Goal: Task Accomplishment & Management: Use online tool/utility

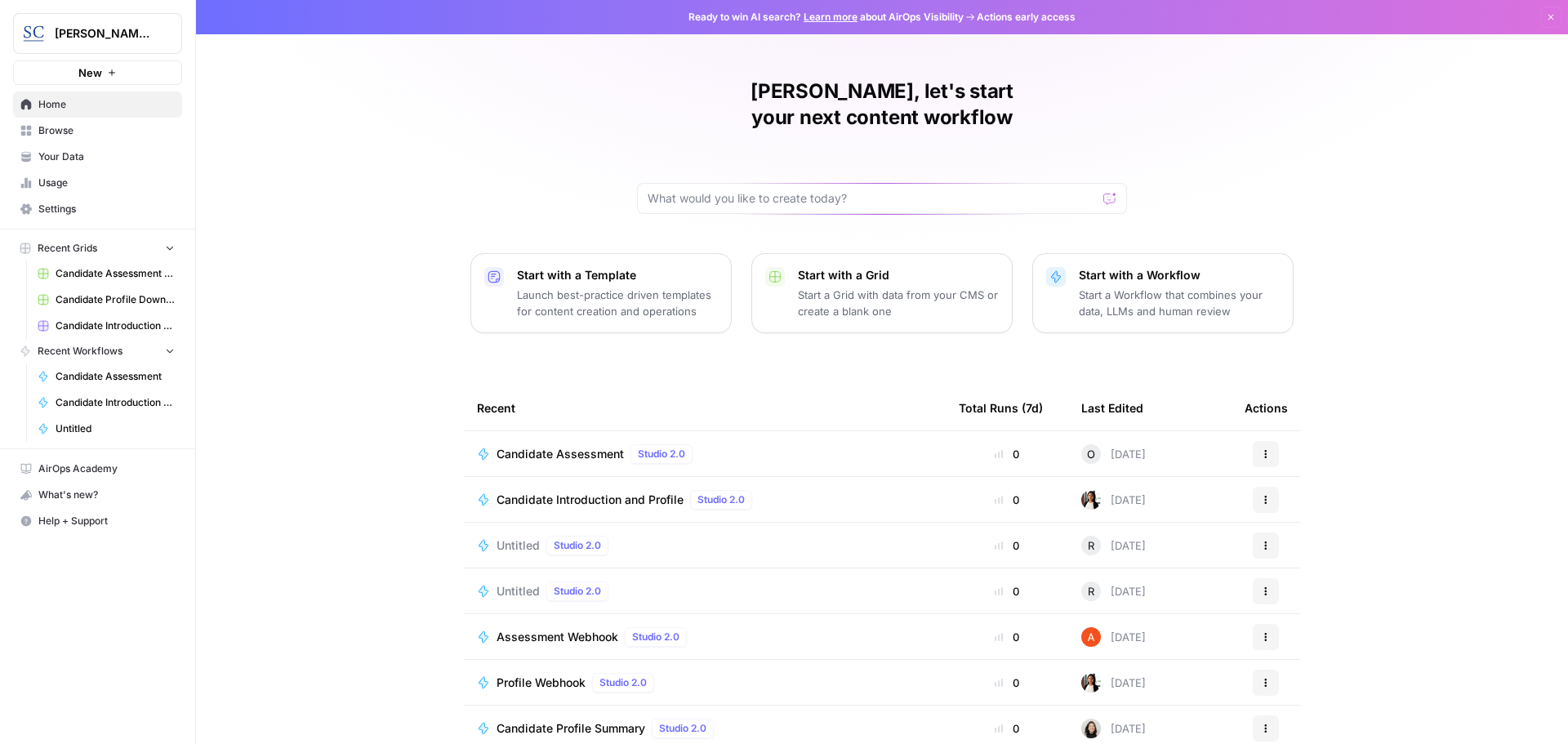
click at [524, 446] on span "Candidate Assessment" at bounding box center [560, 454] width 127 height 16
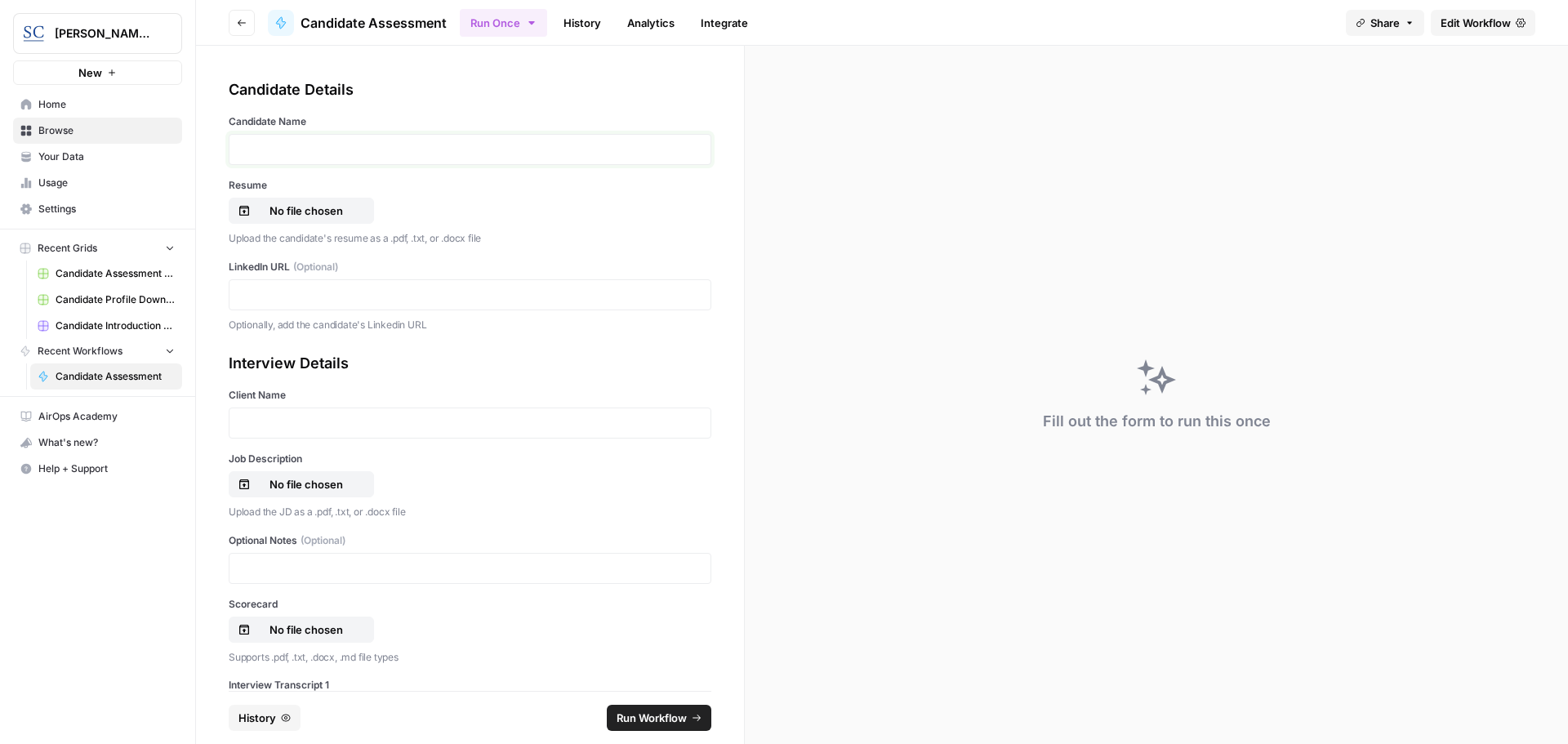
click at [243, 148] on p at bounding box center [470, 149] width 461 height 16
click at [309, 209] on p "No file chosen" at bounding box center [306, 210] width 104 height 16
click at [253, 286] on p at bounding box center [470, 294] width 461 height 16
click at [242, 414] on div at bounding box center [470, 422] width 482 height 31
click at [246, 423] on p at bounding box center [470, 422] width 461 height 16
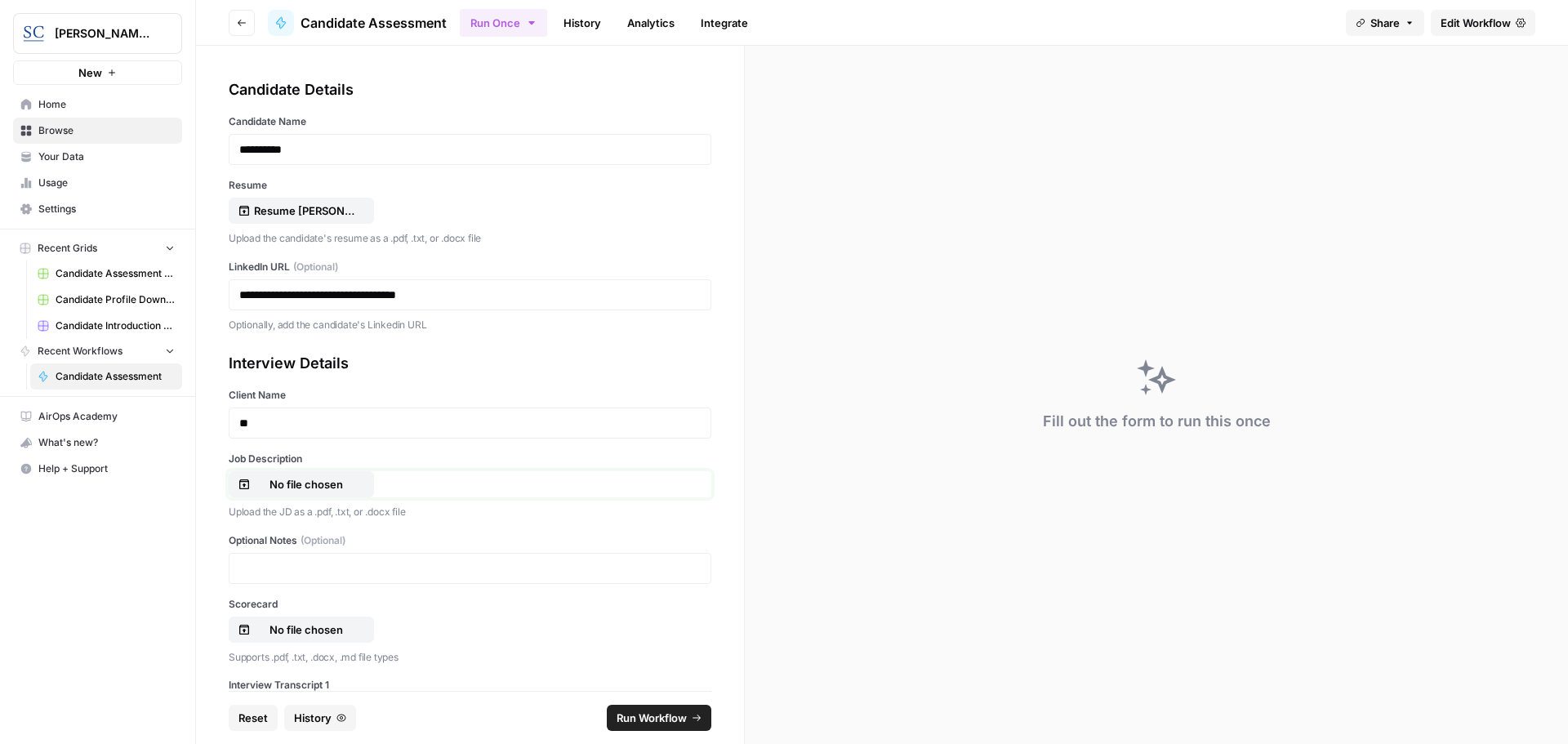
click at [277, 486] on p "No file chosen" at bounding box center [306, 484] width 104 height 16
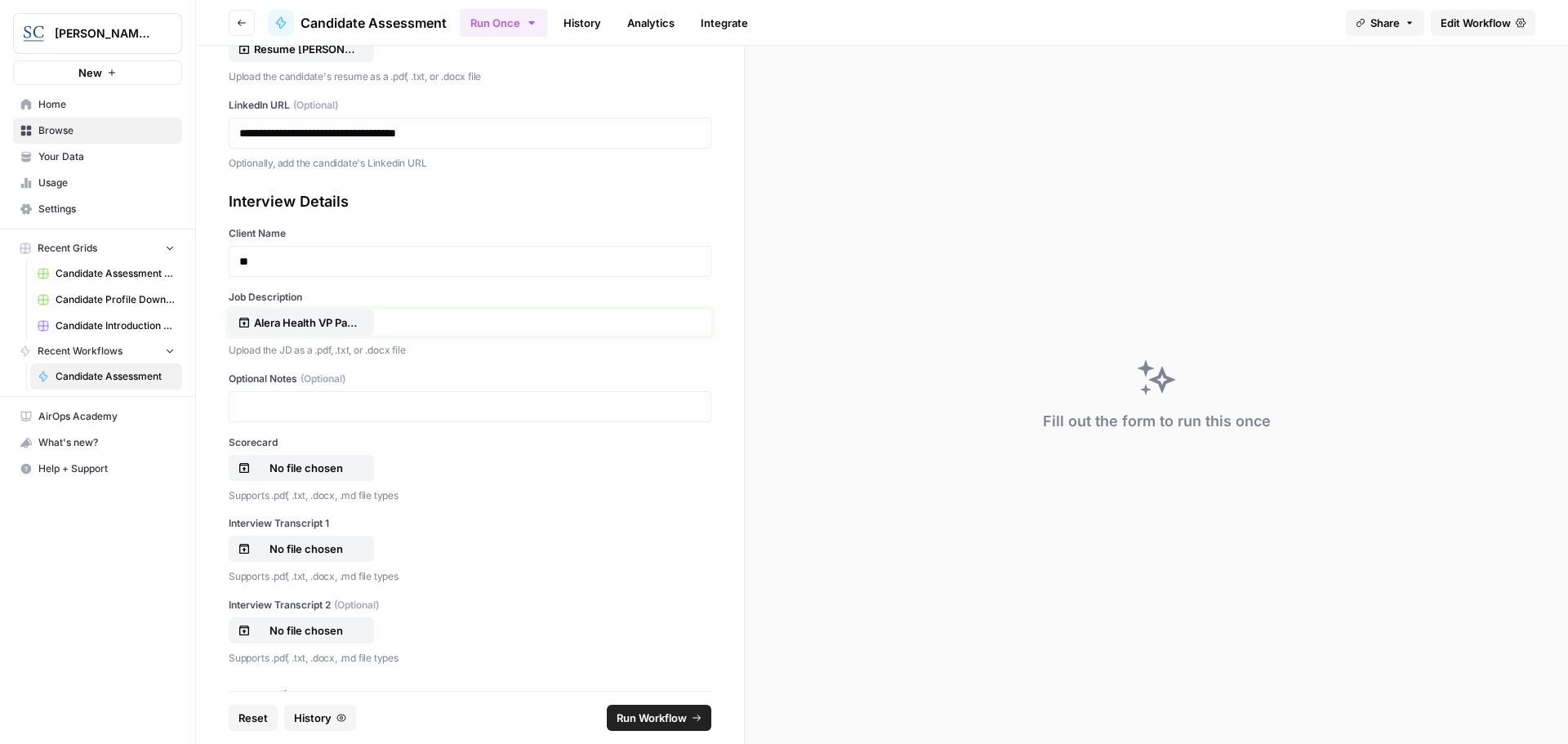
scroll to position [163, 0]
click at [291, 471] on p "No file chosen" at bounding box center [306, 465] width 104 height 16
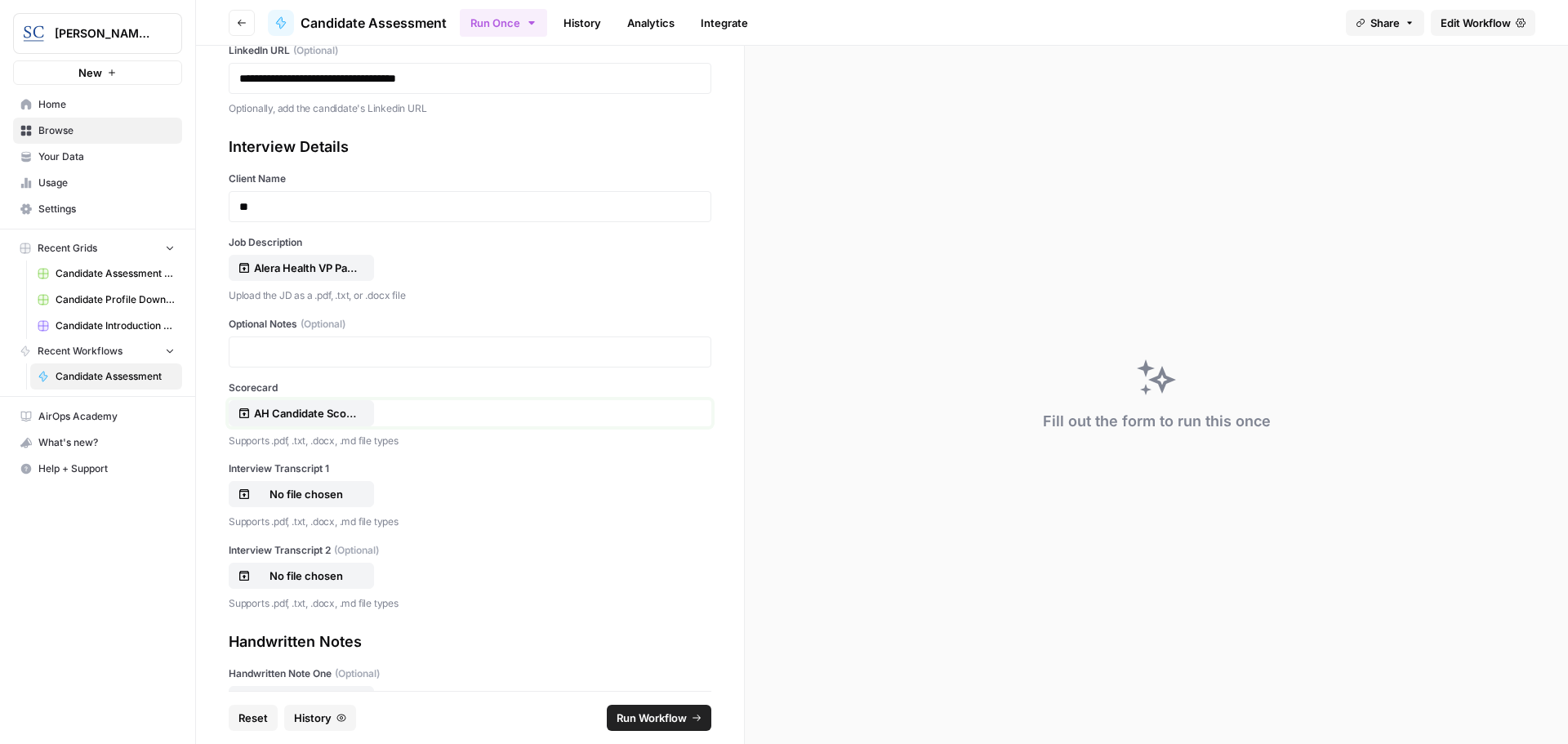
scroll to position [245, 0]
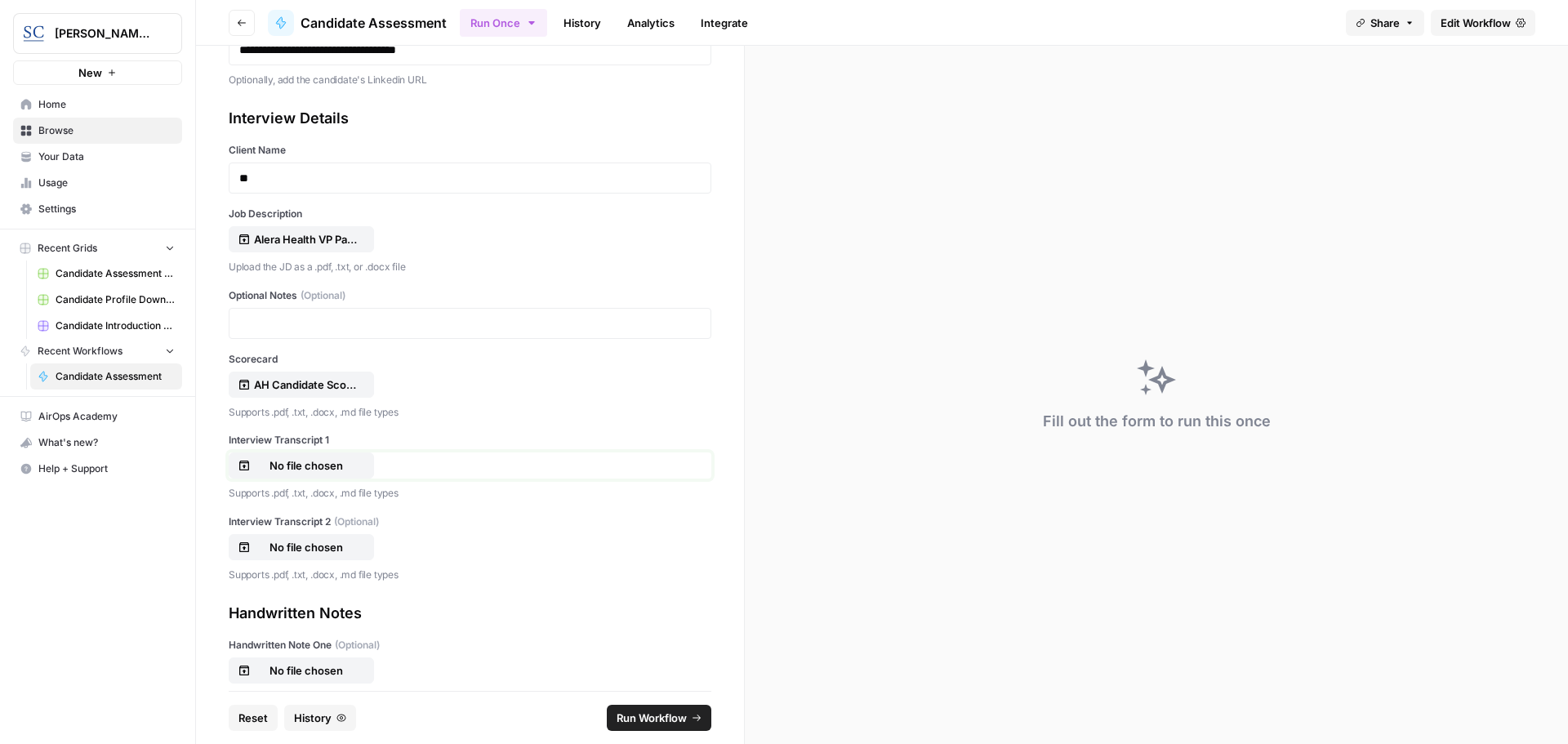
click at [310, 466] on p "No file chosen" at bounding box center [306, 465] width 104 height 16
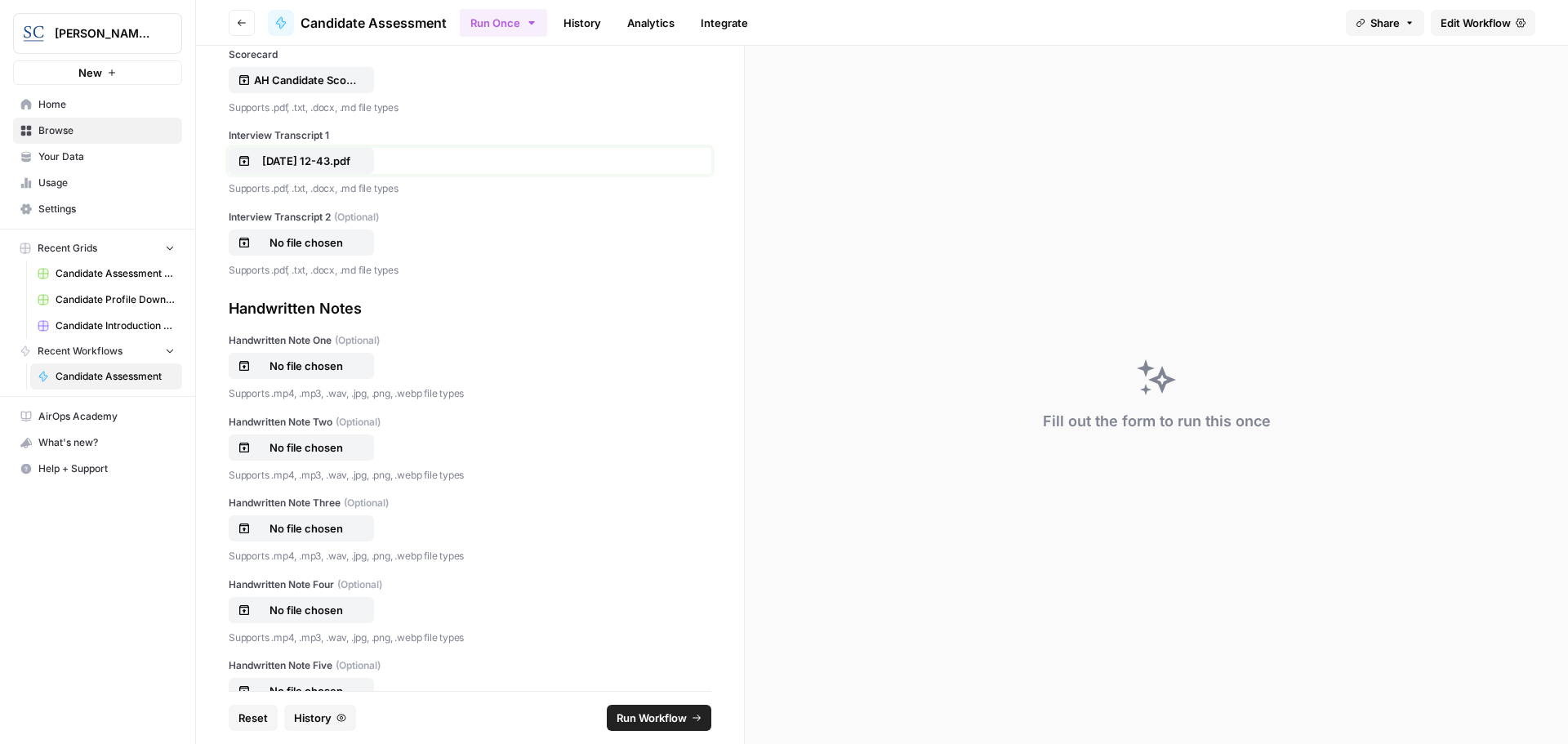
scroll to position [605, 0]
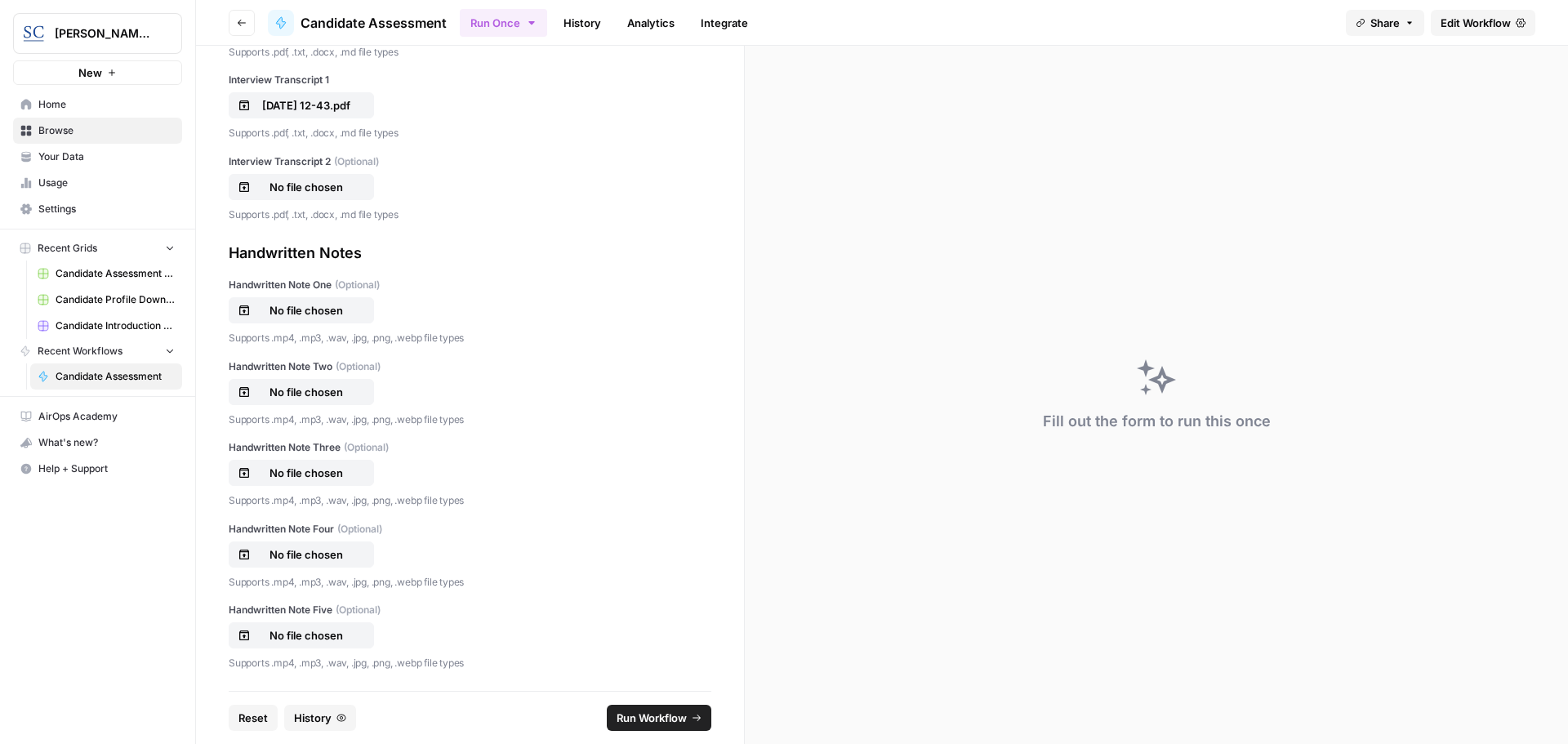
click at [655, 718] on span "Run Workflow" at bounding box center [651, 717] width 70 height 16
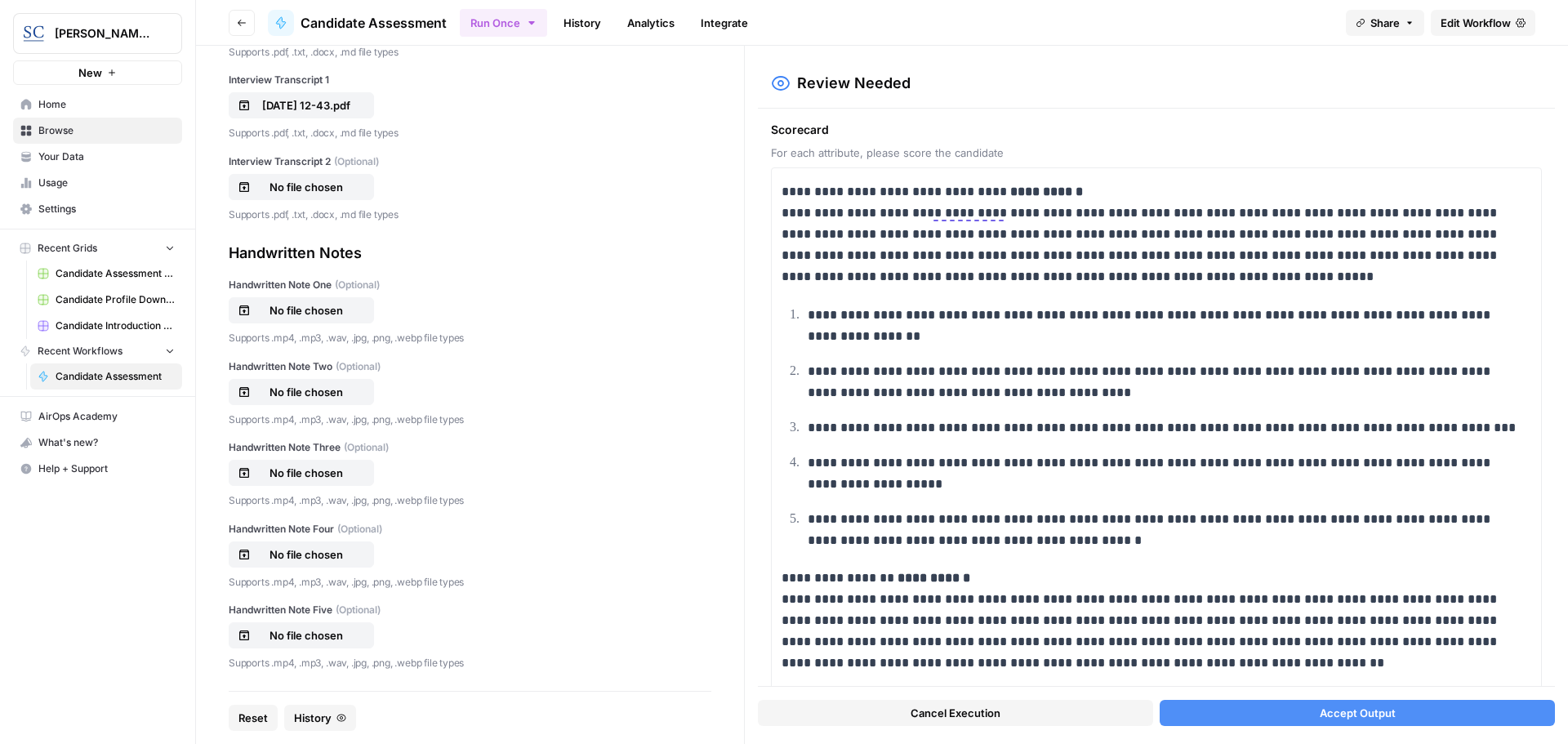
click at [1406, 712] on button "Accept Output" at bounding box center [1358, 712] width 396 height 26
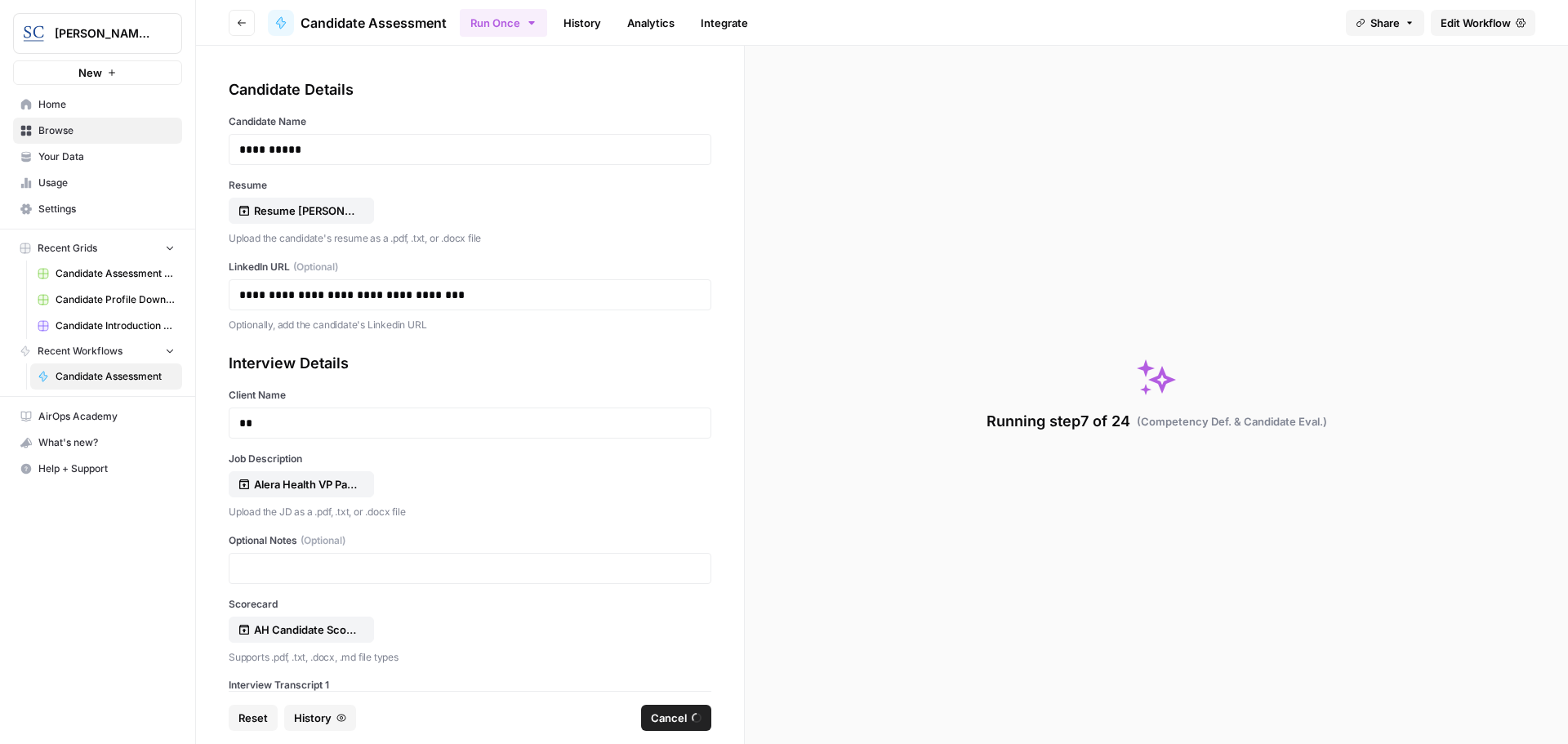
scroll to position [605, 0]
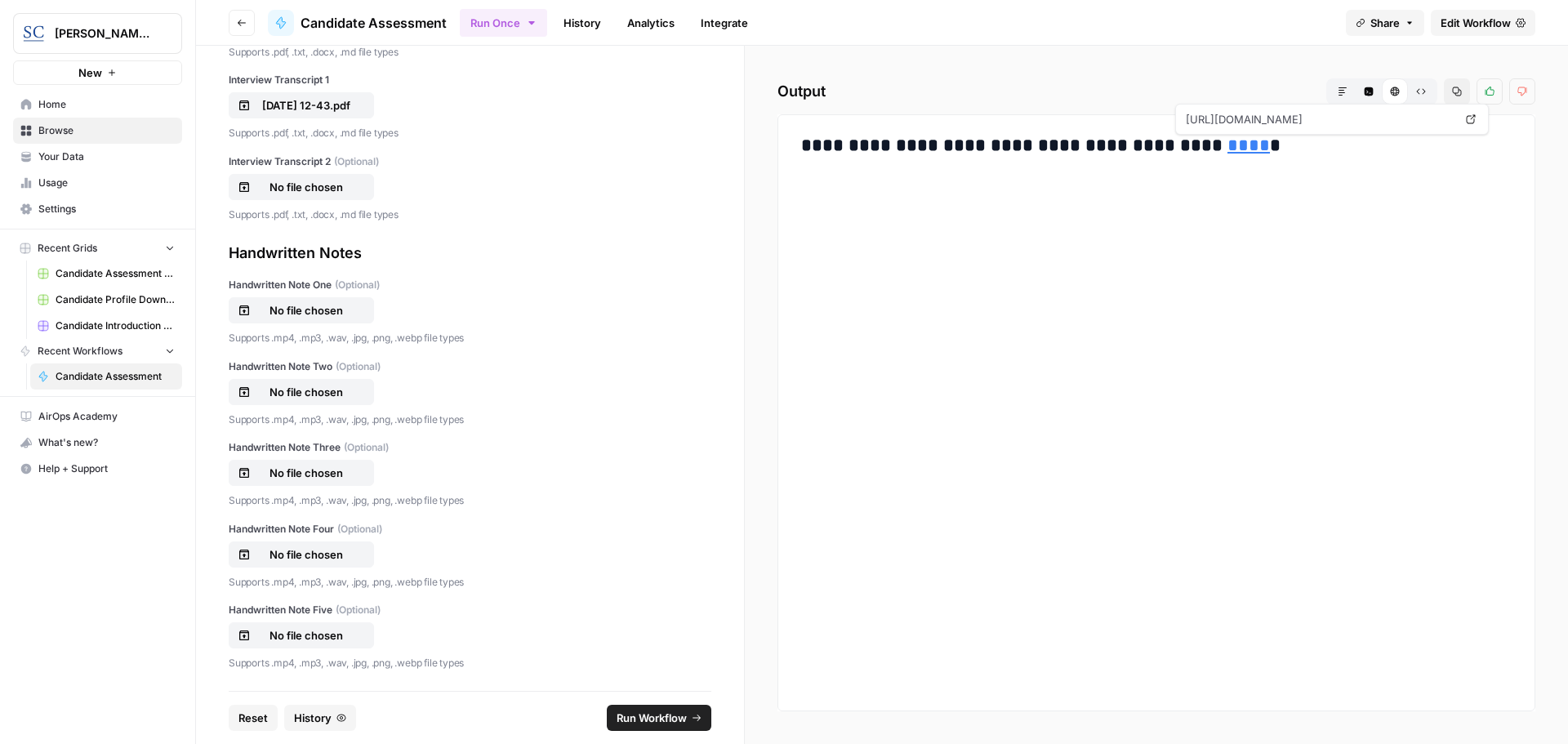
click at [1227, 144] on link "****" at bounding box center [1248, 145] width 42 height 18
click at [61, 104] on span "Home" at bounding box center [107, 104] width 136 height 14
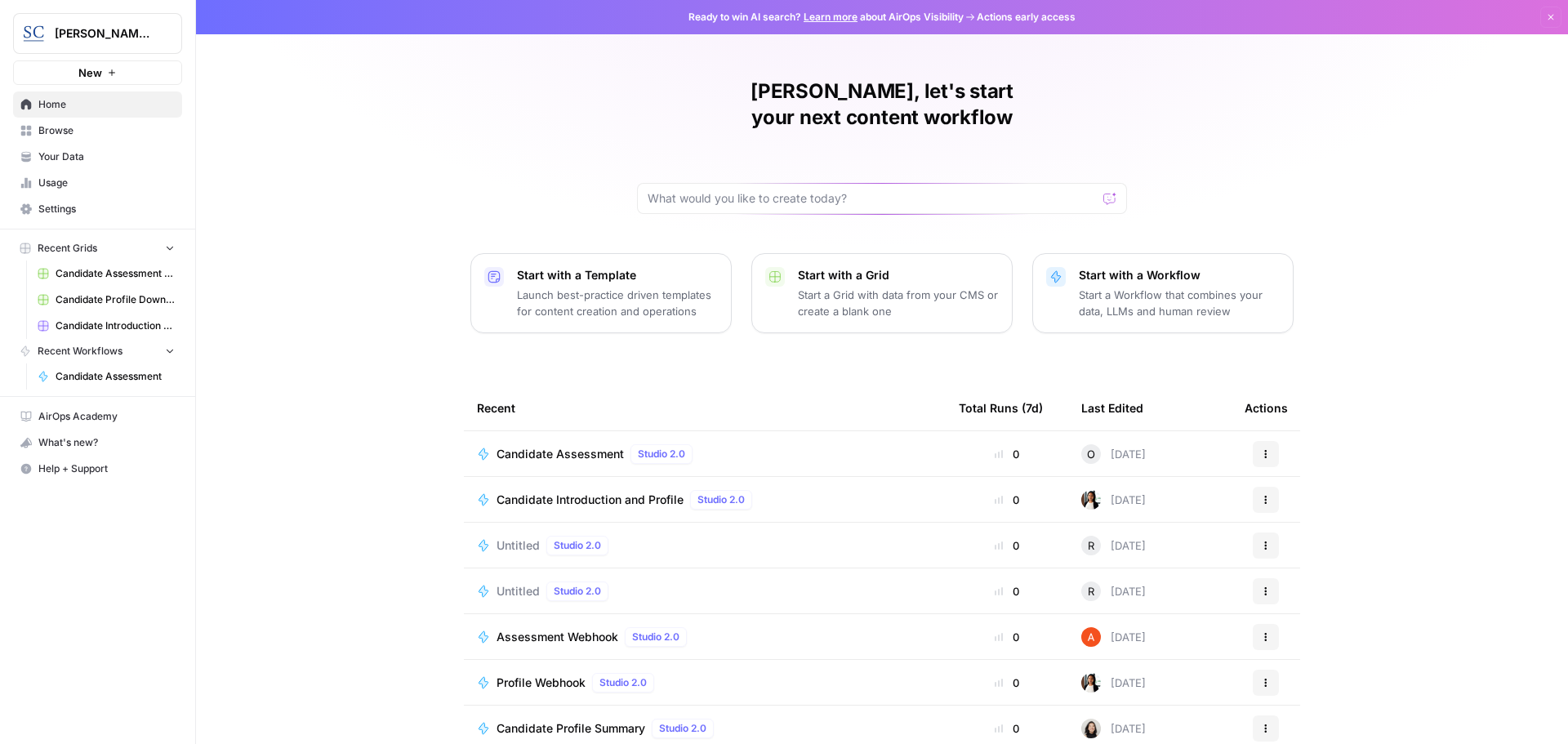
click at [552, 446] on span "Candidate Assessment" at bounding box center [560, 454] width 127 height 16
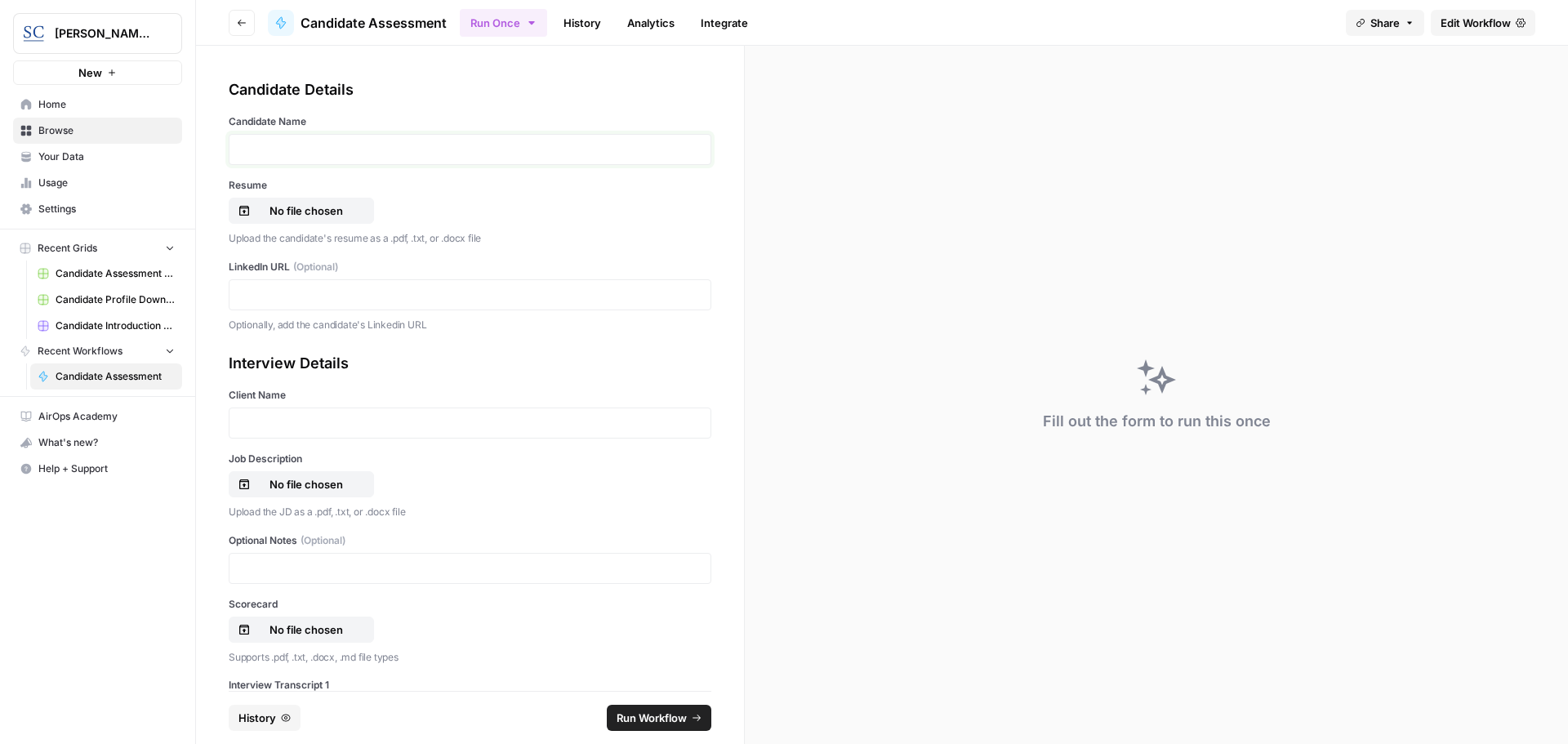
click at [274, 150] on p at bounding box center [470, 149] width 461 height 16
click at [314, 206] on p "No file chosen" at bounding box center [306, 210] width 104 height 16
click at [241, 292] on p at bounding box center [470, 294] width 461 height 16
click at [283, 422] on p at bounding box center [470, 422] width 461 height 16
click at [283, 483] on p "No file chosen" at bounding box center [306, 484] width 104 height 16
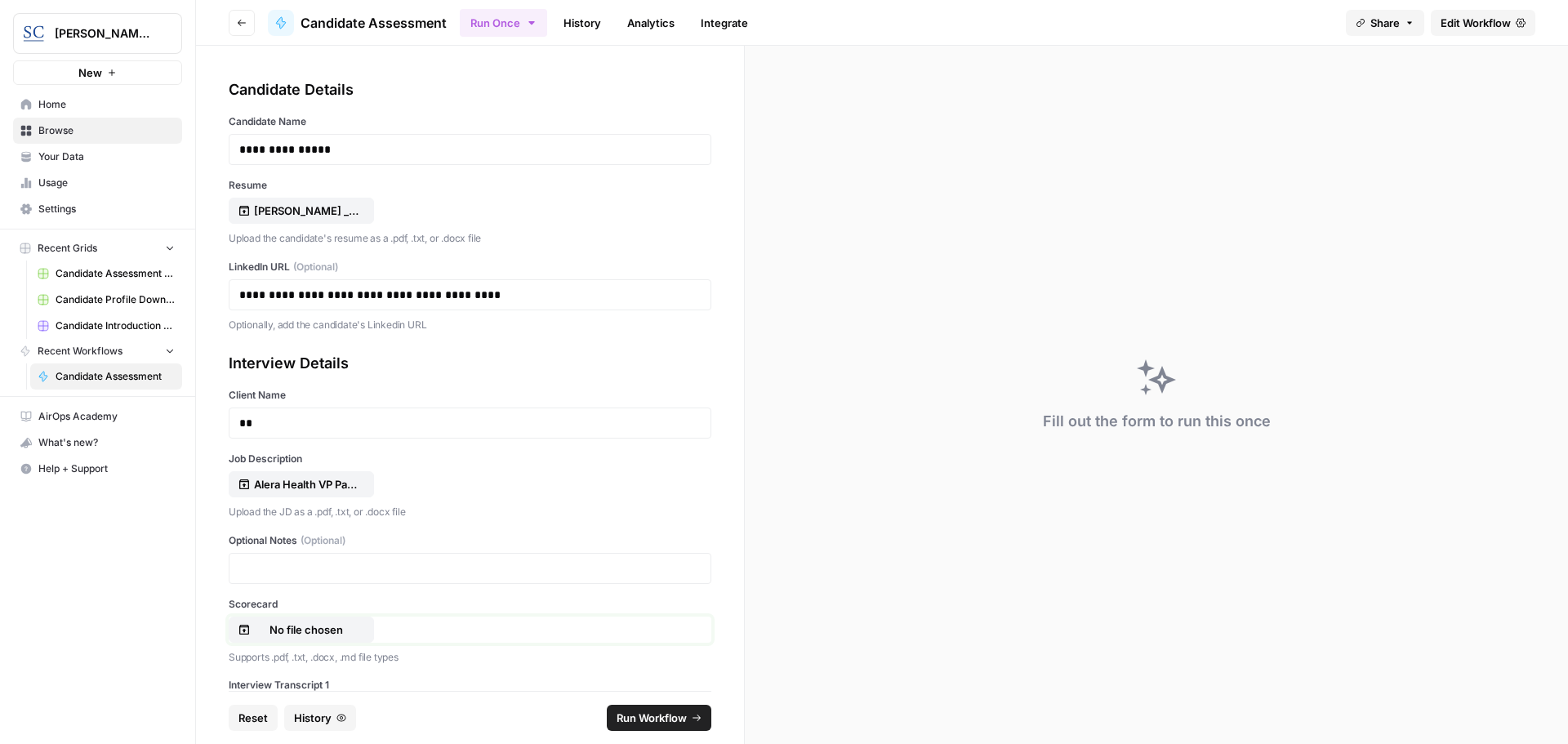
click at [308, 624] on p "No file chosen" at bounding box center [306, 629] width 104 height 16
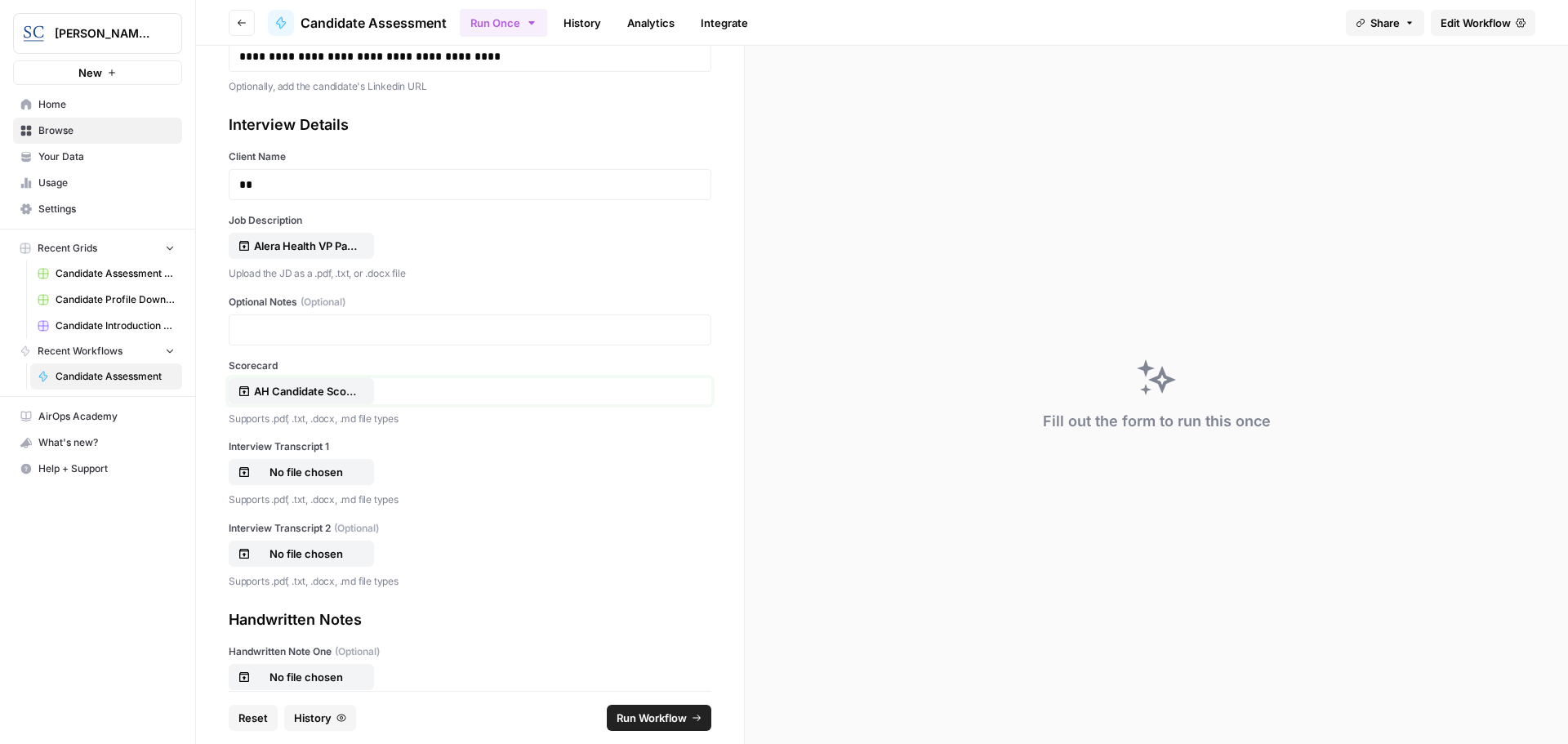
scroll to position [245, 0]
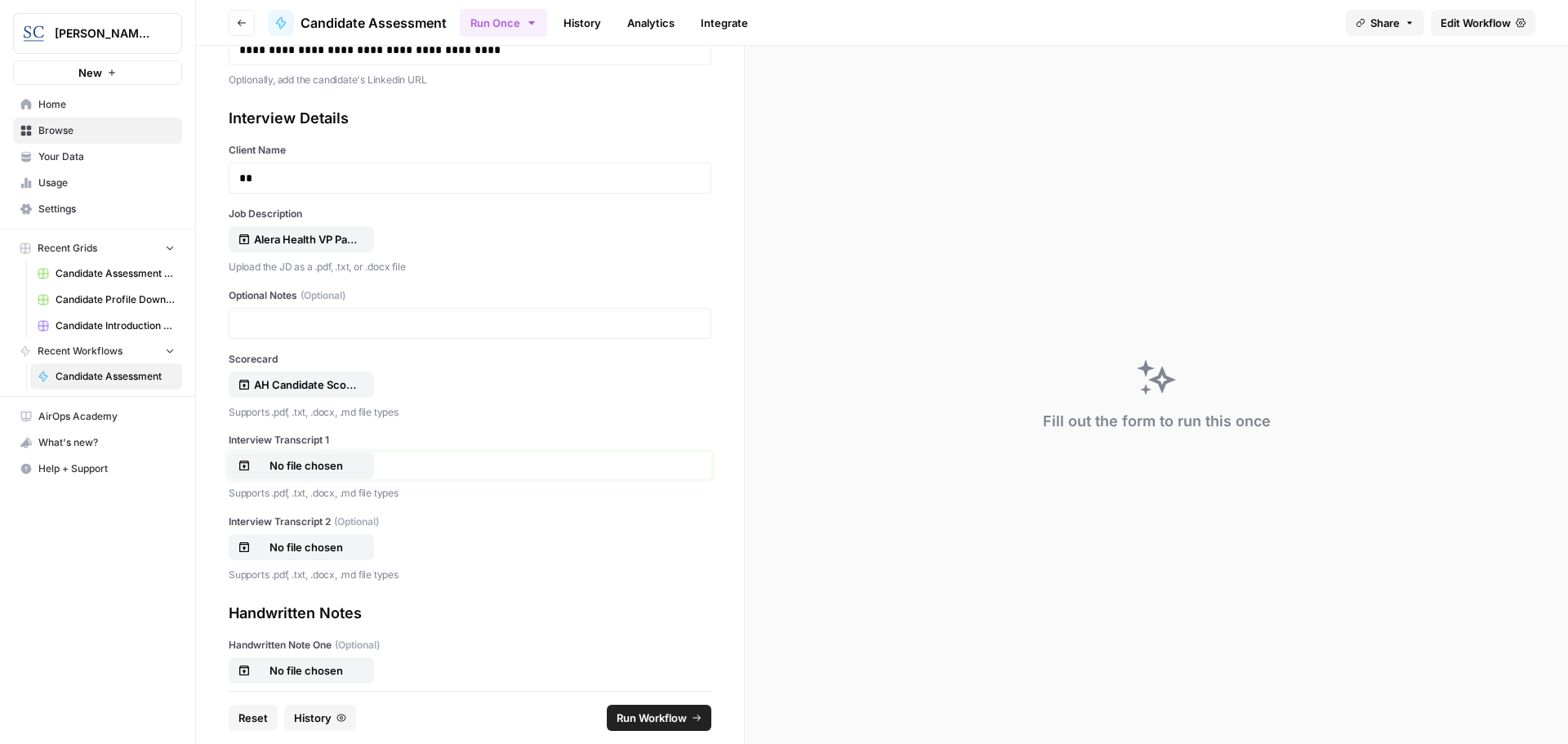
click at [304, 460] on p "No file chosen" at bounding box center [306, 465] width 104 height 16
click at [641, 712] on span "Run Workflow" at bounding box center [651, 717] width 70 height 16
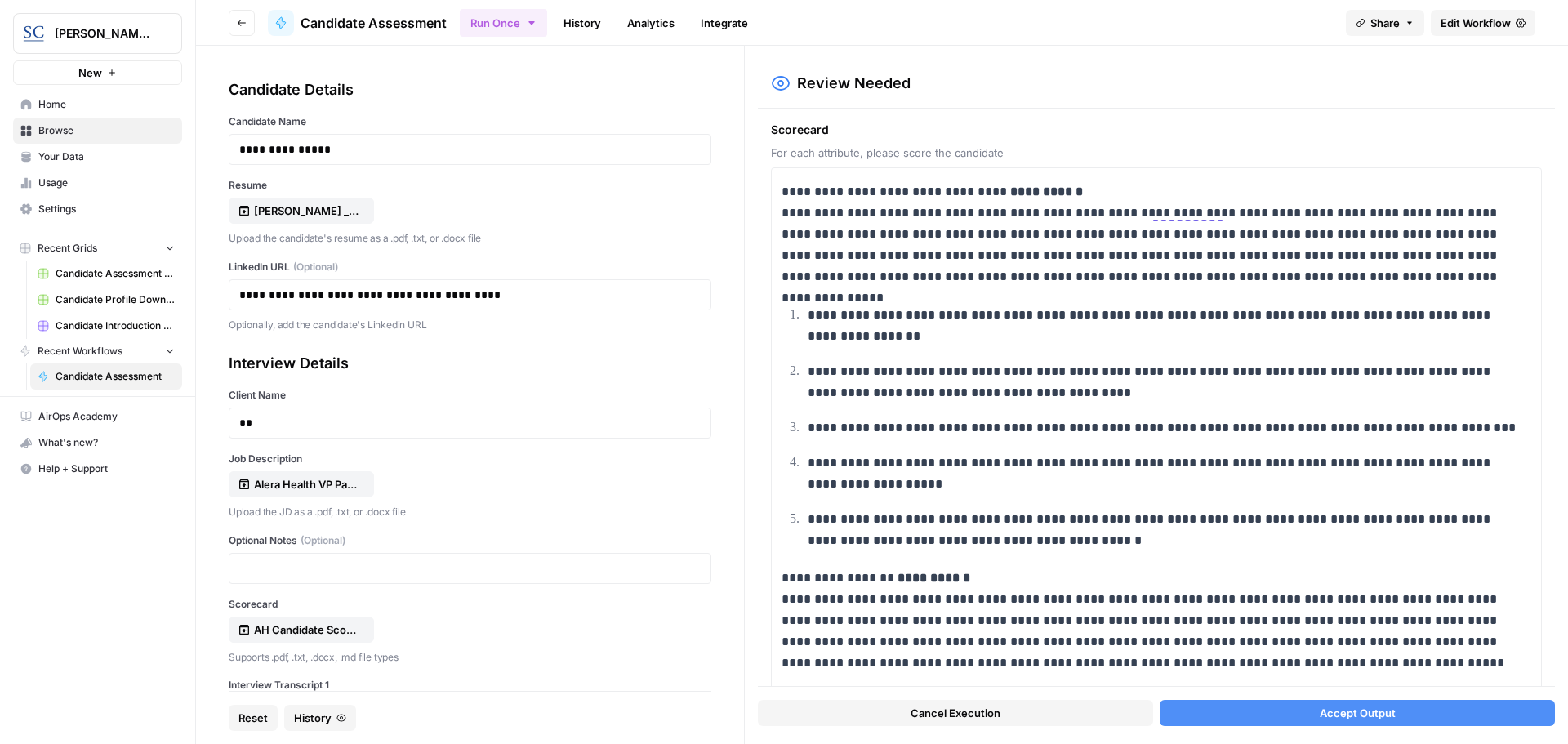
scroll to position [245, 0]
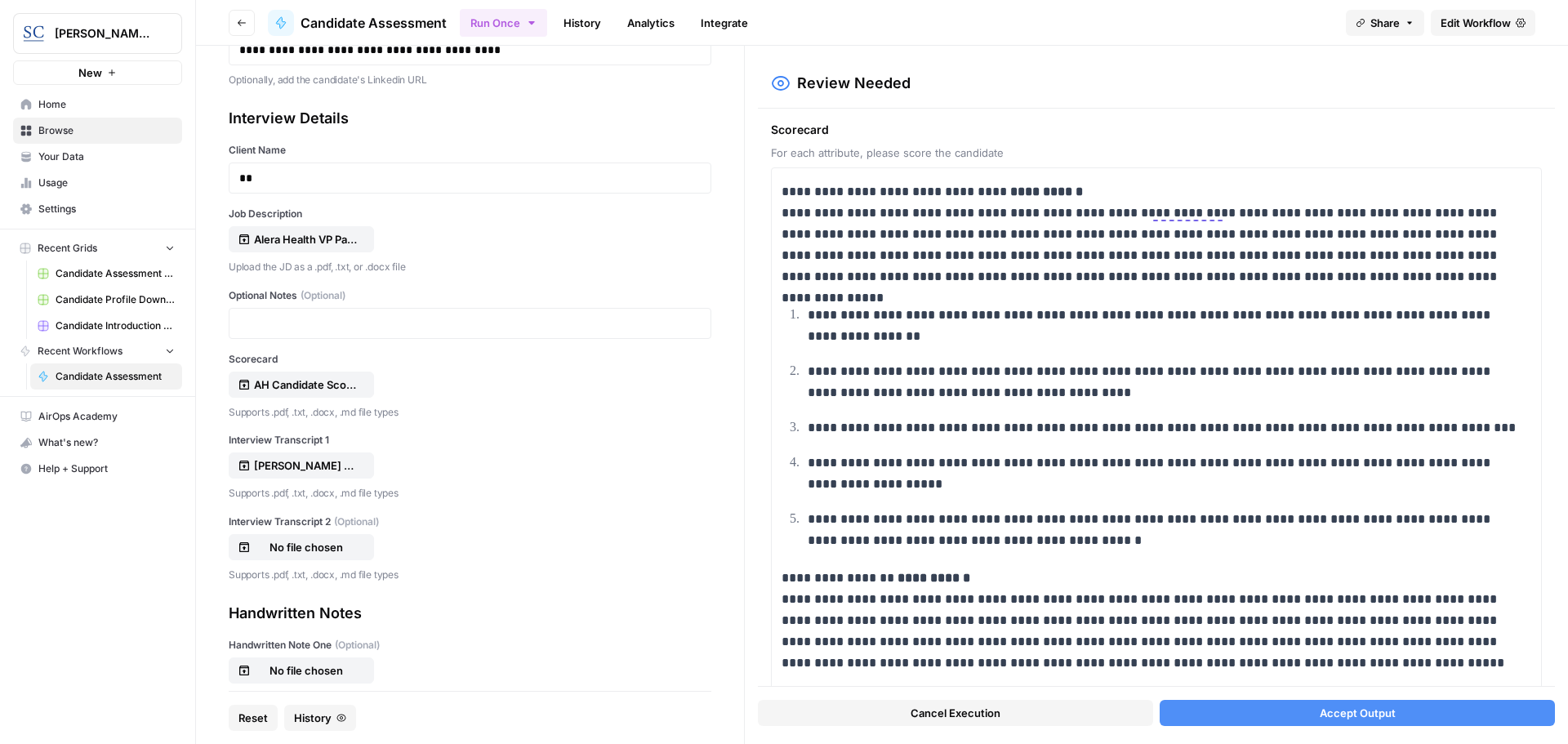
click at [1404, 714] on button "Accept Output" at bounding box center [1358, 712] width 396 height 26
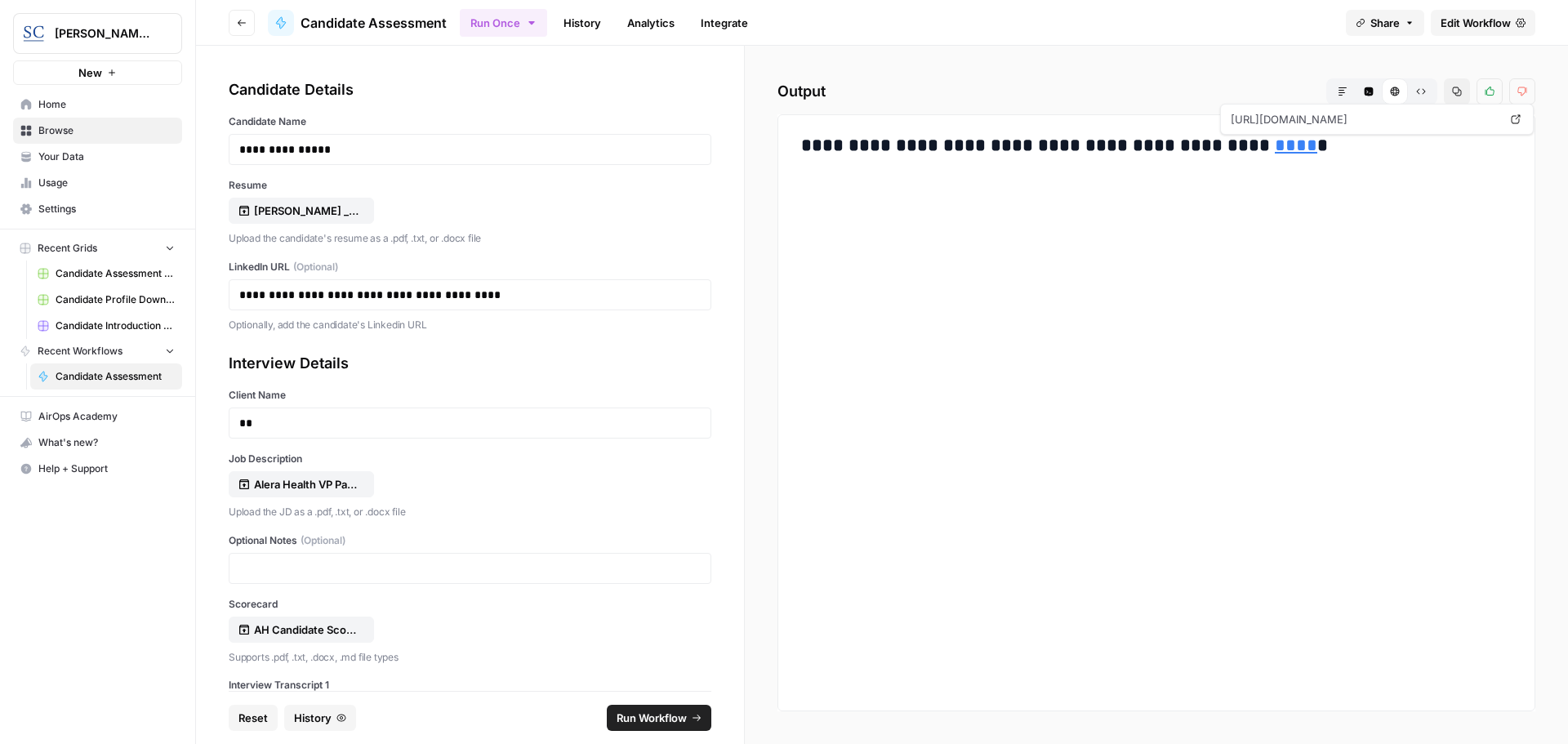
click at [1274, 144] on link "****" at bounding box center [1295, 145] width 42 height 18
click at [68, 106] on span "Home" at bounding box center [107, 104] width 136 height 14
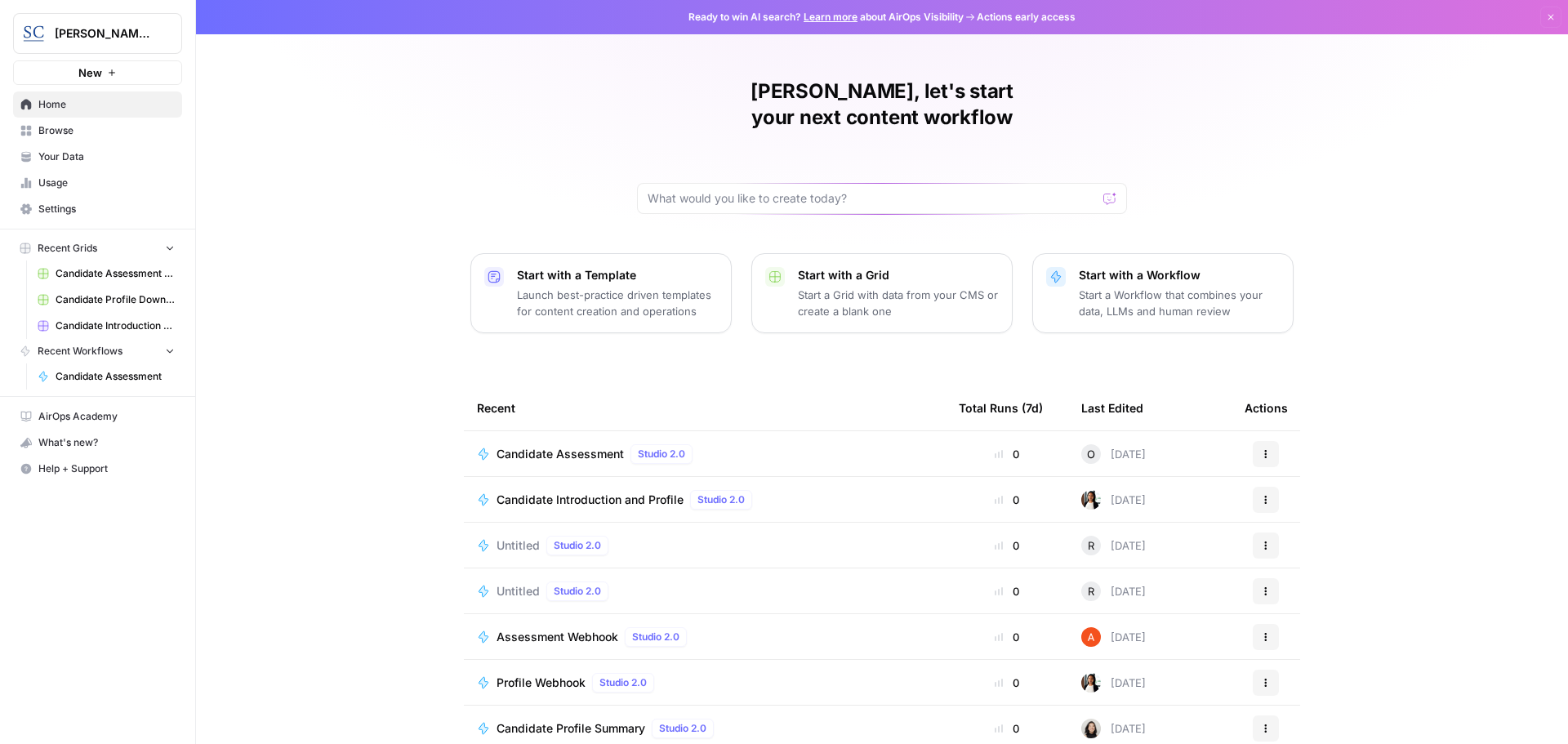
click at [543, 446] on span "Candidate Assessment" at bounding box center [560, 454] width 127 height 16
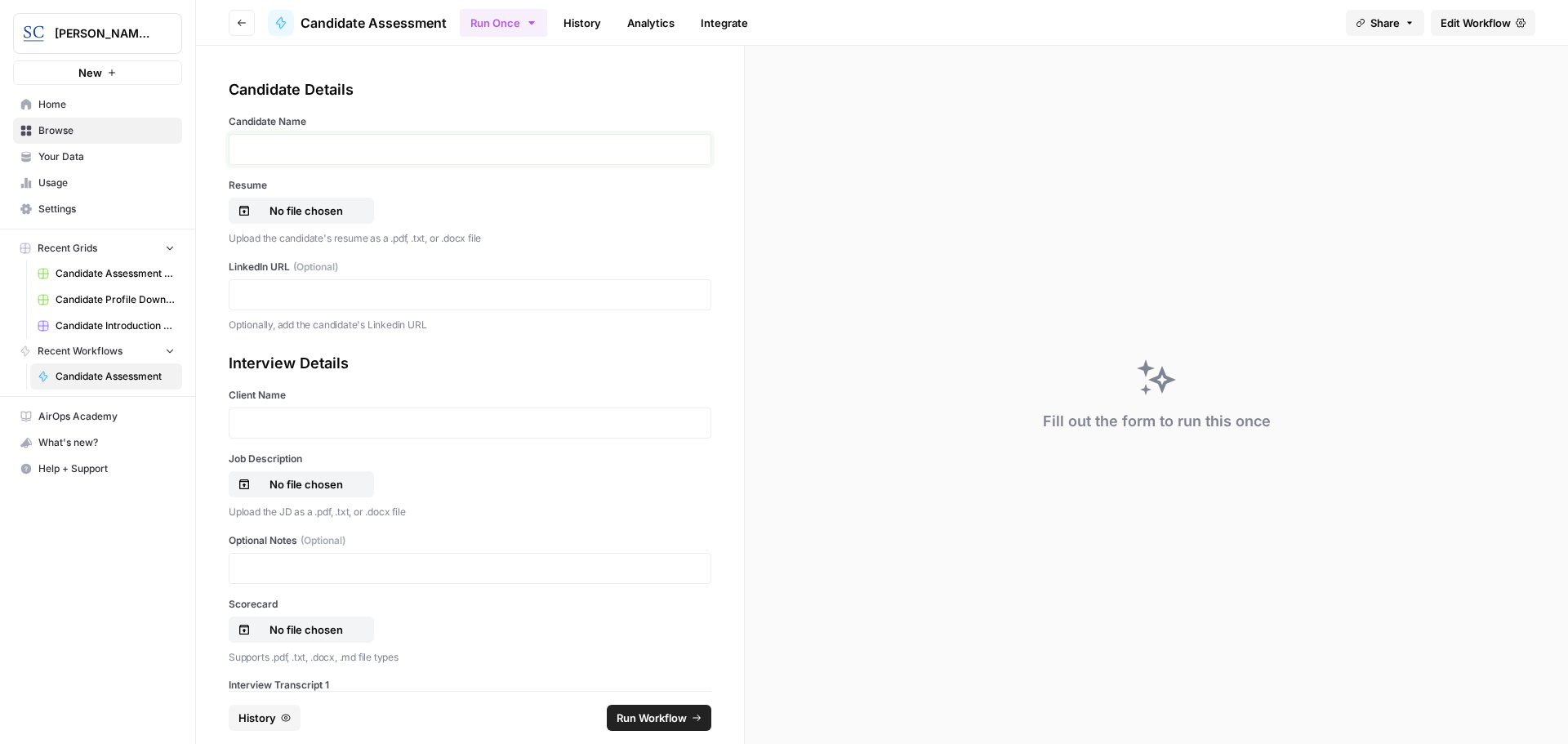
click at [359, 148] on p at bounding box center [470, 149] width 461 height 16
click at [300, 205] on p "No file chosen" at bounding box center [306, 210] width 104 height 16
click at [238, 296] on div at bounding box center [470, 295] width 482 height 31
click at [245, 290] on p at bounding box center [470, 294] width 461 height 16
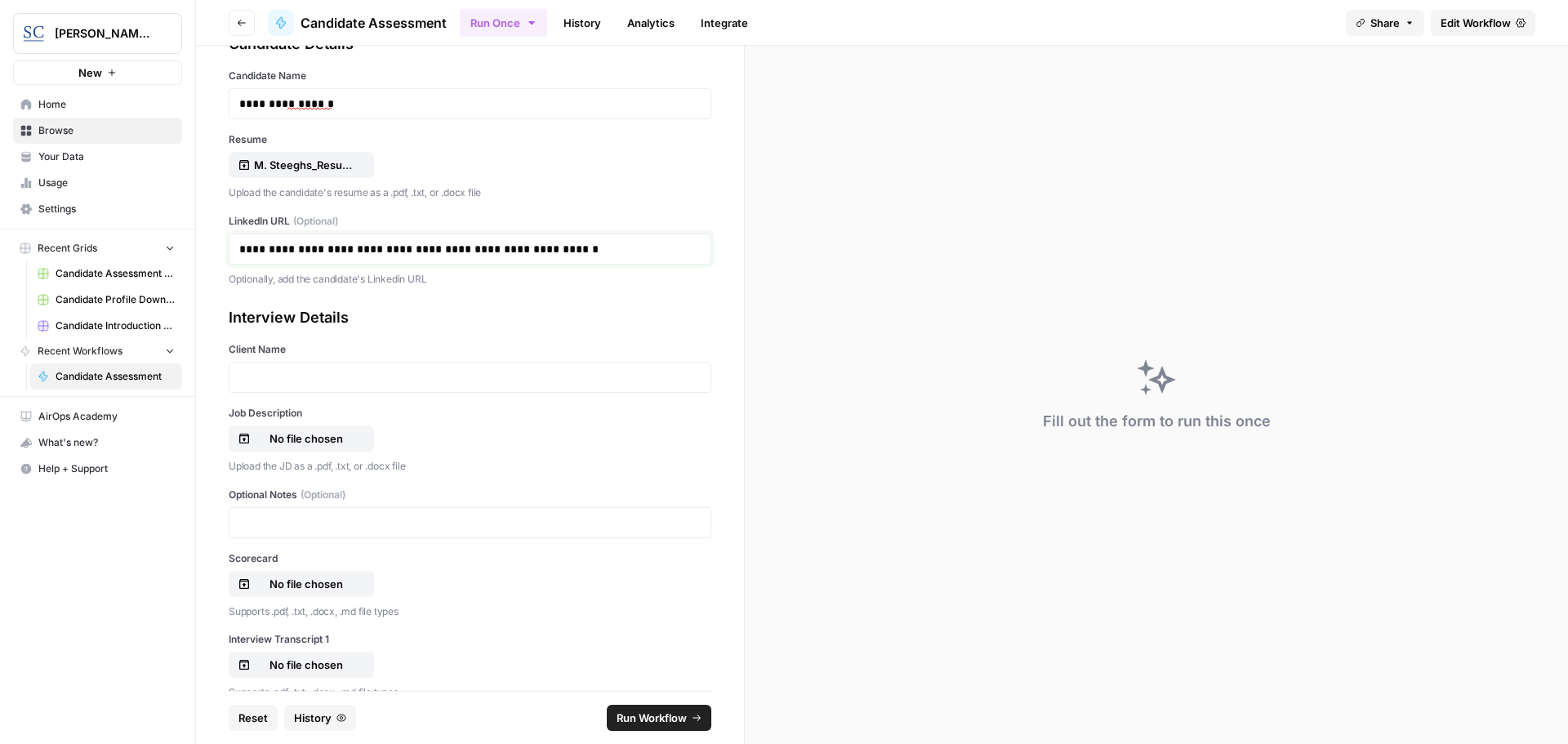
scroll to position [82, 0]
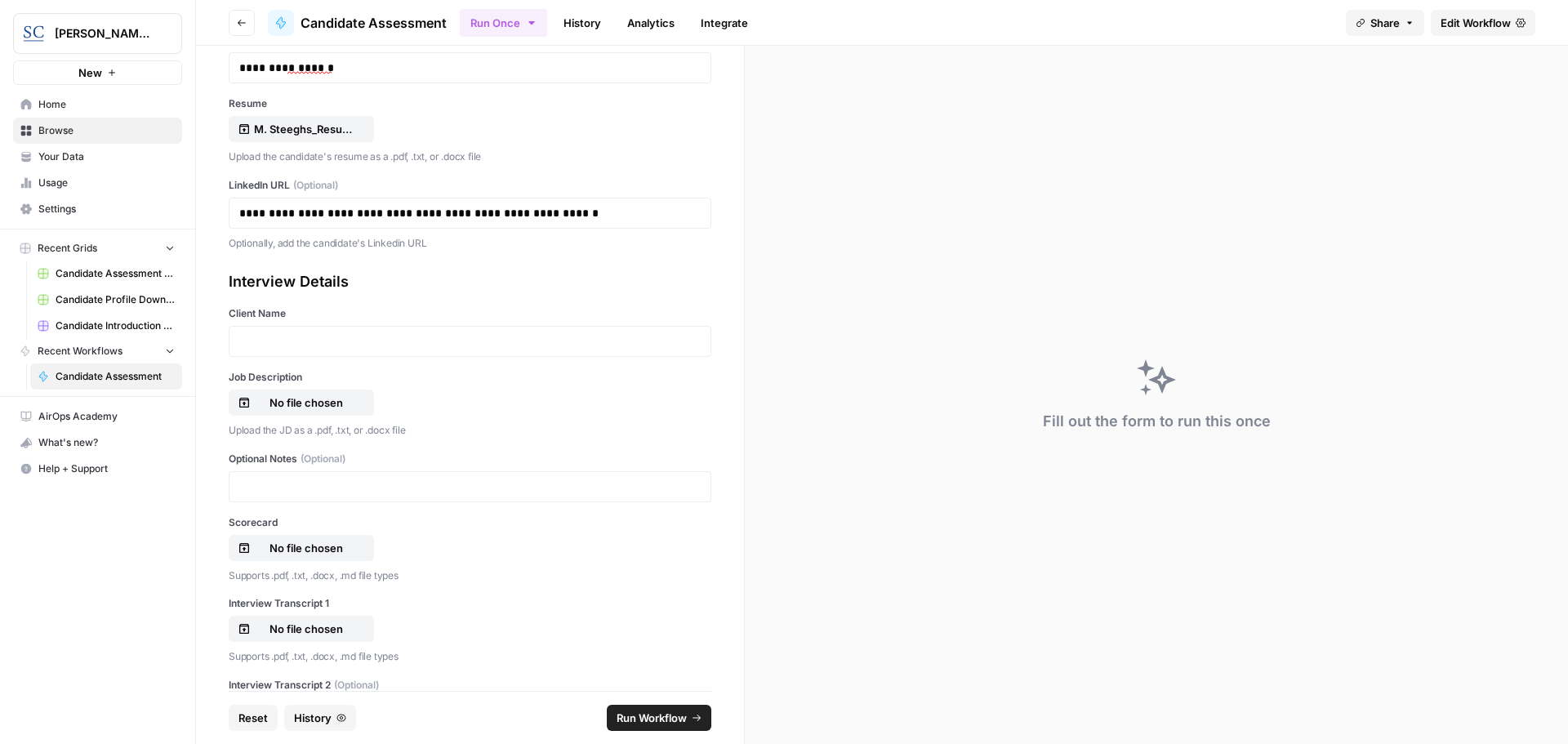
click at [251, 330] on div at bounding box center [470, 341] width 482 height 31
click at [251, 338] on p at bounding box center [470, 341] width 461 height 16
click at [310, 400] on p "No file chosen" at bounding box center [306, 402] width 104 height 16
click at [302, 541] on p "No file chosen" at bounding box center [306, 547] width 104 height 16
click at [321, 630] on p "No file chosen" at bounding box center [306, 628] width 104 height 16
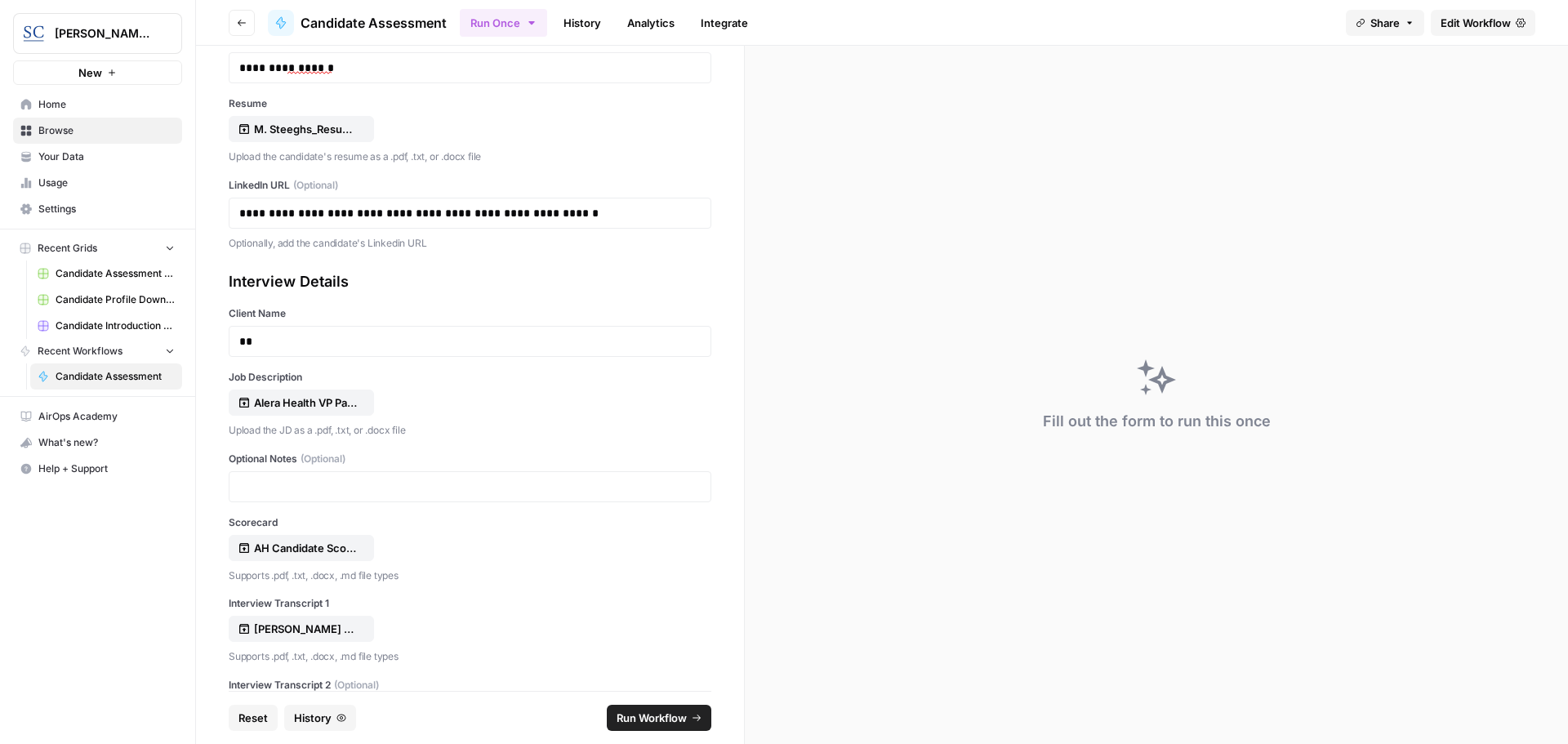
click at [641, 720] on span "Run Workflow" at bounding box center [651, 717] width 70 height 16
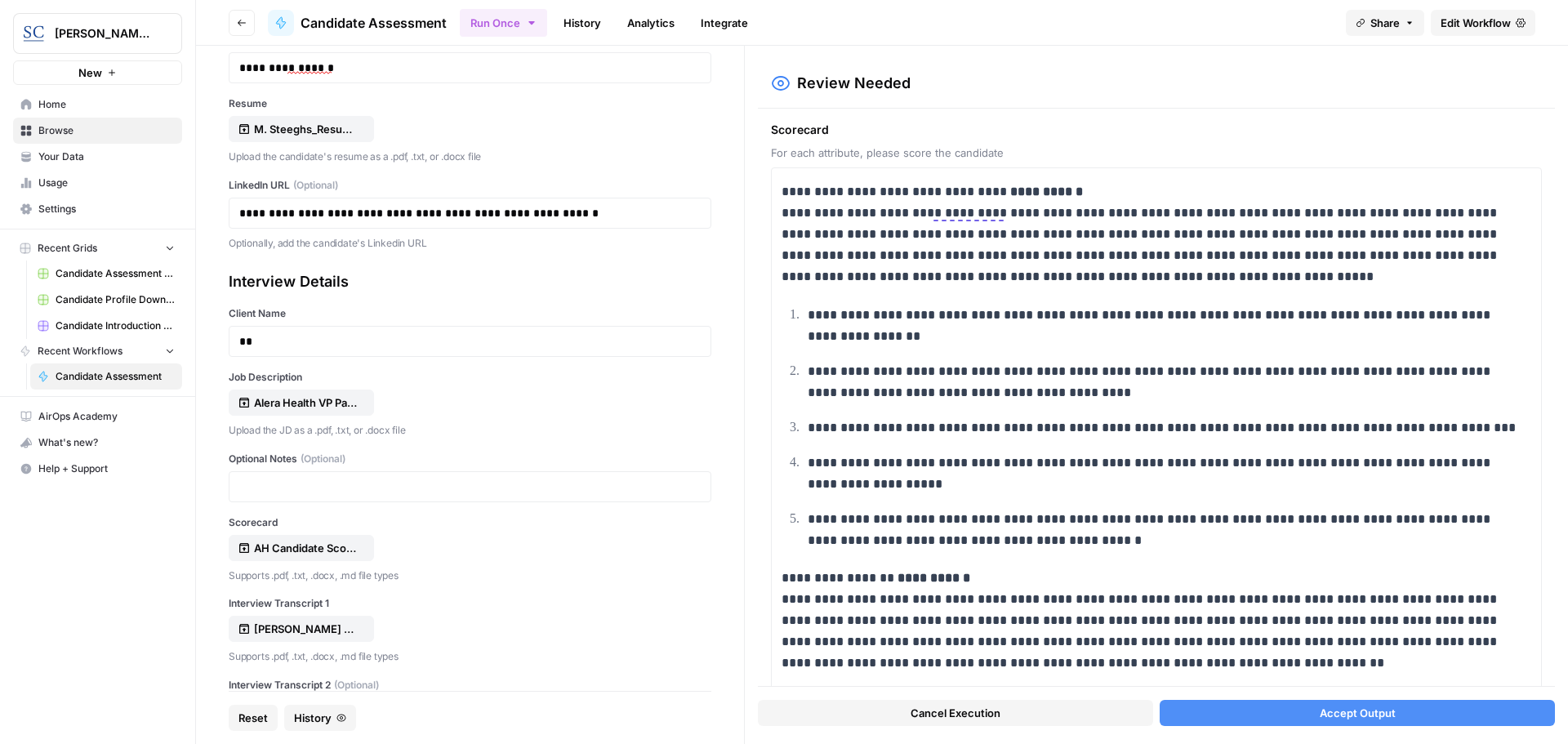
click at [1322, 717] on span "Accept Output" at bounding box center [1358, 712] width 76 height 16
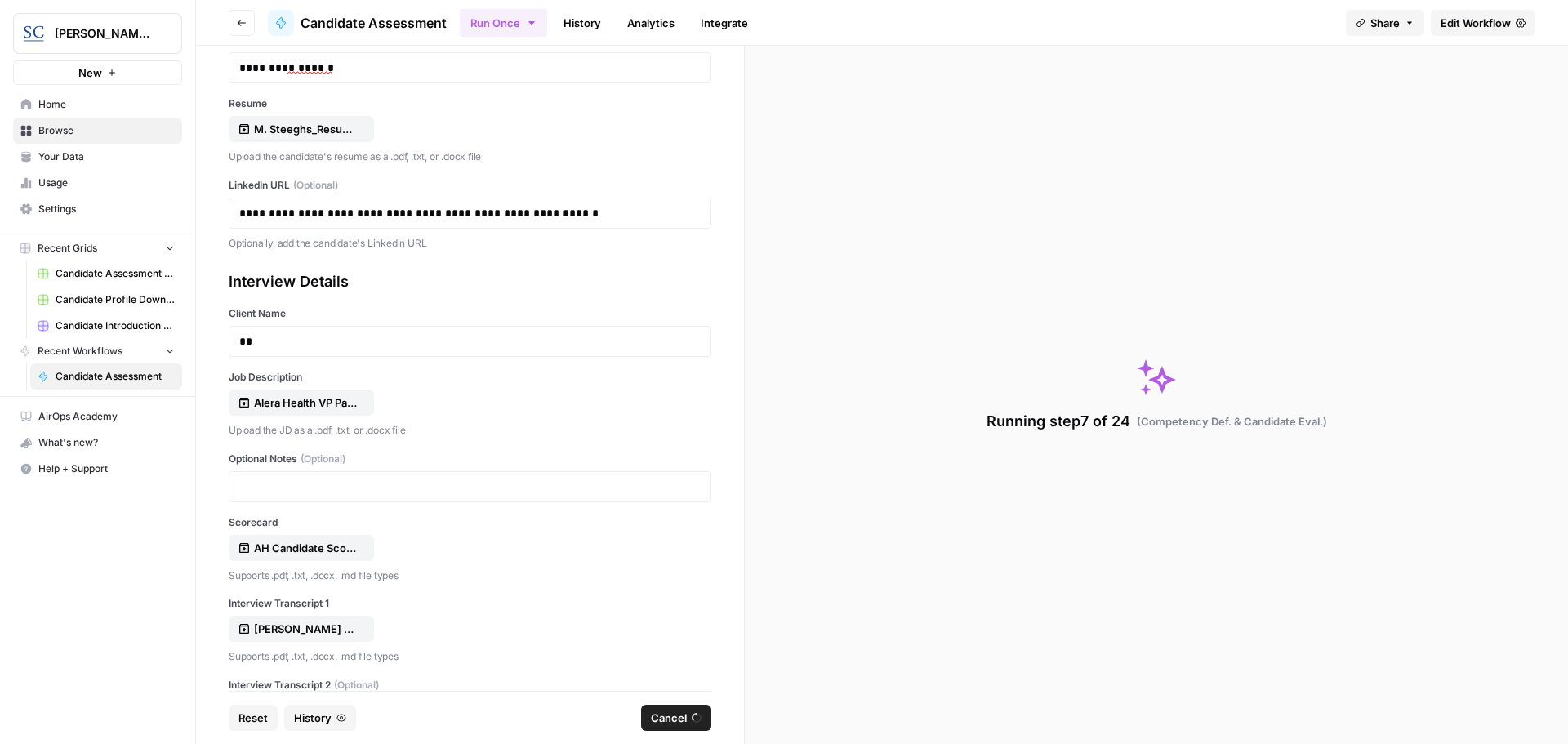
scroll to position [0, 0]
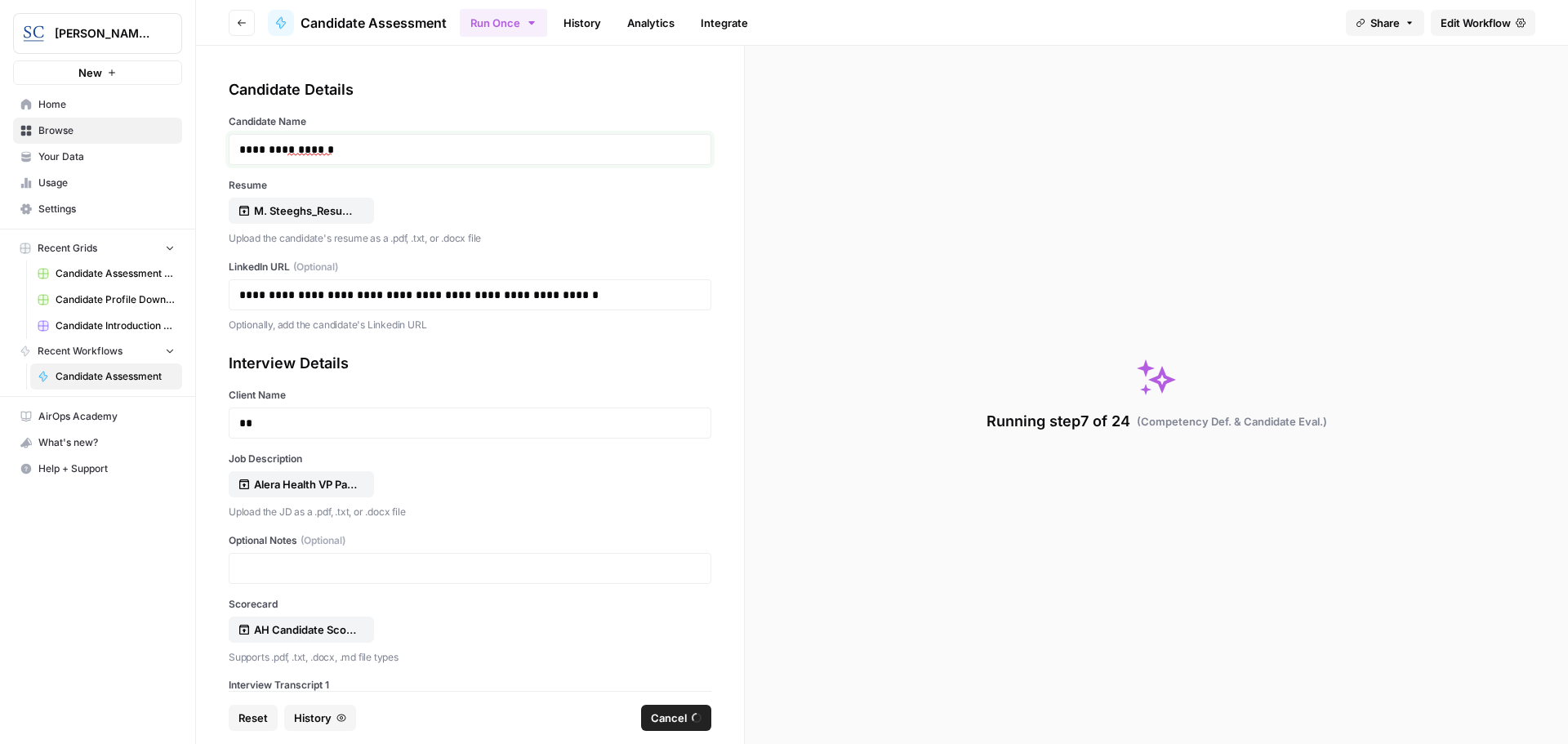
click at [540, 156] on p "**********" at bounding box center [464, 149] width 449 height 16
click at [781, 162] on div "Running step 7 of 24 ( Competency Def. & Candidate Eval. )" at bounding box center [1156, 394] width 823 height 698
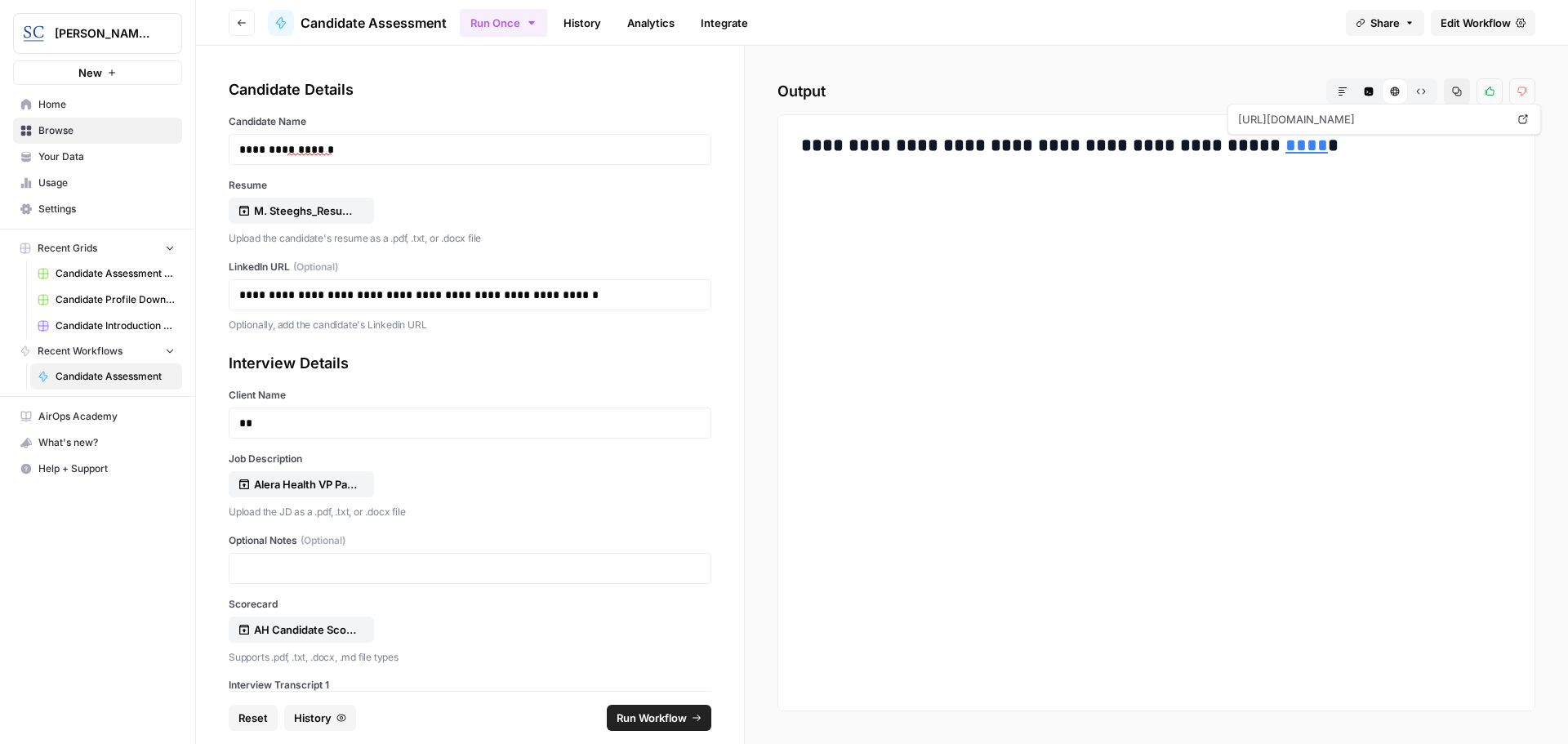
click at [1285, 146] on link "****" at bounding box center [1306, 145] width 42 height 18
click at [63, 98] on span "Home" at bounding box center [107, 104] width 136 height 14
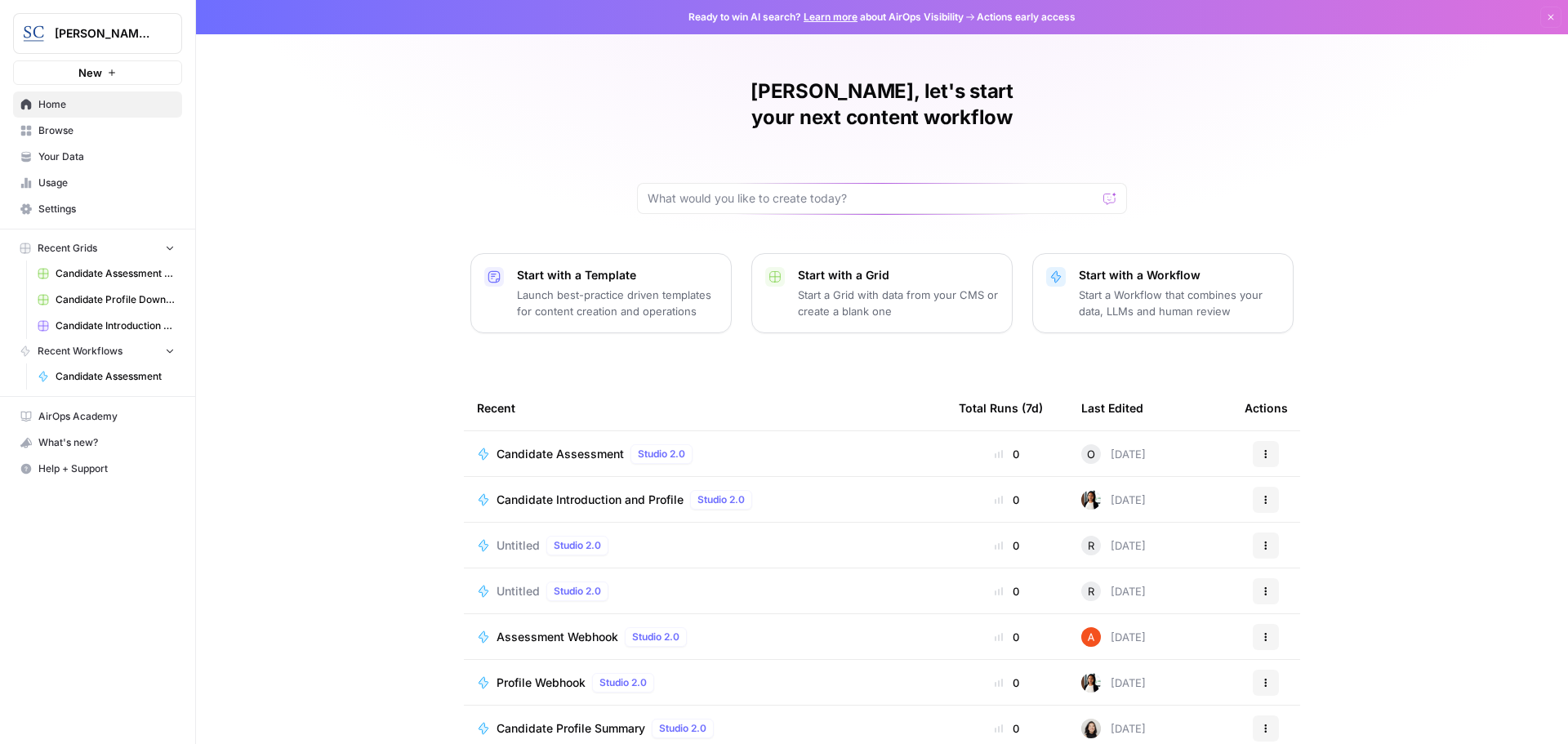
click at [551, 446] on span "Candidate Assessment" at bounding box center [560, 454] width 127 height 16
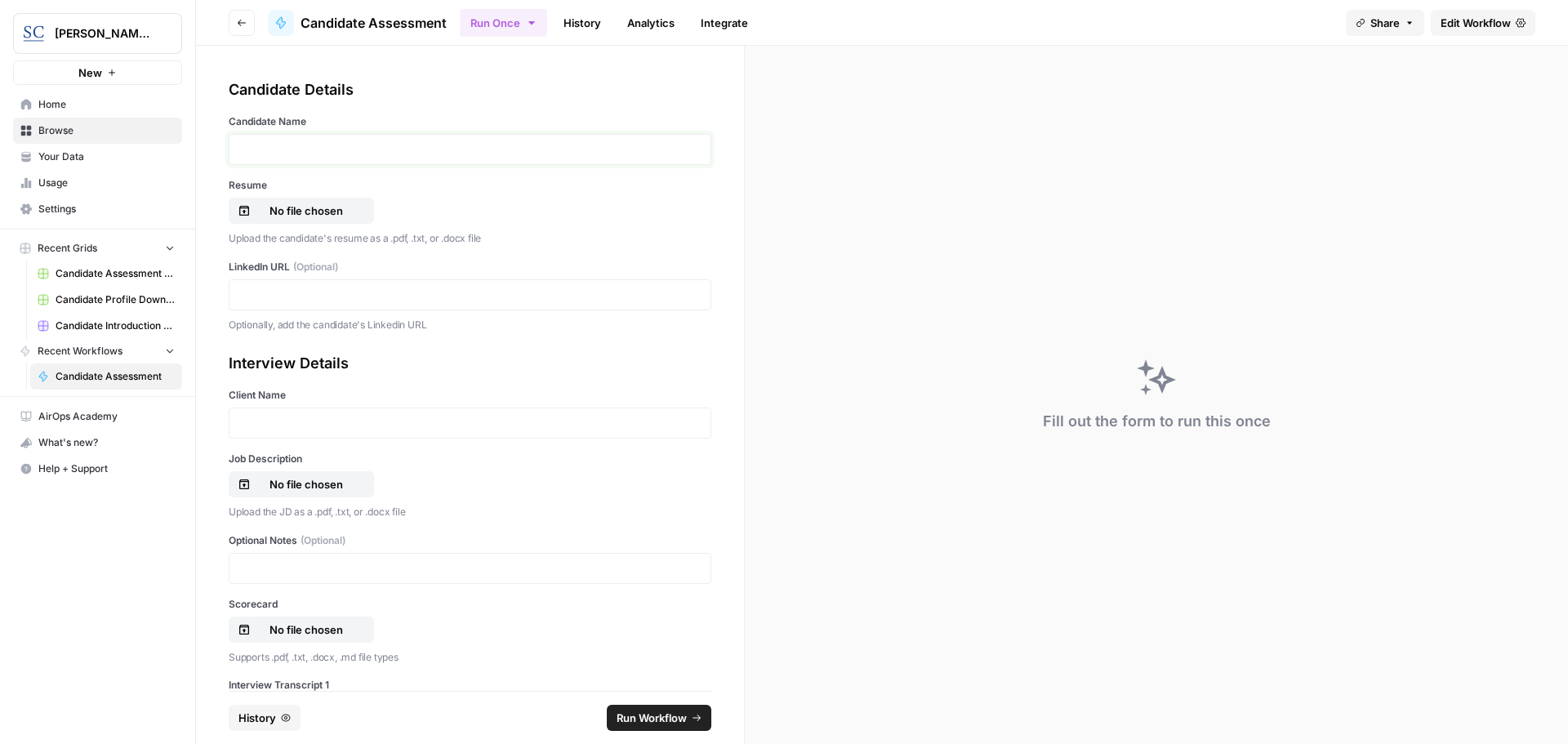
click at [267, 151] on p at bounding box center [470, 149] width 461 height 16
click at [324, 205] on p "No file chosen" at bounding box center [306, 210] width 104 height 16
click at [248, 296] on p at bounding box center [470, 294] width 461 height 16
click at [263, 421] on p at bounding box center [470, 422] width 461 height 16
click at [299, 487] on p "No file chosen" at bounding box center [306, 484] width 104 height 16
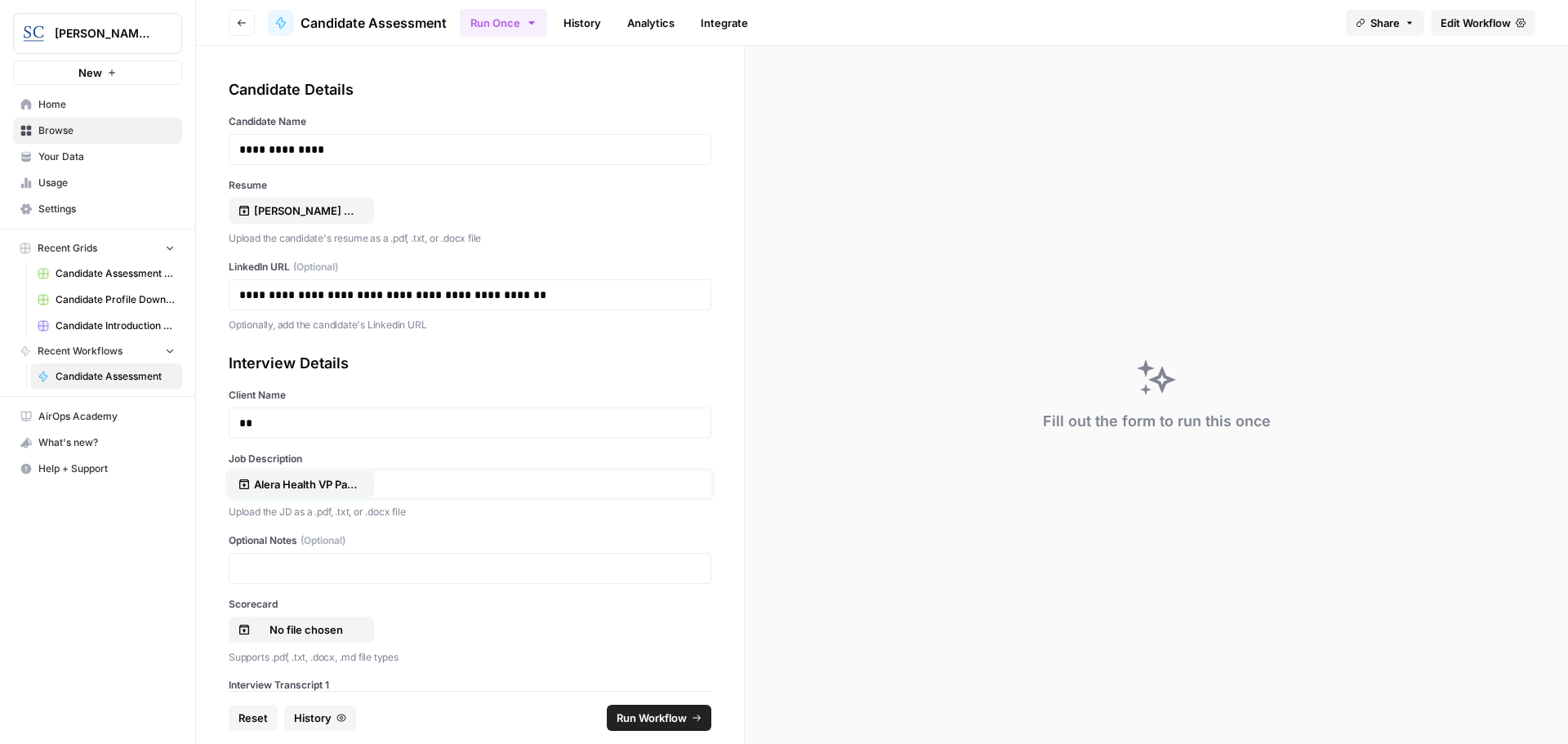
scroll to position [82, 0]
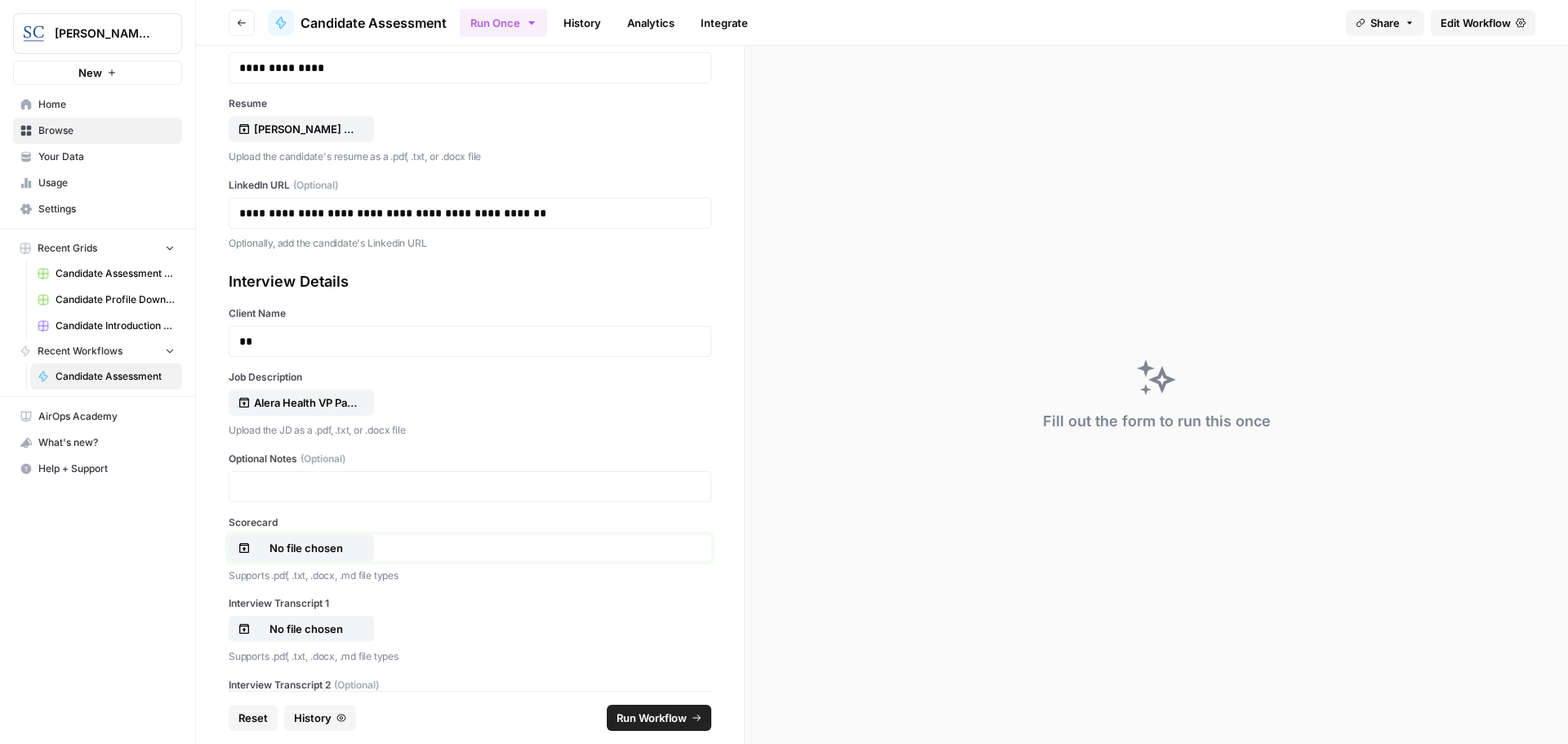
click at [326, 548] on p "No file chosen" at bounding box center [306, 547] width 104 height 16
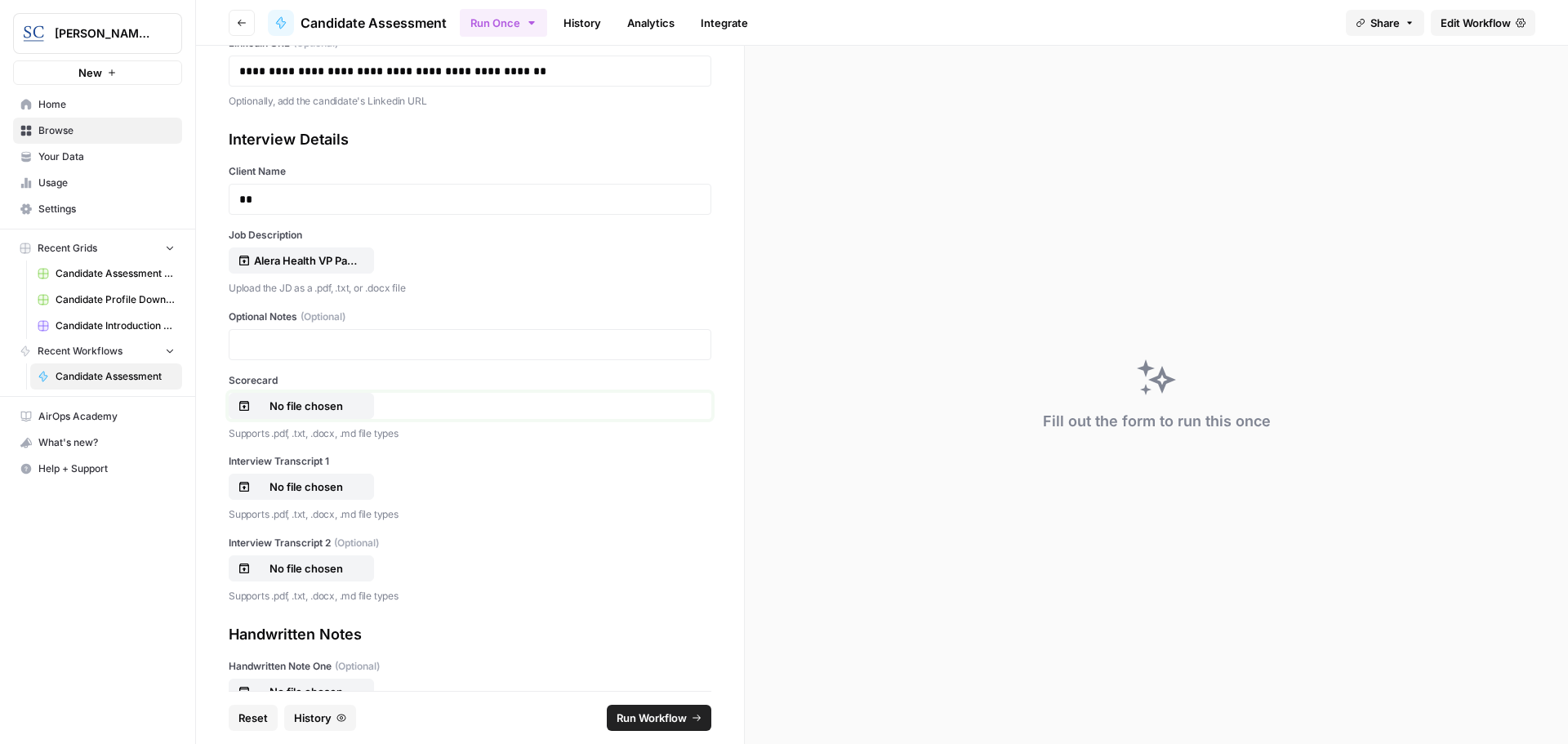
scroll to position [245, 0]
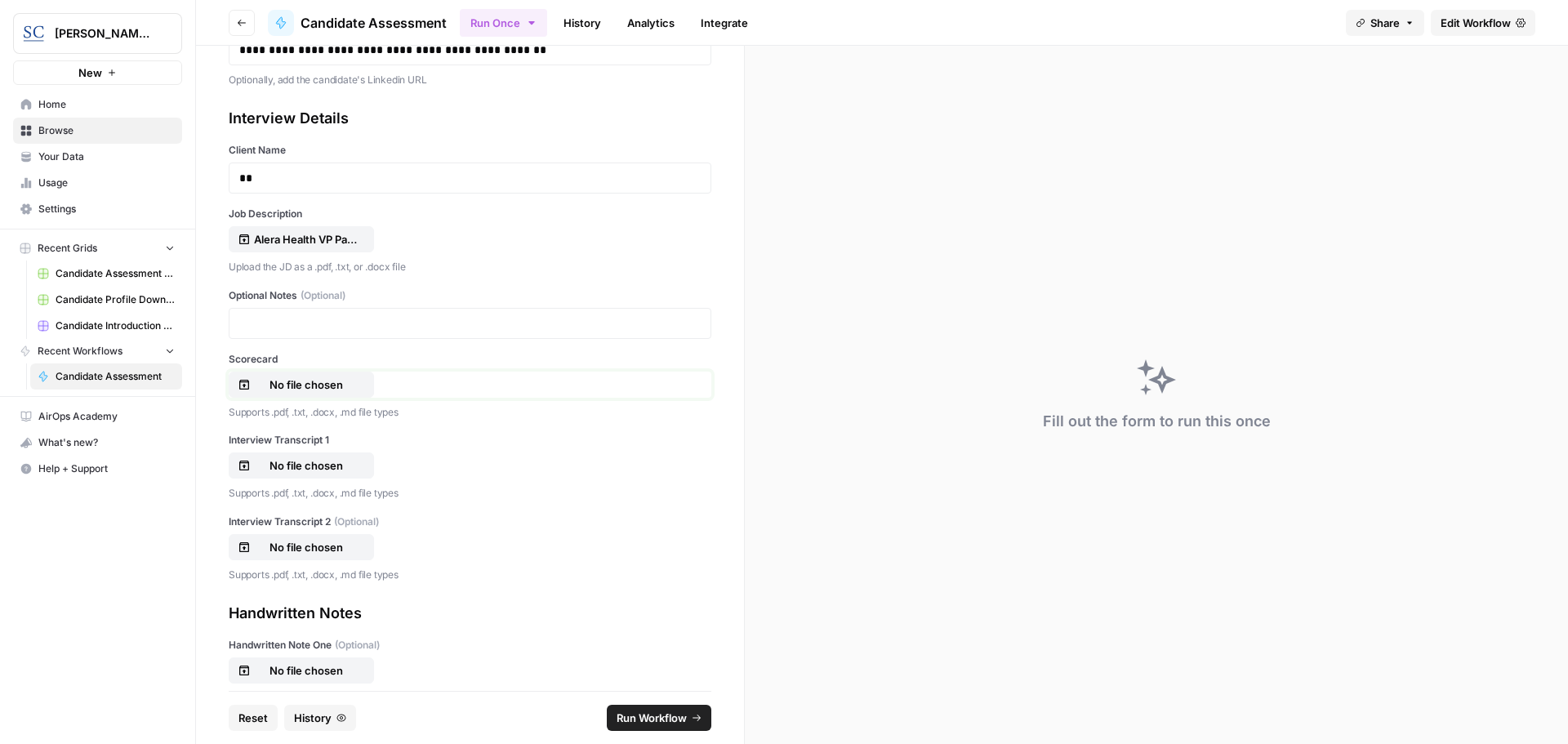
click at [288, 378] on p "No file chosen" at bounding box center [306, 384] width 104 height 16
click at [293, 463] on p "No file chosen" at bounding box center [306, 465] width 104 height 16
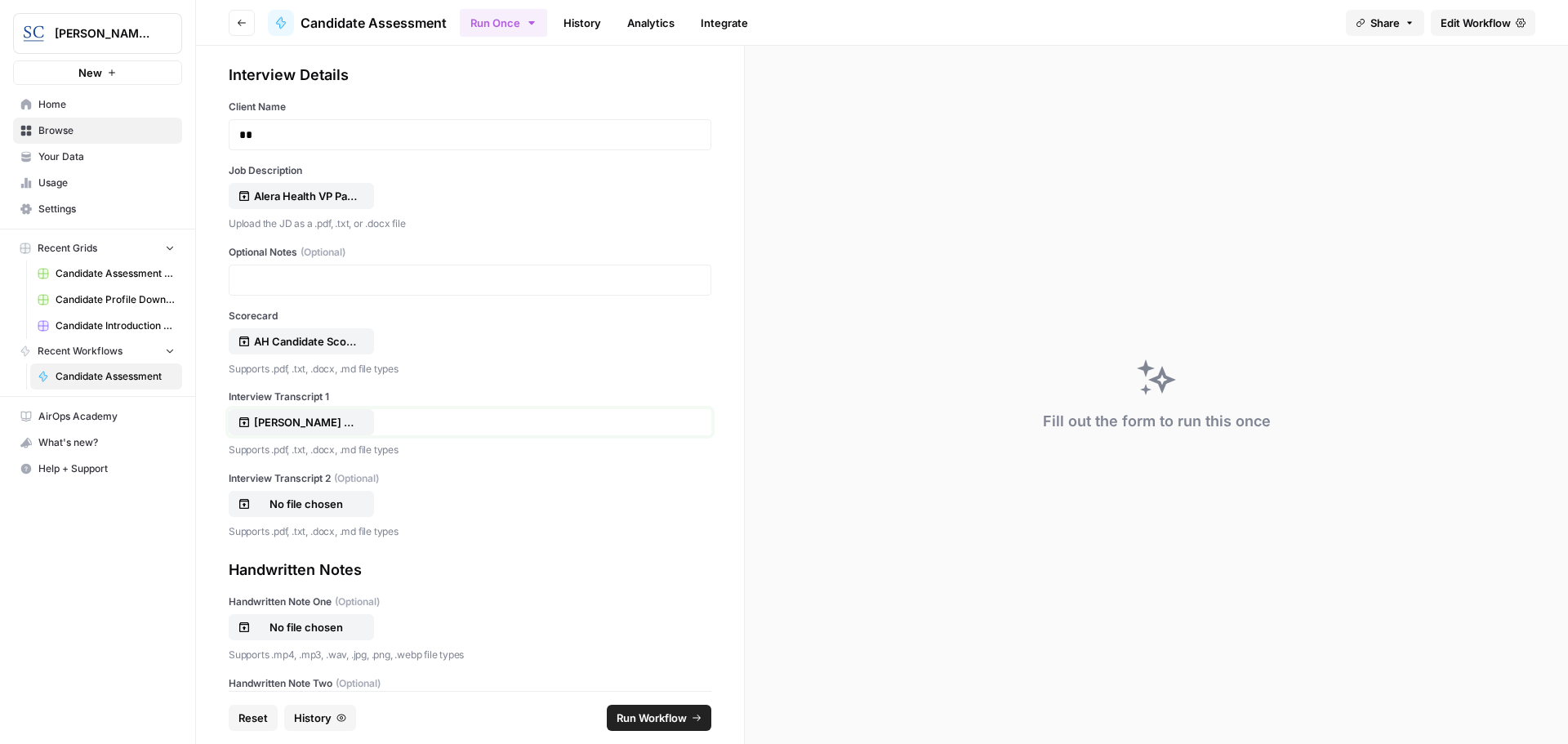
scroll to position [327, 0]
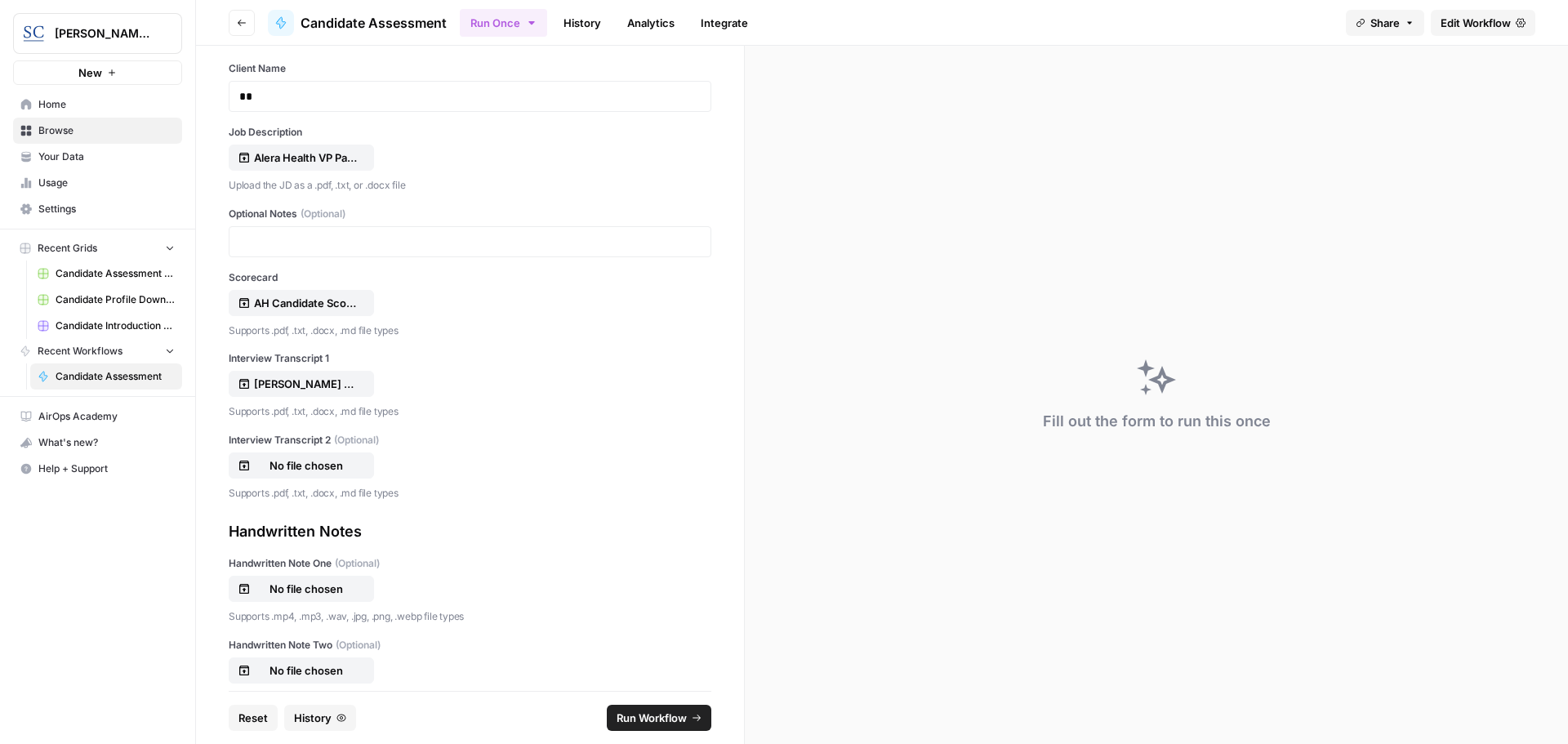
click at [640, 714] on span "Run Workflow" at bounding box center [651, 717] width 70 height 16
click at [642, 719] on span "Run Workflow" at bounding box center [651, 717] width 70 height 16
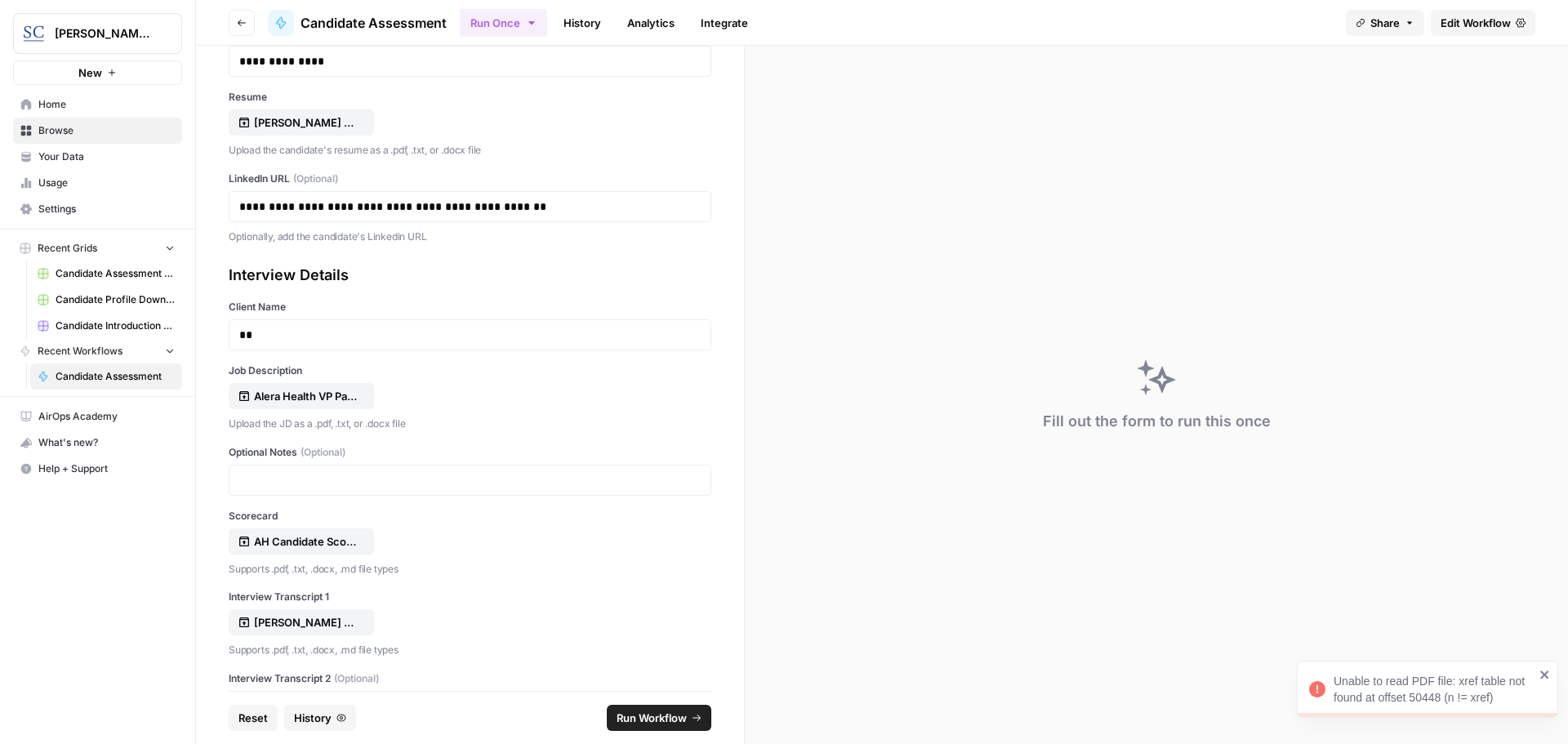
scroll to position [82, 0]
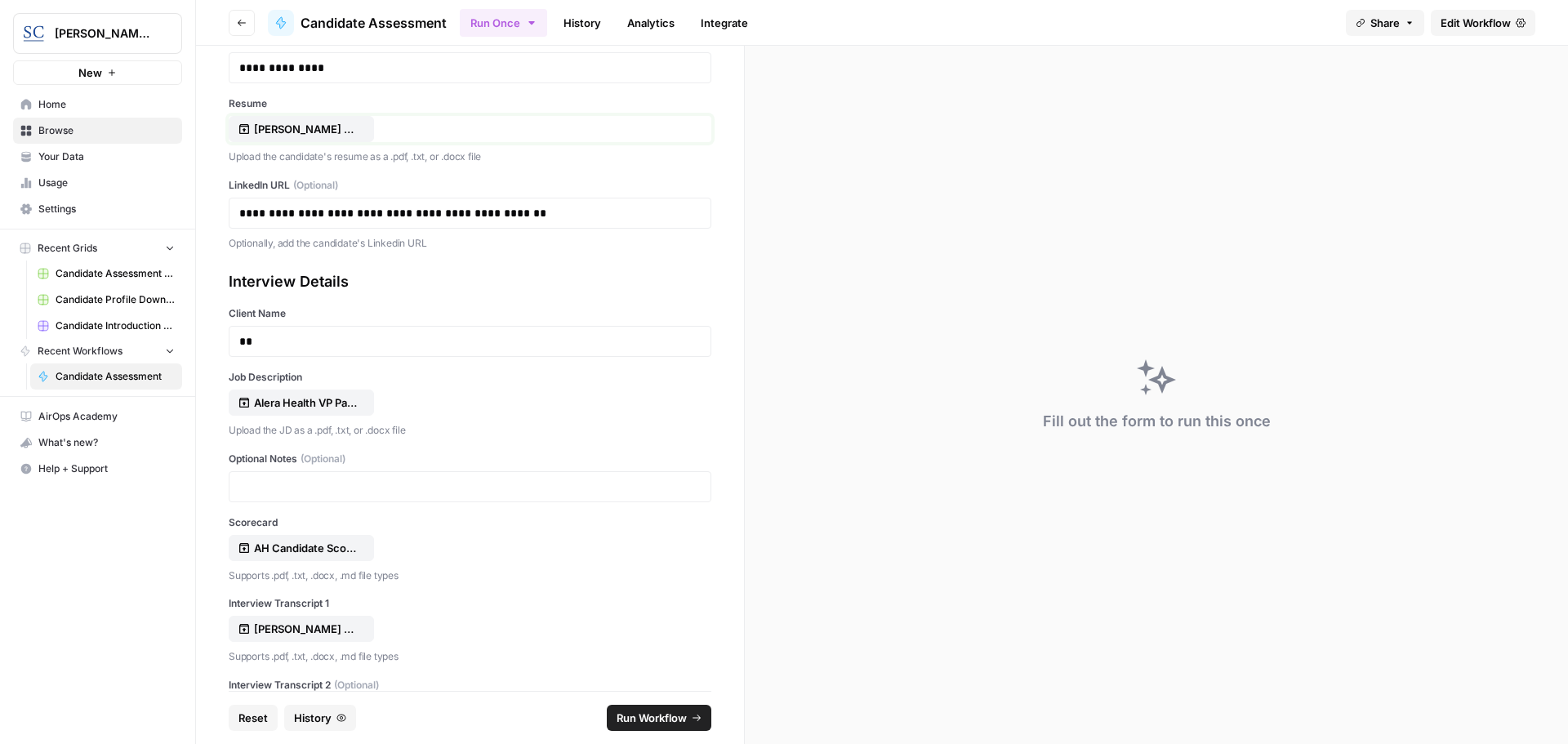
click at [320, 131] on p "Missy Chandler Resume August 2025.pdf" at bounding box center [306, 129] width 104 height 16
click at [336, 125] on p "Missy Chandler Resume August 2025.pdf" at bounding box center [306, 129] width 104 height 16
click at [656, 715] on span "Run Workflow" at bounding box center [651, 717] width 70 height 16
click at [286, 406] on p "Alera Health VP Payor Partnerships RECRUITMENT PROFILE [DATE].pdf" at bounding box center [306, 402] width 104 height 16
click at [641, 715] on span "Run Workflow" at bounding box center [651, 717] width 70 height 16
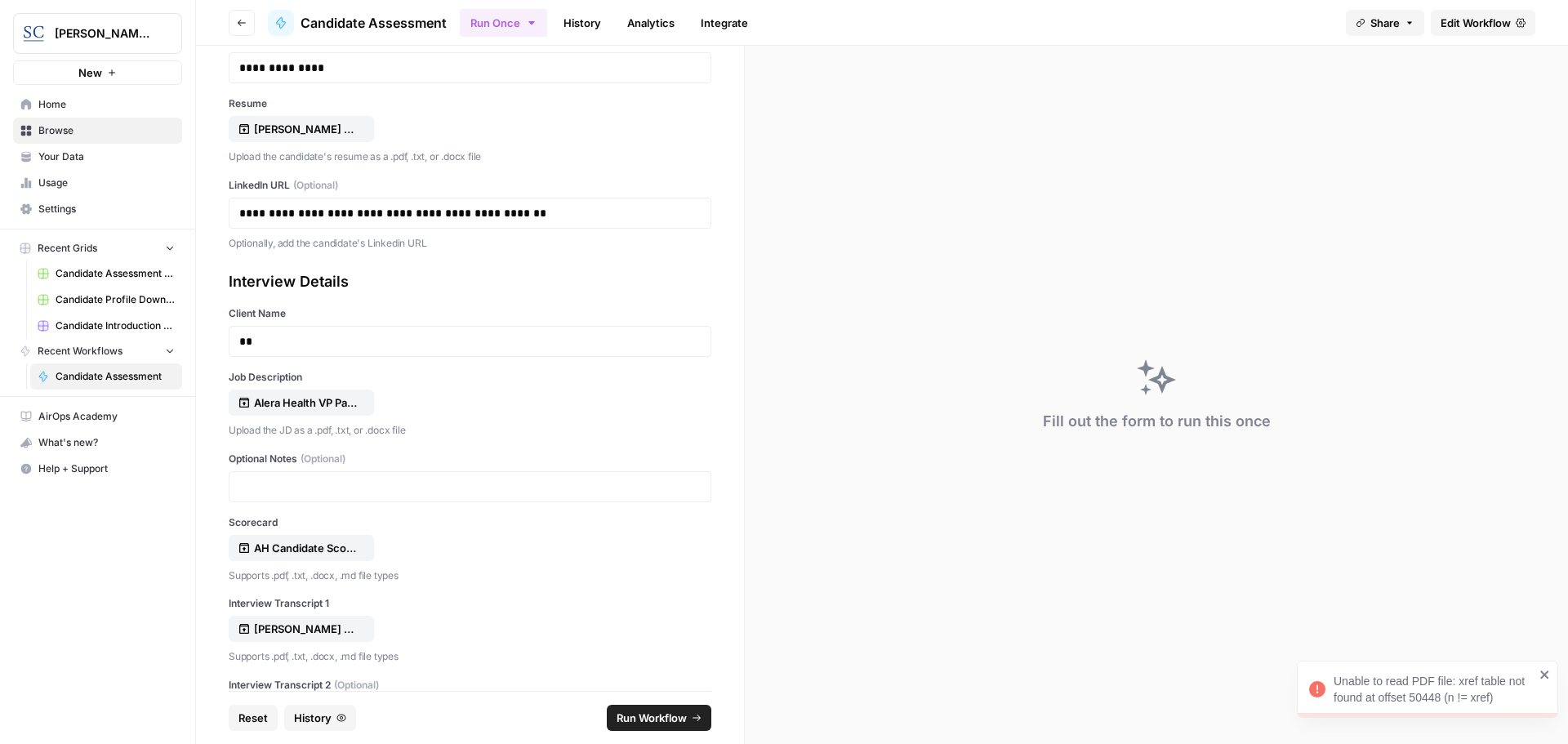
click at [1448, 688] on div "Unable to read PDF file: xref table not found at offset 50448 (n != xref)" at bounding box center [1433, 688] width 201 height 33
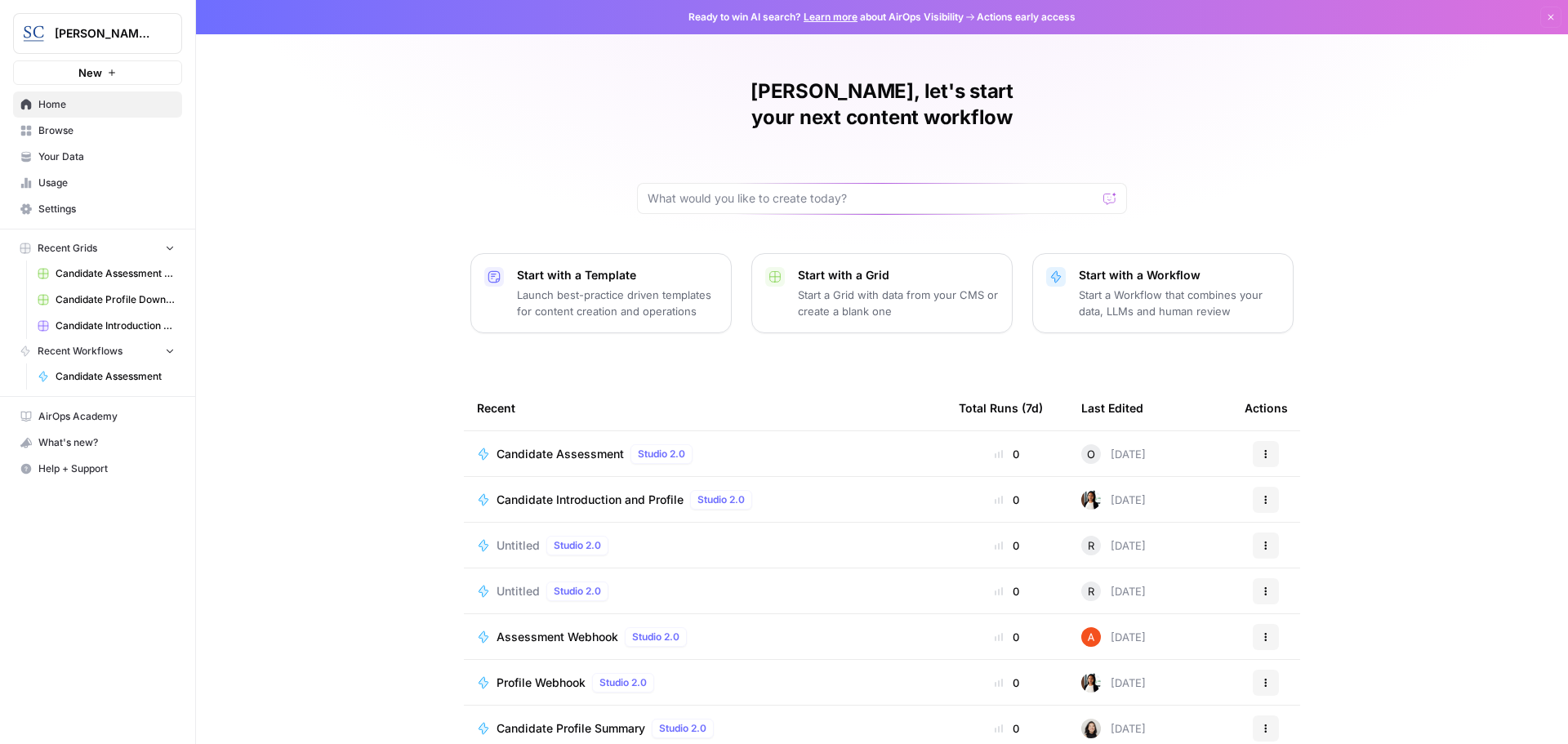
click at [571, 446] on span "Candidate Assessment" at bounding box center [560, 454] width 127 height 16
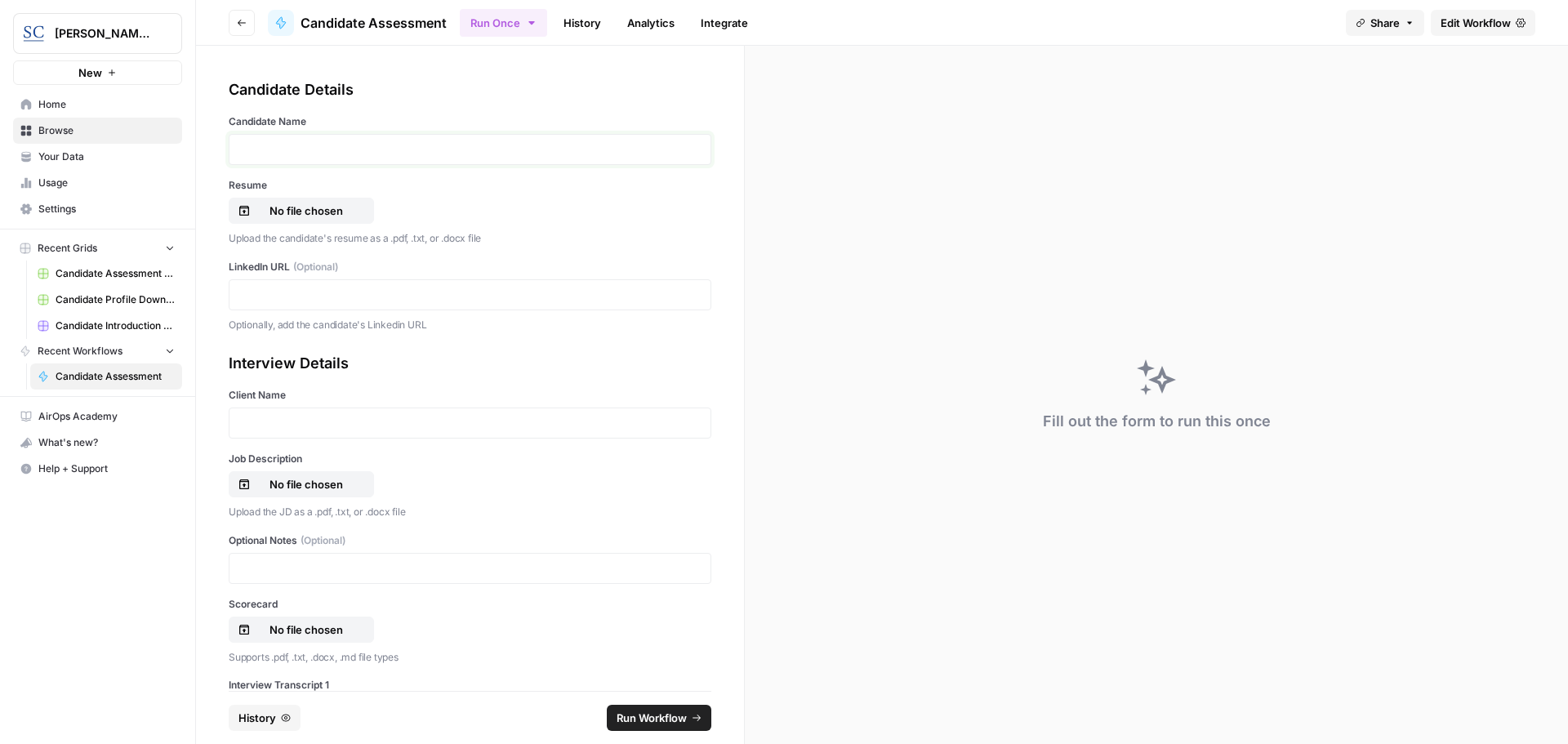
click at [269, 146] on p at bounding box center [470, 149] width 461 height 16
click at [273, 210] on p "No file chosen" at bounding box center [306, 210] width 104 height 16
click at [239, 294] on p at bounding box center [470, 294] width 461 height 16
click at [272, 423] on p at bounding box center [470, 422] width 461 height 16
click at [274, 482] on p "No file chosen" at bounding box center [306, 484] width 104 height 16
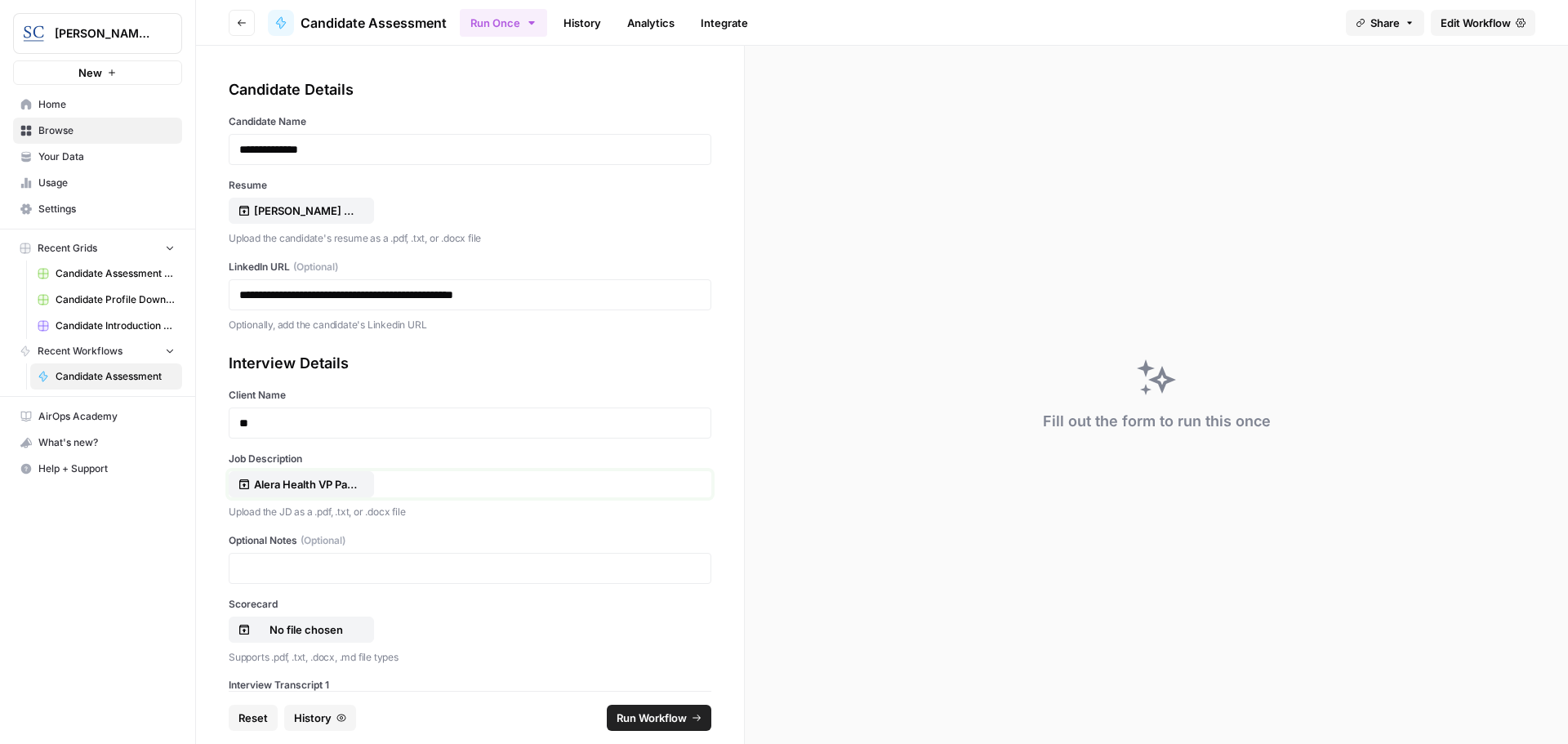
scroll to position [163, 0]
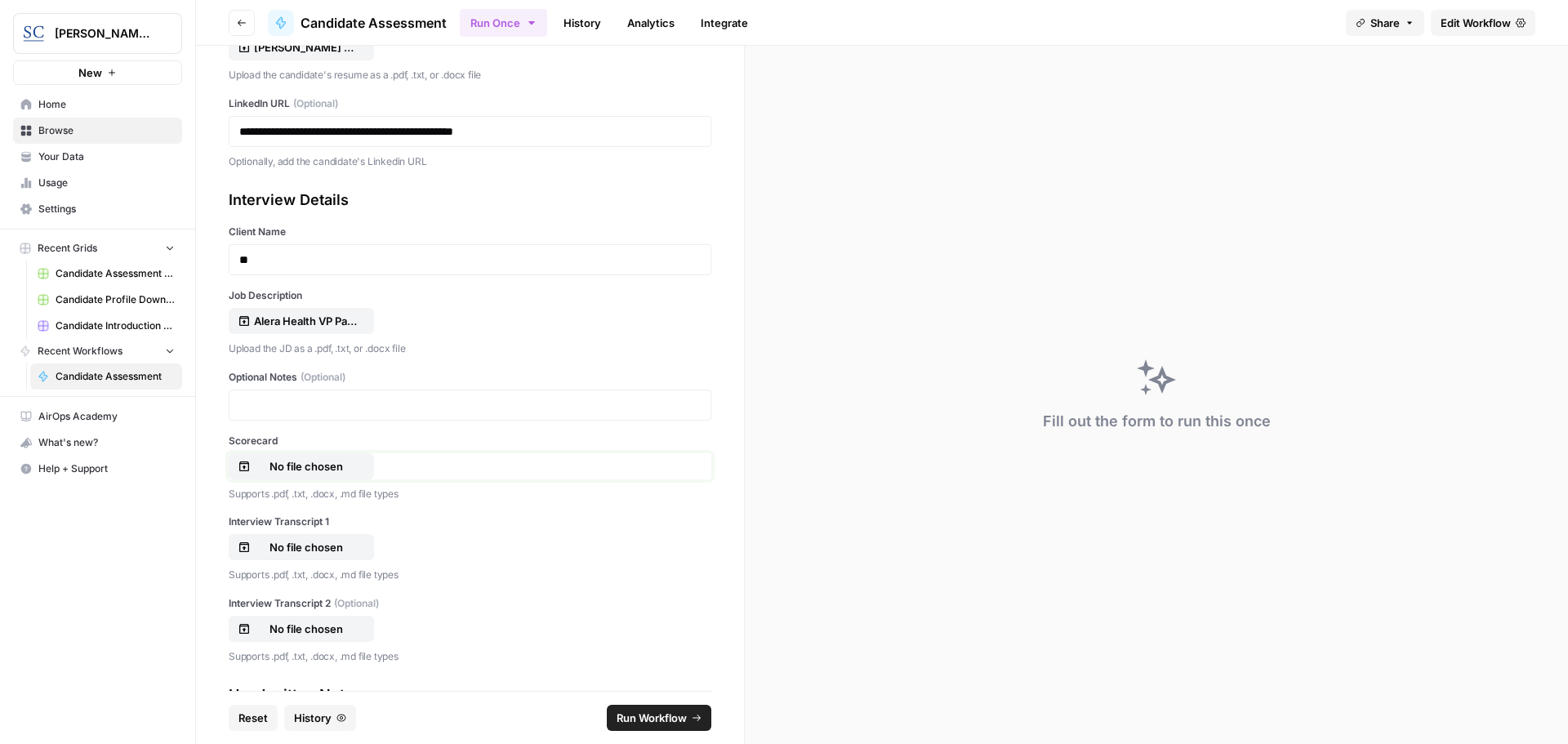
click at [311, 468] on p "No file chosen" at bounding box center [306, 465] width 104 height 16
click at [275, 546] on p "No file chosen" at bounding box center [306, 546] width 104 height 16
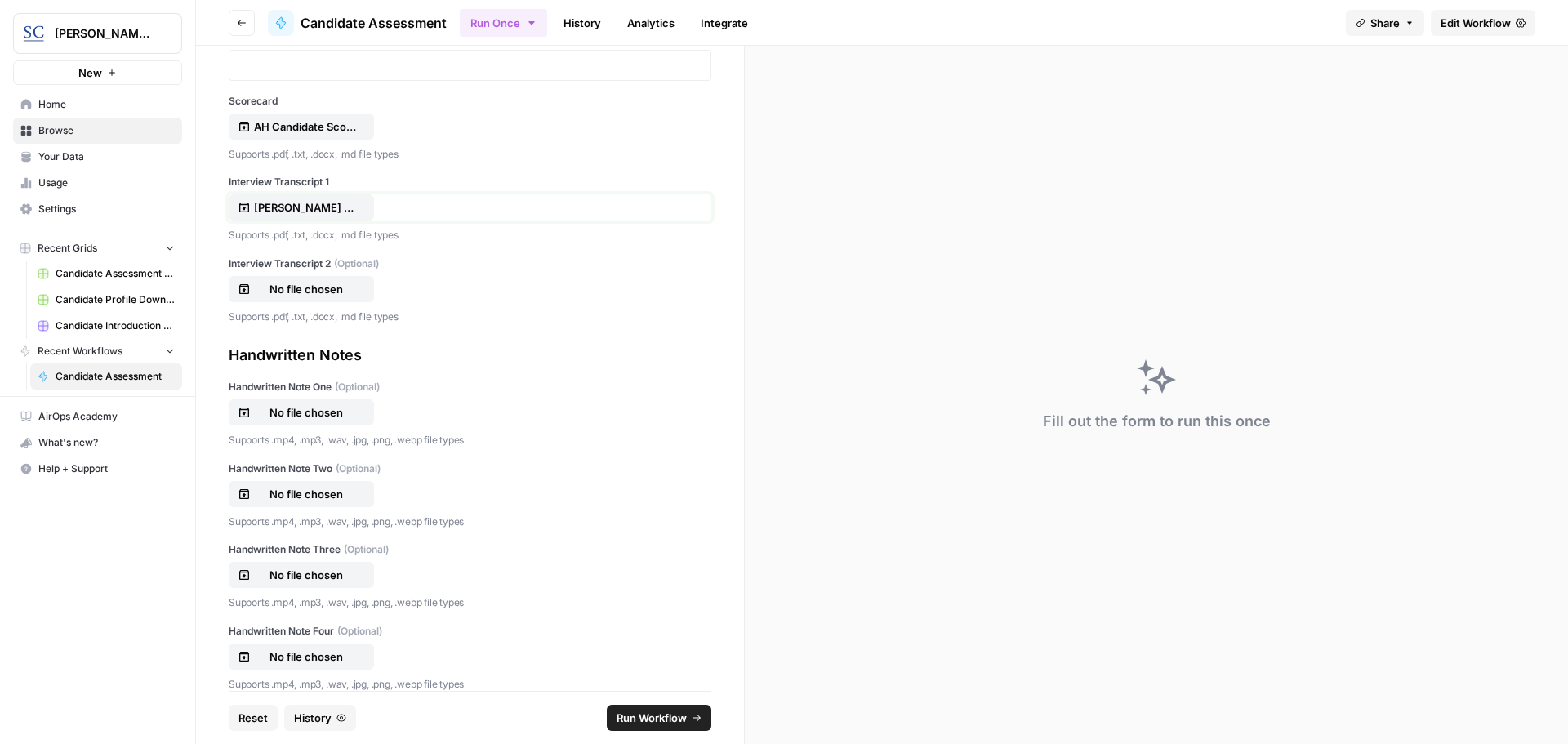
scroll to position [605, 0]
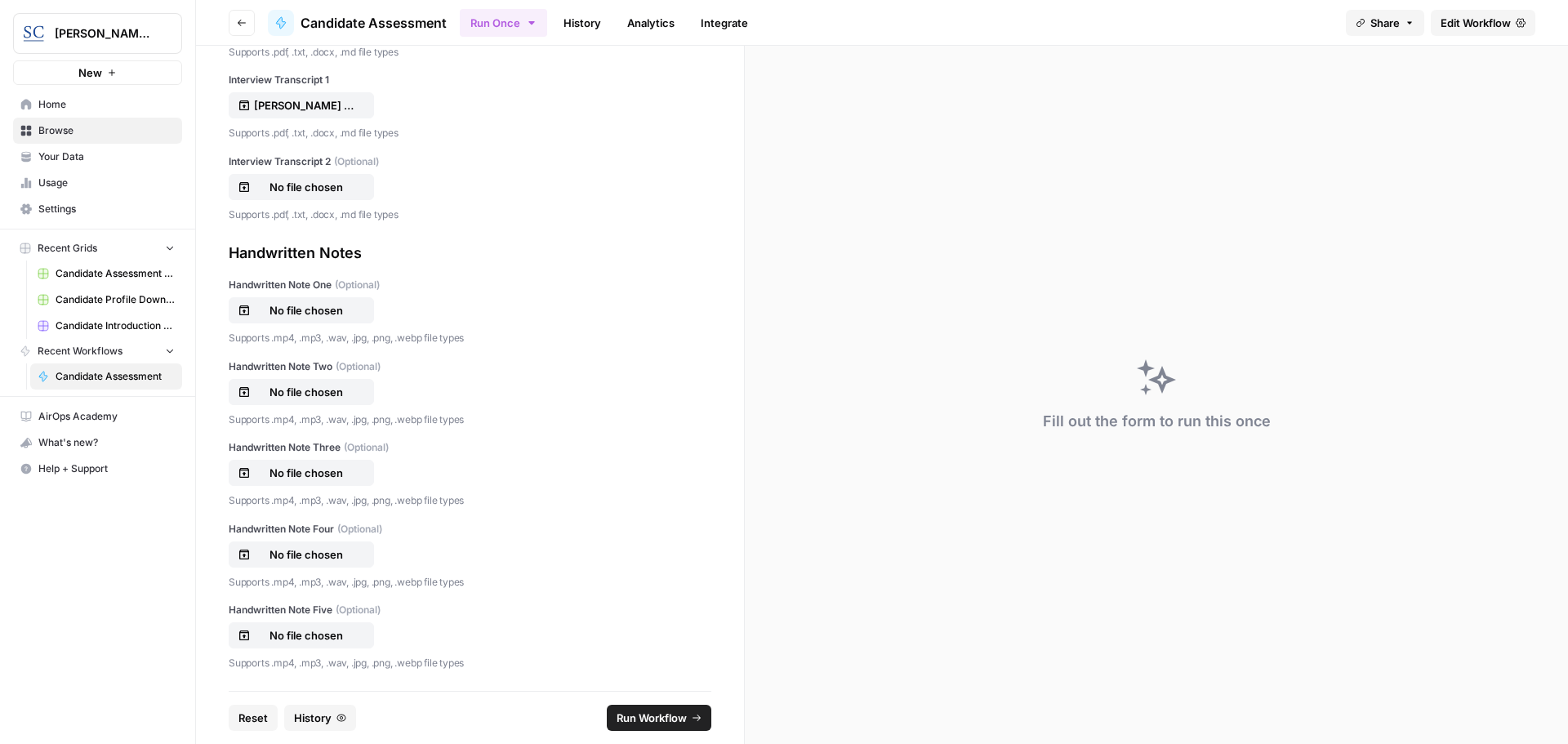
click at [663, 716] on span "Run Workflow" at bounding box center [651, 717] width 70 height 16
click at [1542, 672] on icon "close" at bounding box center [1544, 674] width 8 height 8
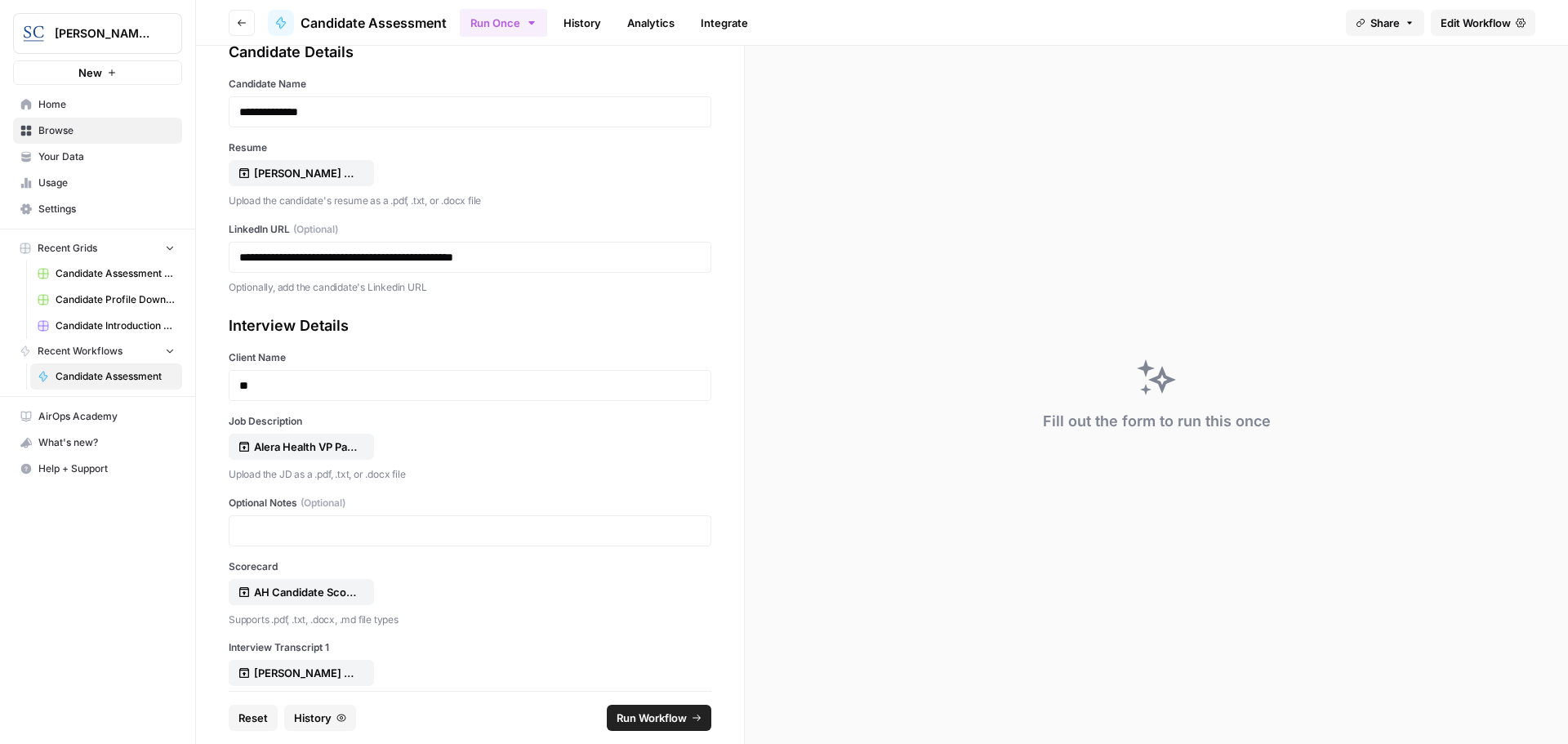
scroll to position [0, 0]
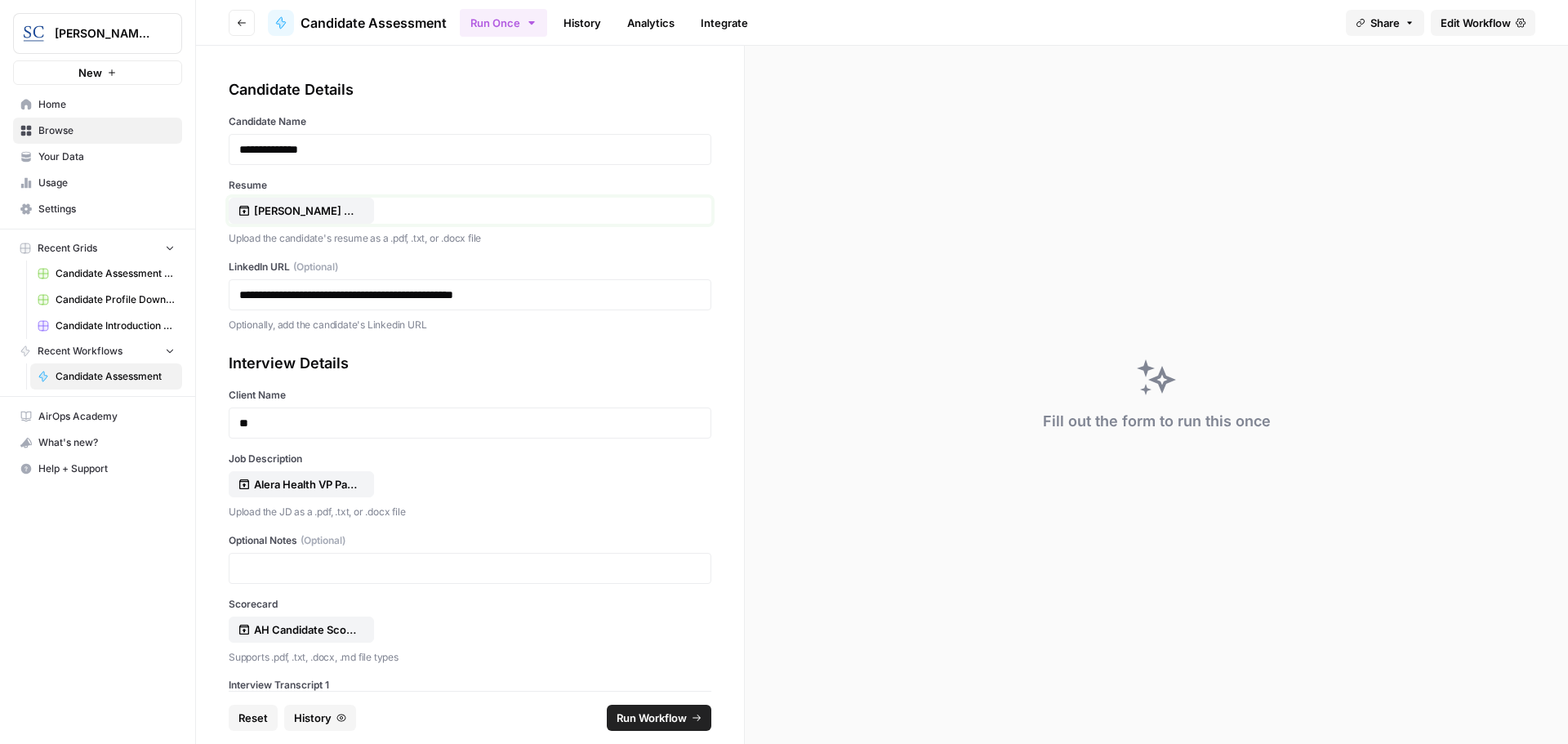
click at [290, 209] on p "Missy Chandler Resume August 2025.pdf" at bounding box center [306, 210] width 104 height 16
click at [421, 210] on div "Missy Chandler Resume August 2025.pdf" at bounding box center [470, 210] width 482 height 26
drag, startPoint x: 421, startPoint y: 210, endPoint x: 242, endPoint y: 205, distance: 179.1
click at [242, 205] on div "Missy Chandler Resume August 2025.pdf" at bounding box center [470, 210] width 482 height 26
drag, startPoint x: 246, startPoint y: 209, endPoint x: 570, endPoint y: 207, distance: 324.0
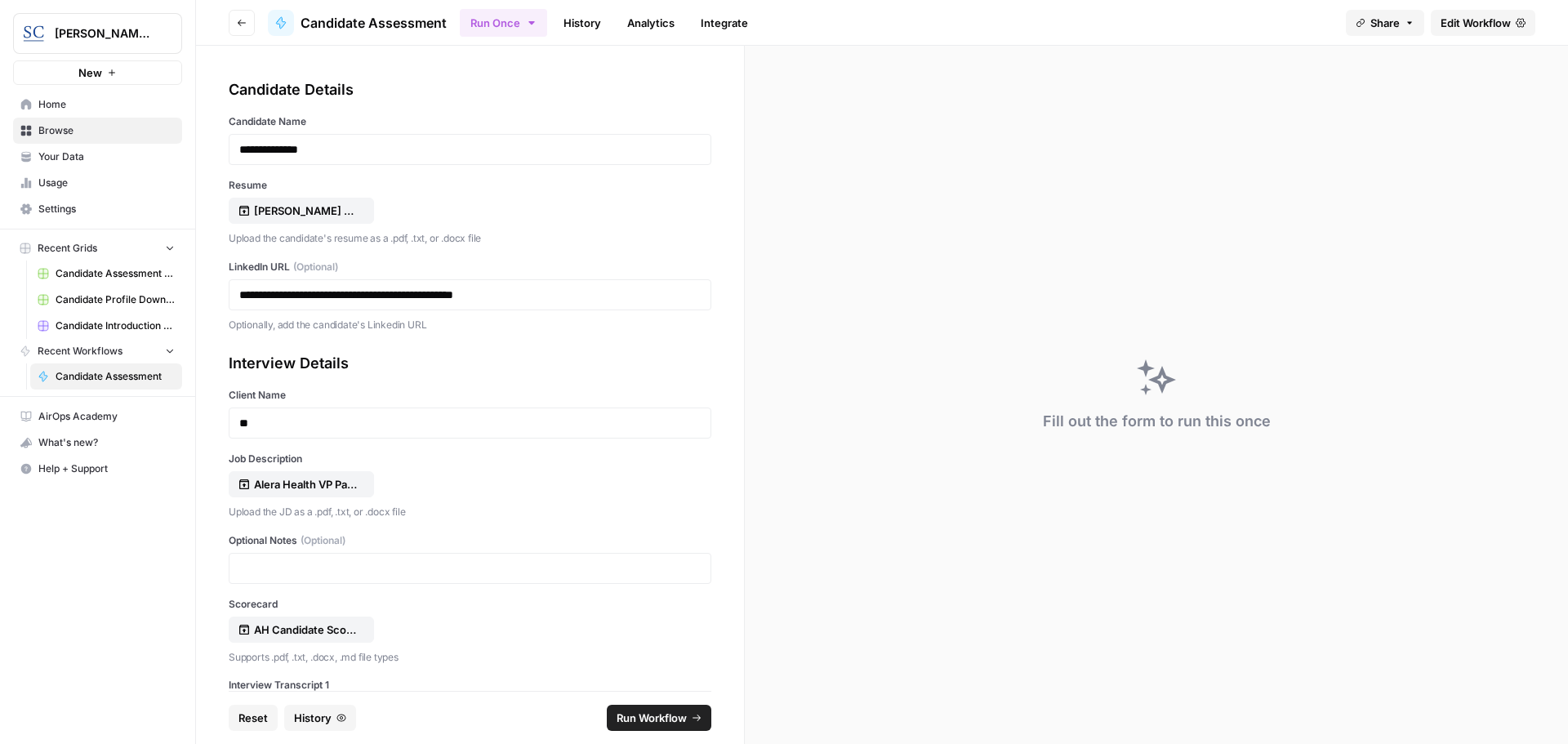
click at [570, 207] on div "Missy Chandler Resume August 2025.pdf" at bounding box center [470, 210] width 482 height 26
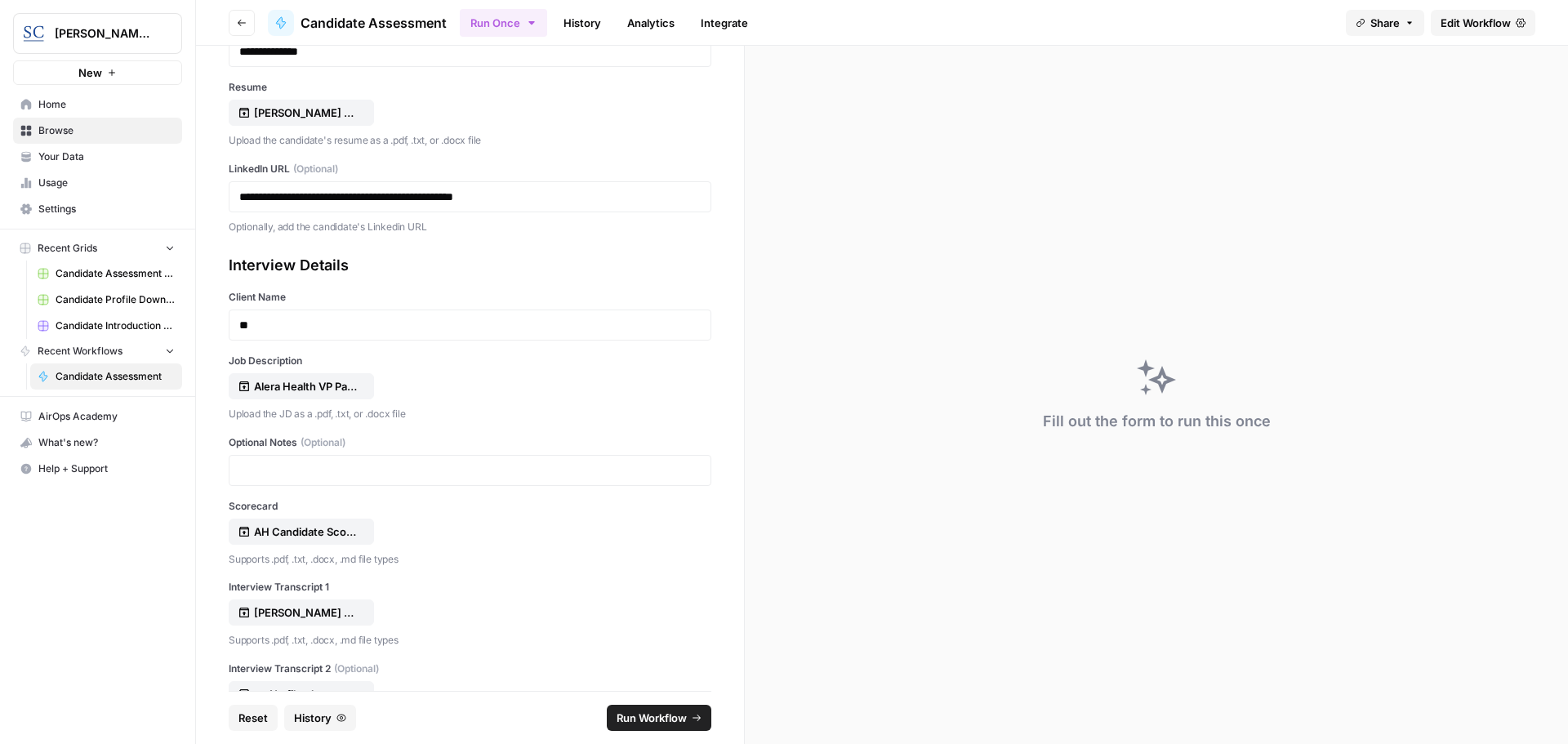
scroll to position [245, 0]
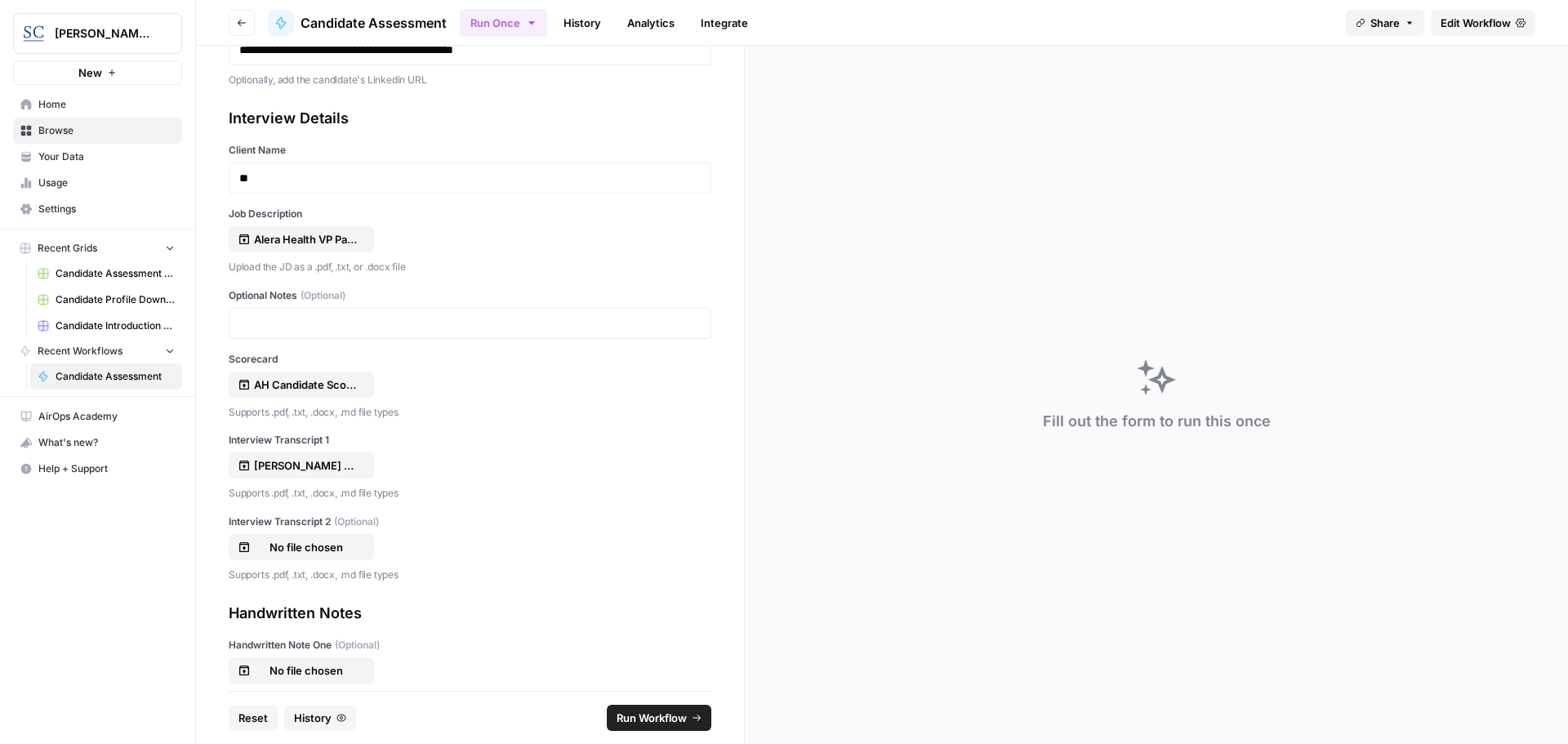
click at [255, 722] on span "Reset" at bounding box center [252, 717] width 29 height 16
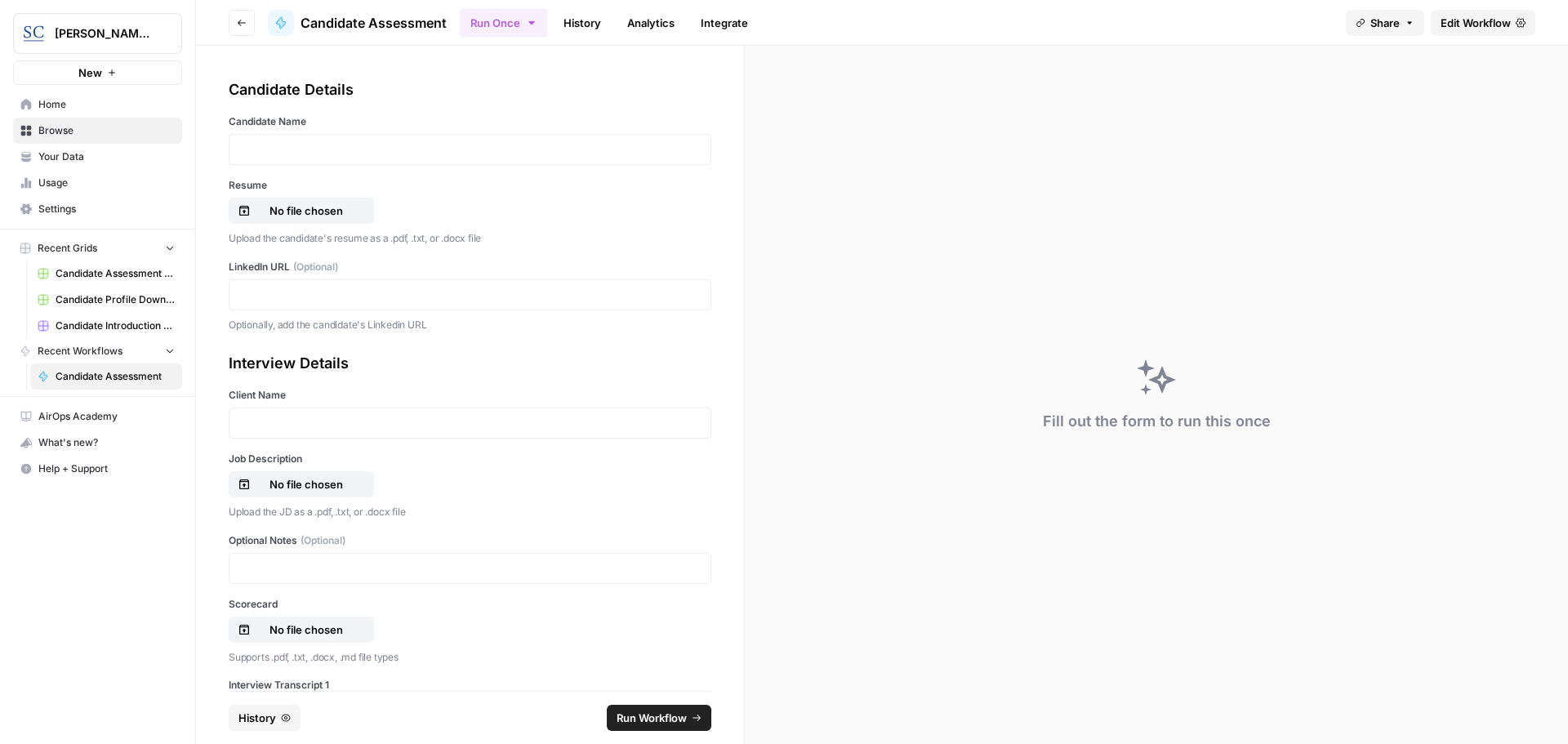
click at [58, 104] on span "Home" at bounding box center [107, 104] width 136 height 14
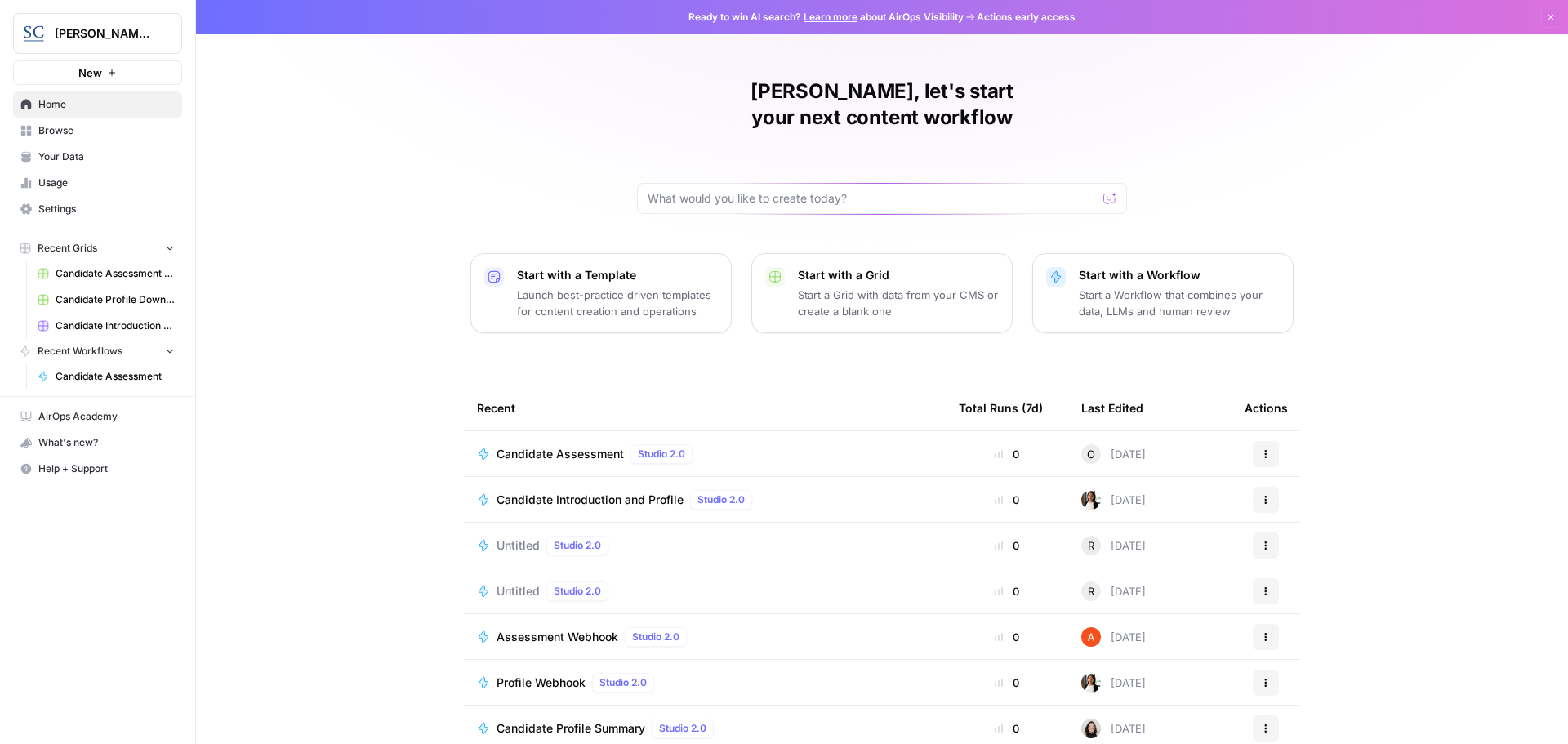
click at [518, 446] on span "Candidate Assessment" at bounding box center [560, 454] width 127 height 16
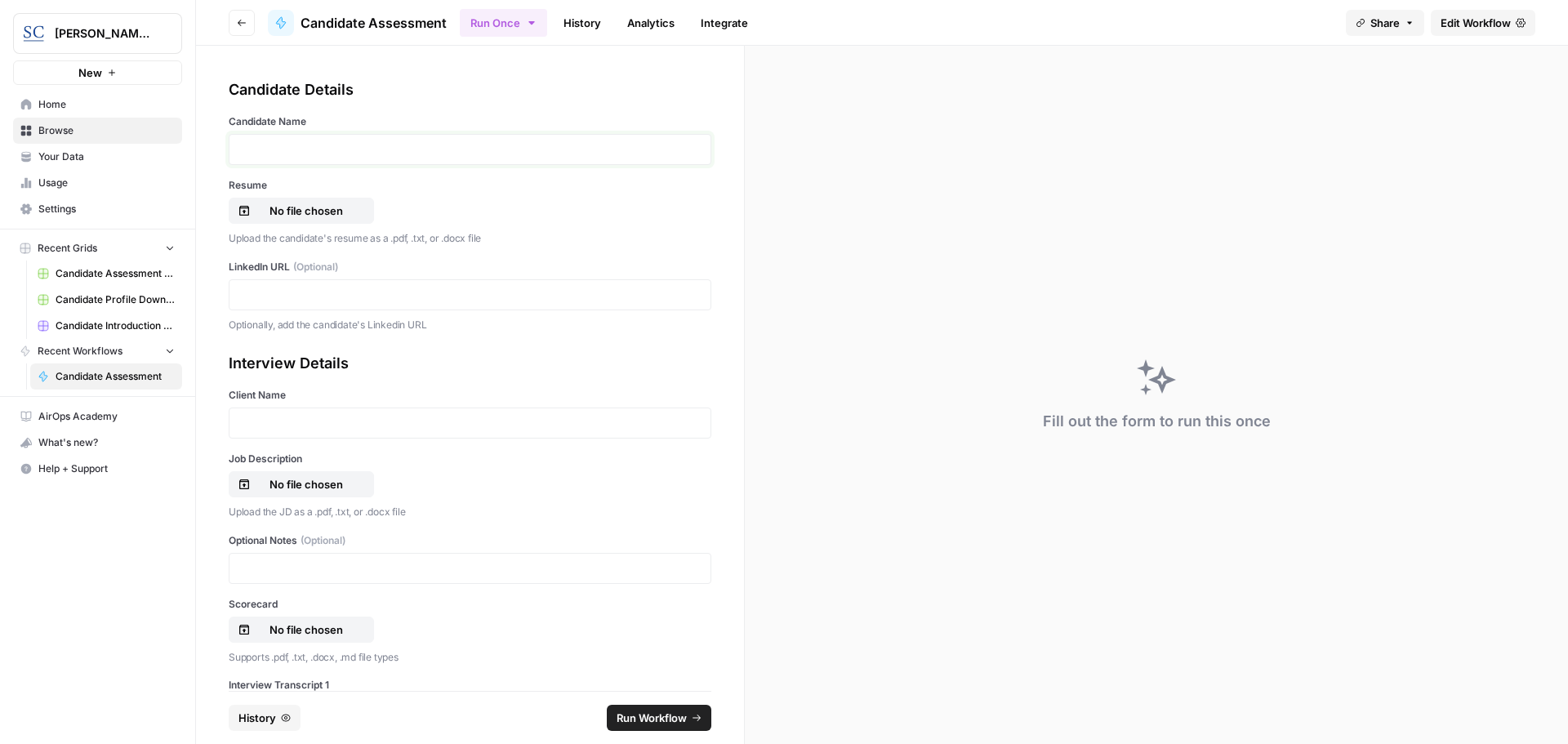
click at [280, 142] on p at bounding box center [470, 149] width 461 height 16
click at [300, 209] on p "No file chosen" at bounding box center [306, 210] width 104 height 16
click at [279, 296] on p at bounding box center [470, 294] width 461 height 16
click at [271, 427] on p at bounding box center [470, 422] width 461 height 16
click at [267, 481] on p "No file chosen" at bounding box center [306, 484] width 104 height 16
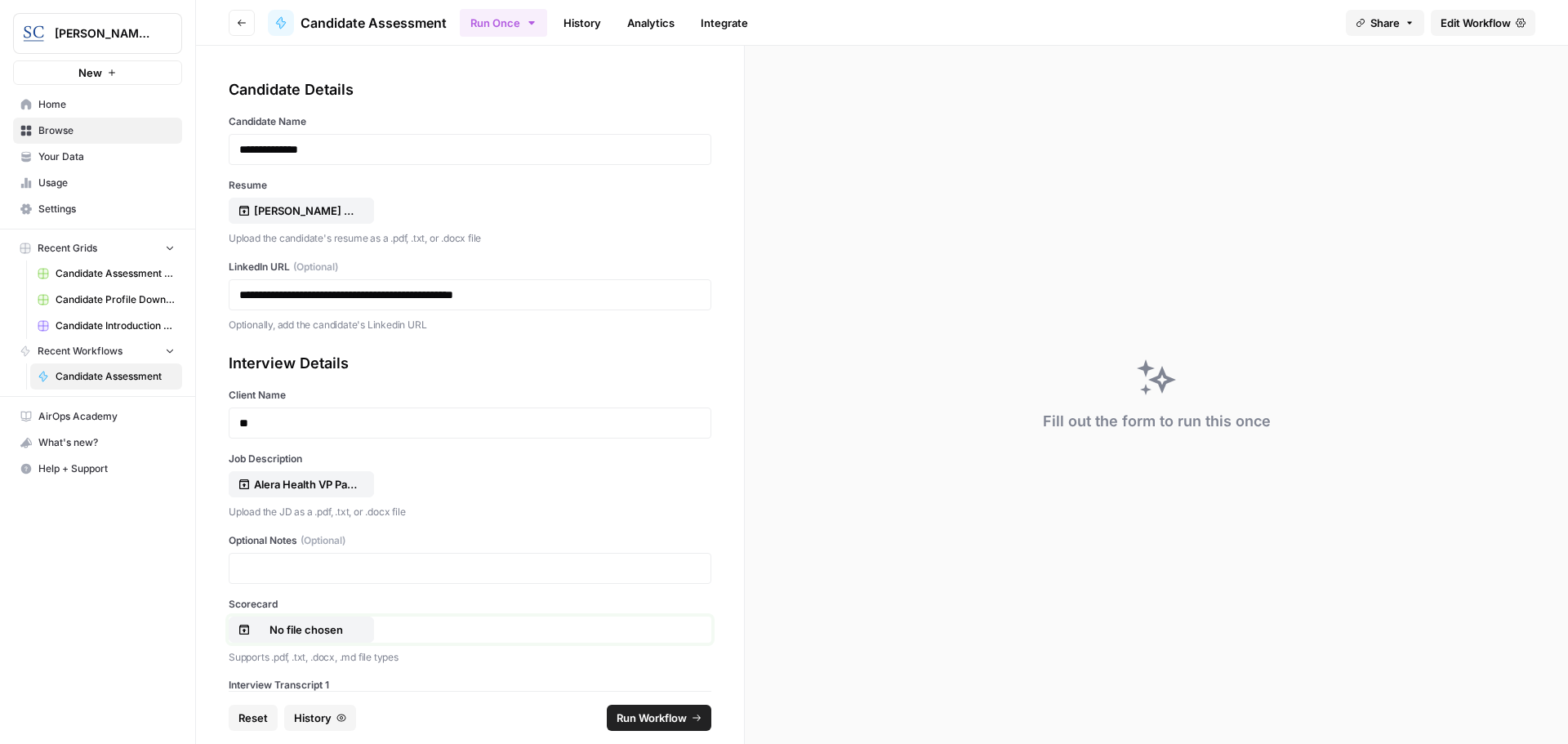
click at [294, 630] on p "No file chosen" at bounding box center [306, 629] width 104 height 16
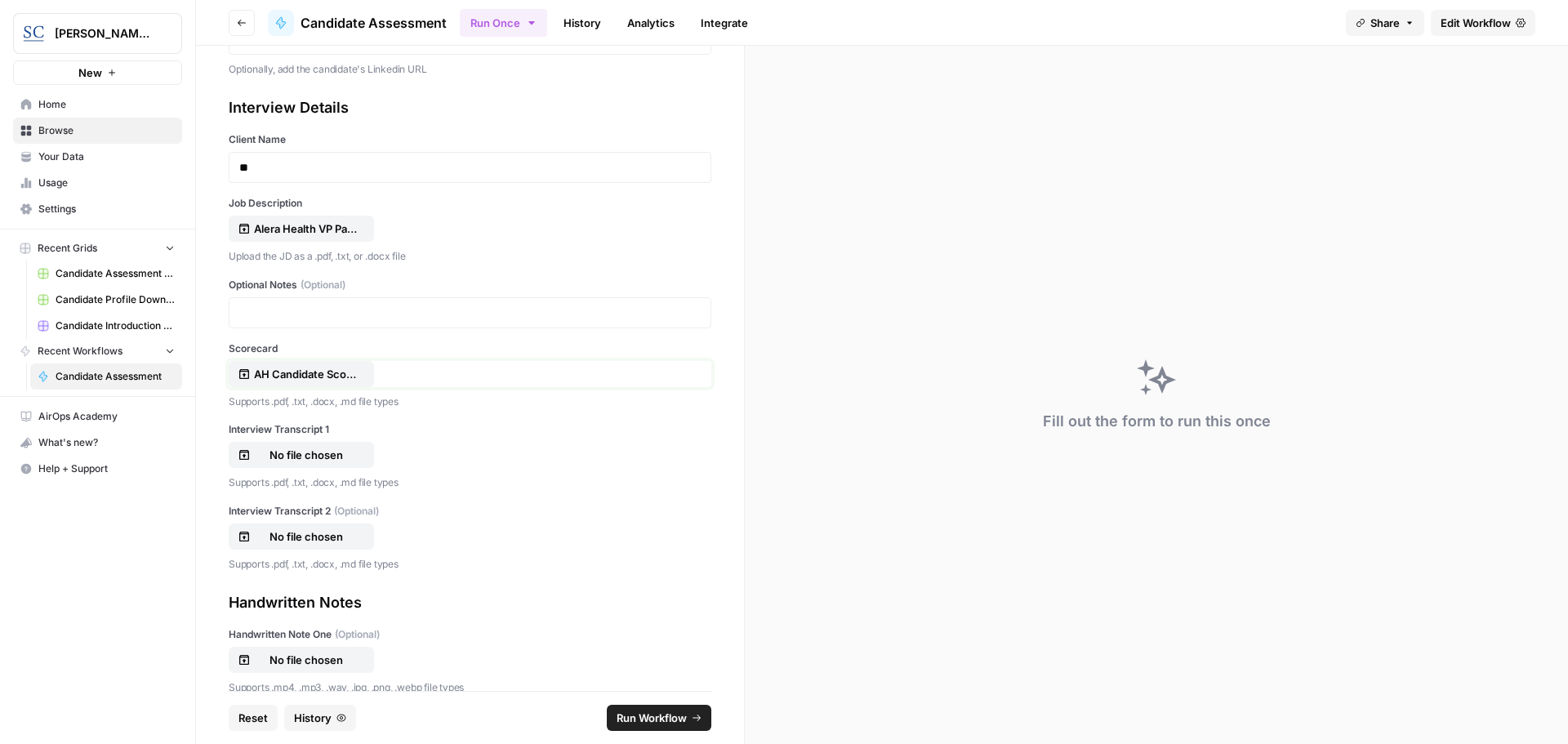
scroll to position [327, 0]
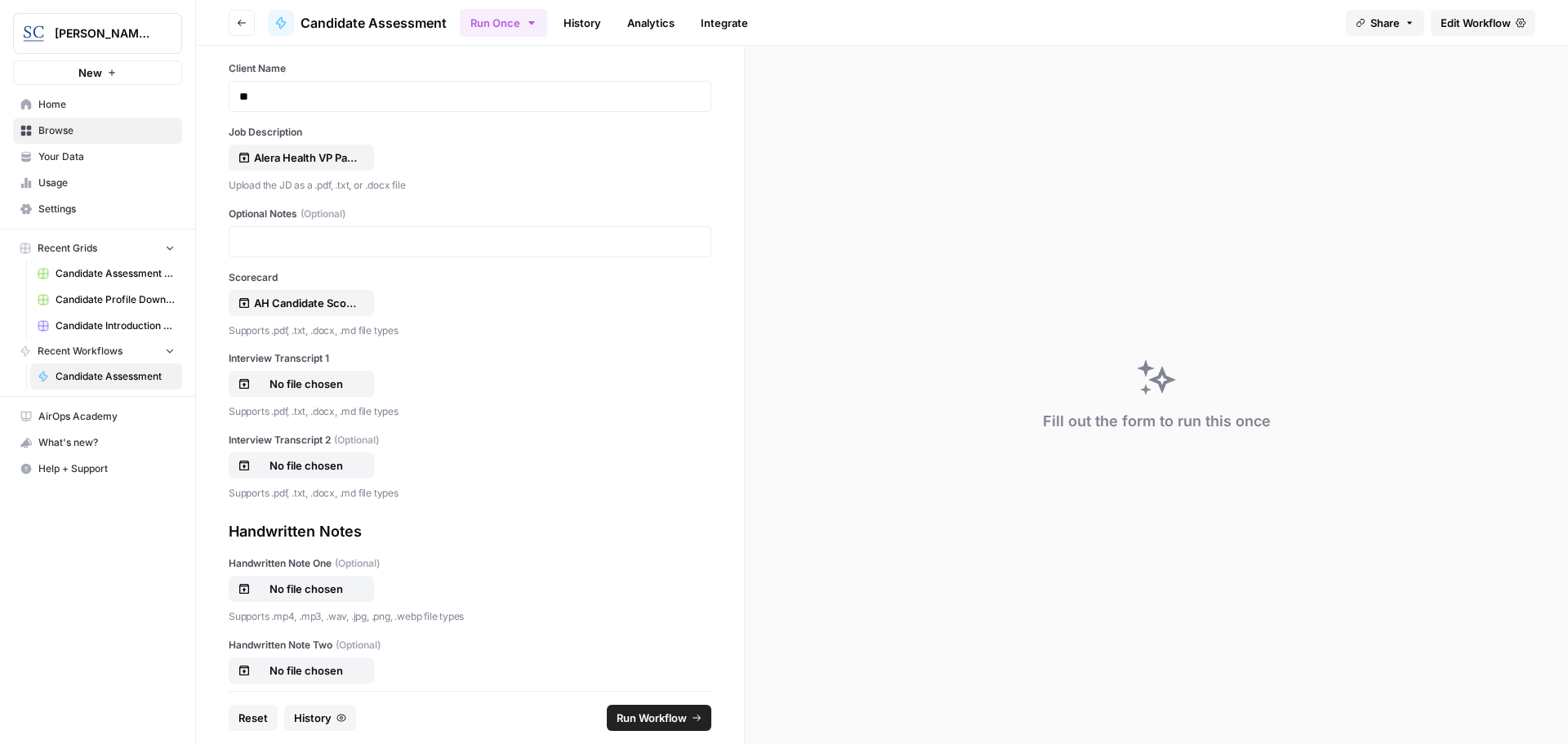
click at [626, 719] on span "Run Workflow" at bounding box center [651, 717] width 70 height 16
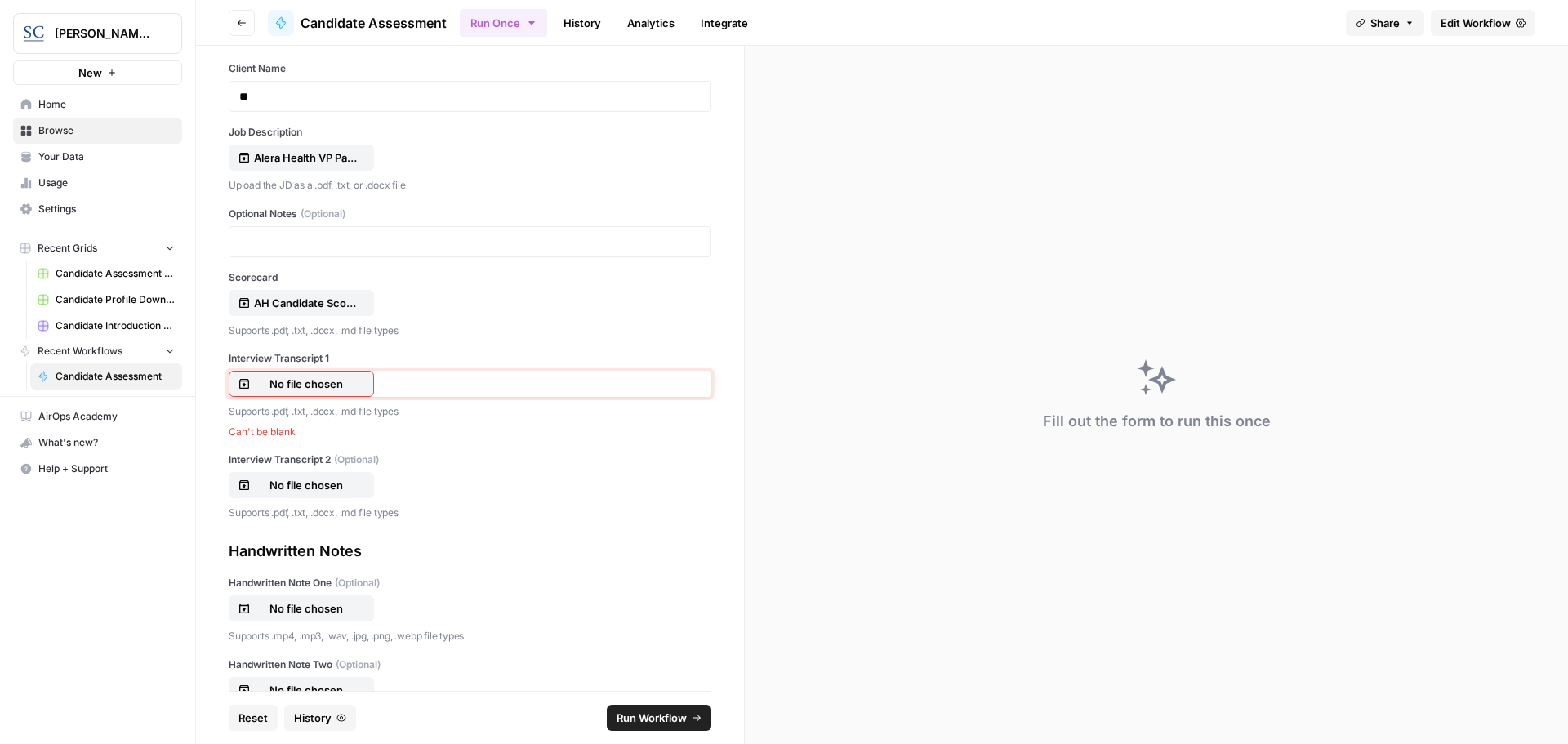
click at [312, 384] on p "No file chosen" at bounding box center [306, 383] width 104 height 16
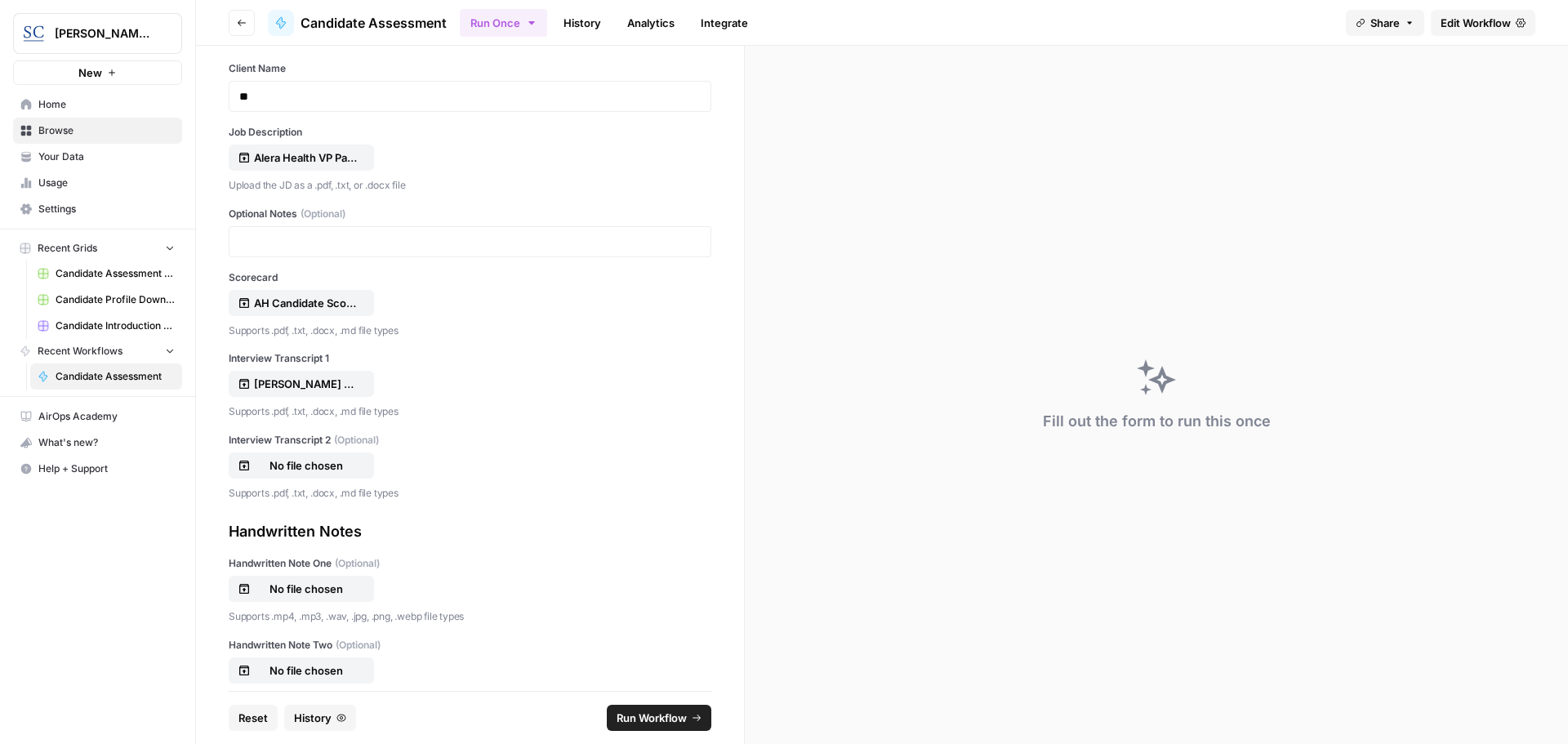
click at [656, 714] on span "Run Workflow" at bounding box center [651, 717] width 70 height 16
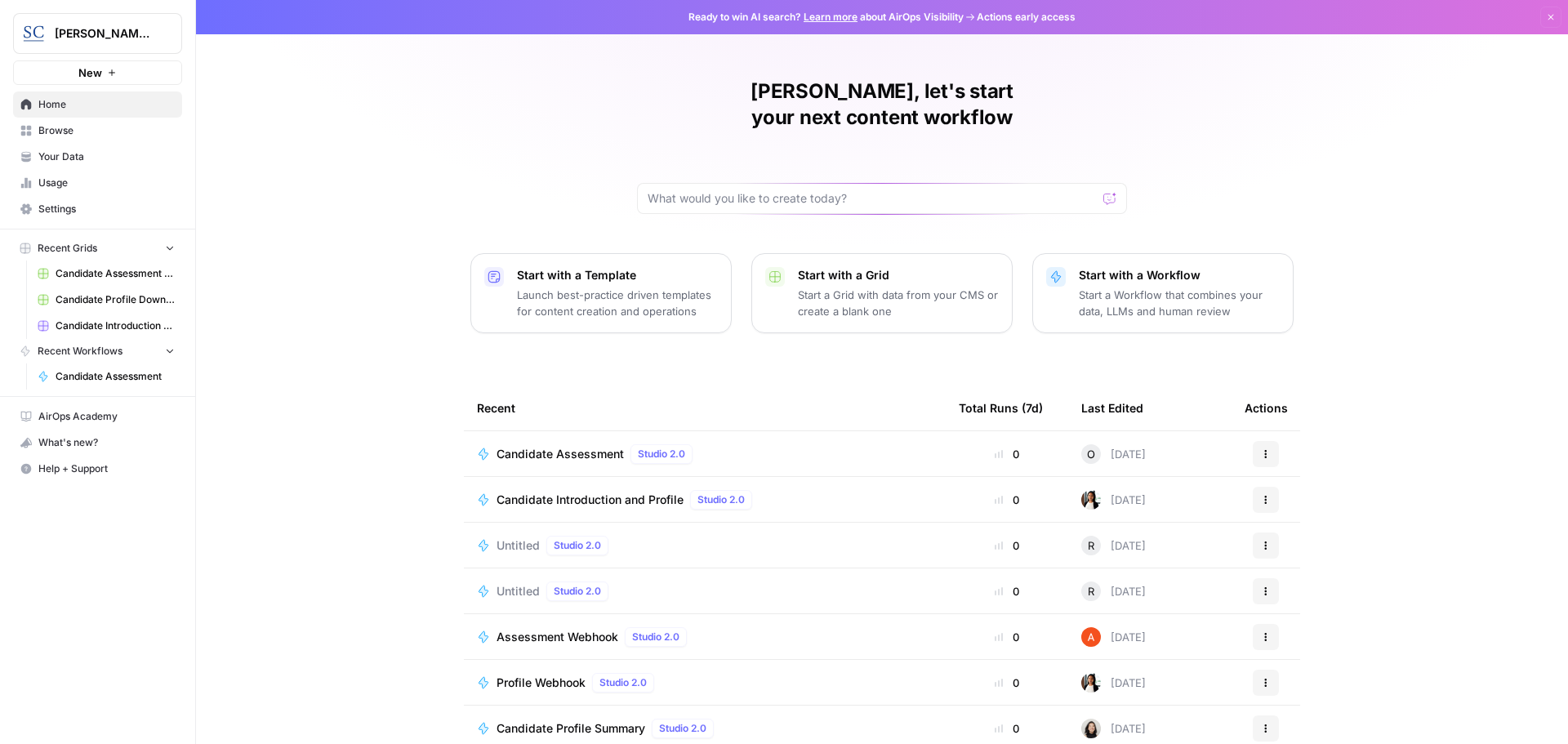
click at [544, 446] on span "Candidate Assessment" at bounding box center [560, 454] width 127 height 16
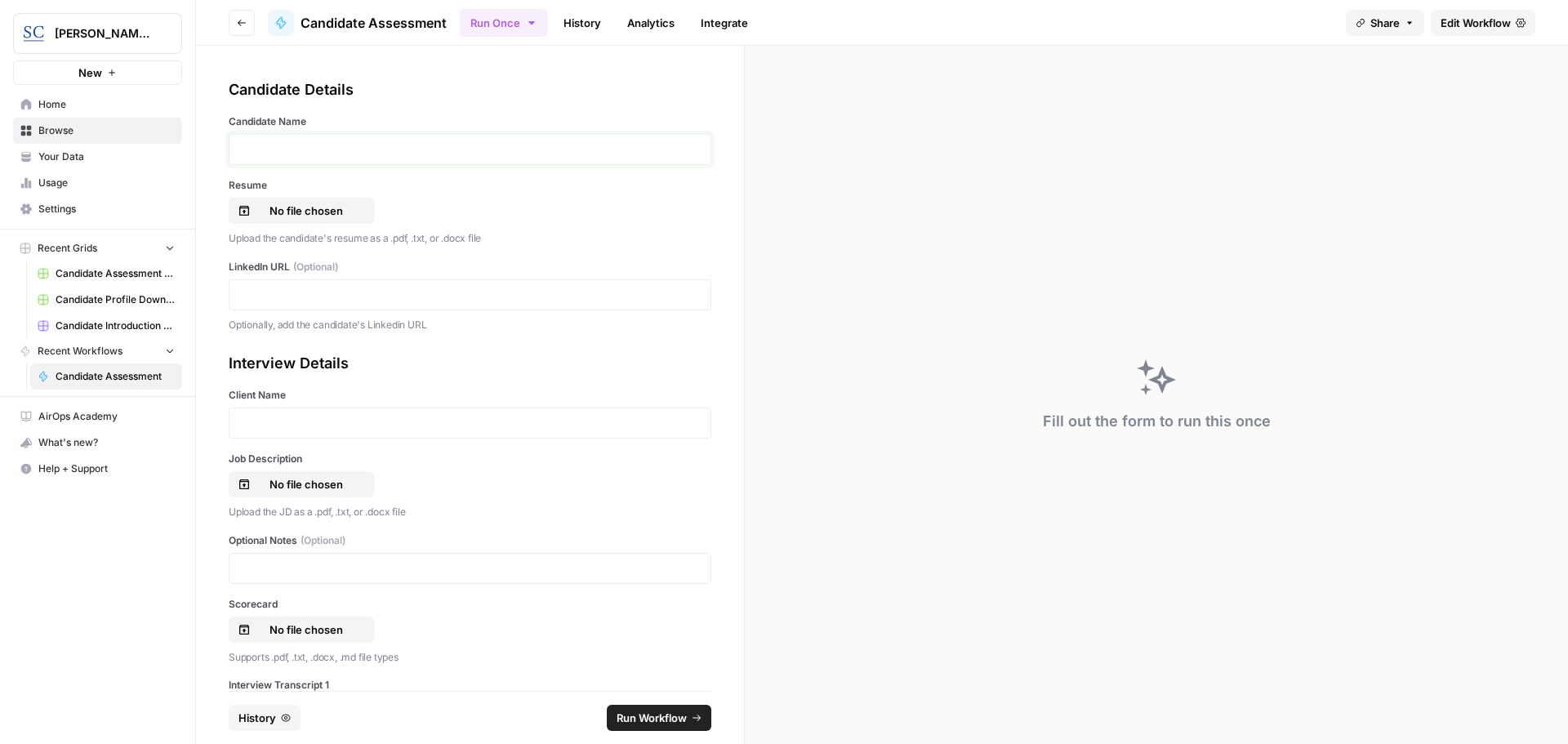
click at [303, 150] on p at bounding box center [470, 149] width 461 height 16
click at [290, 213] on p "No file chosen" at bounding box center [306, 210] width 104 height 16
click at [316, 298] on p at bounding box center [470, 294] width 461 height 16
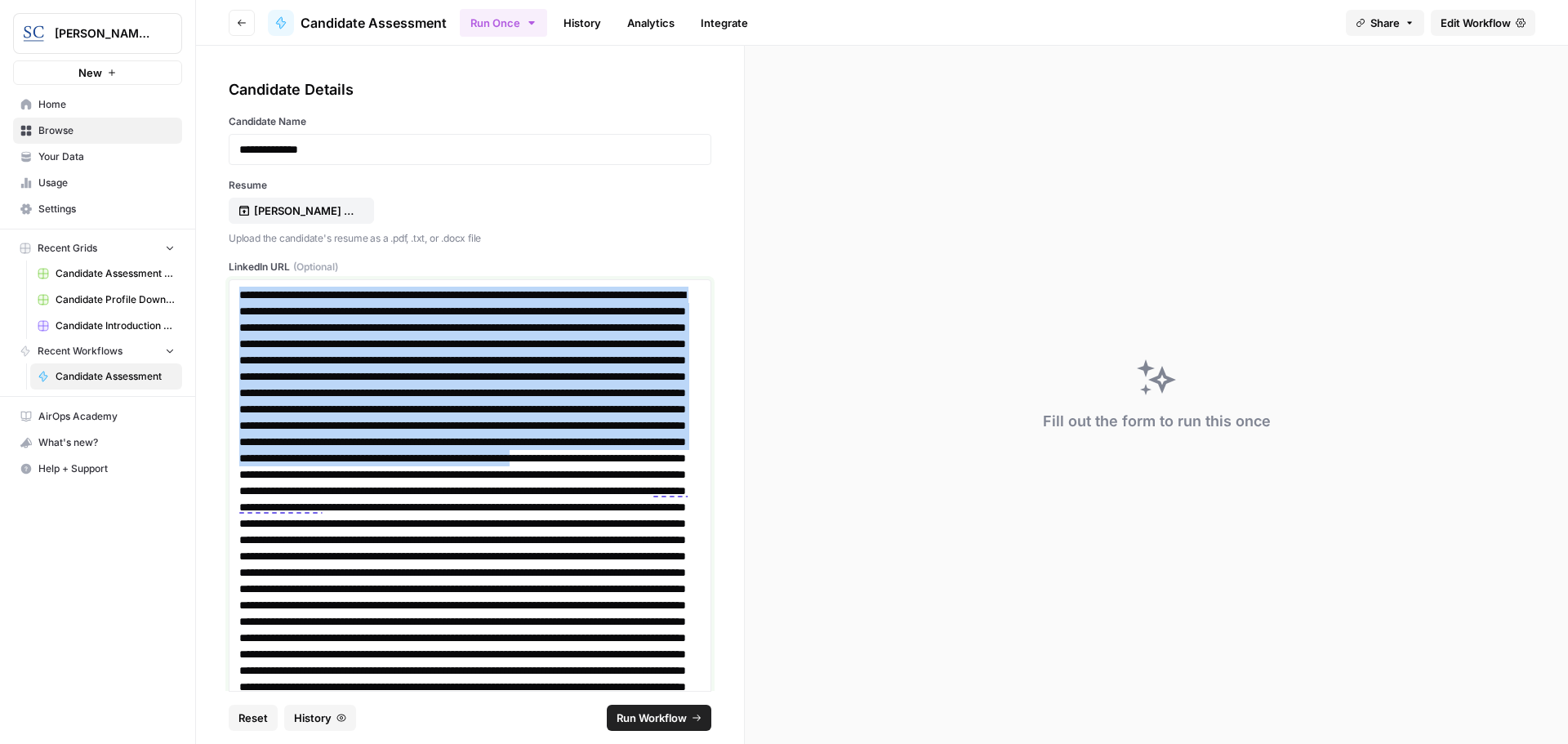
drag, startPoint x: 242, startPoint y: 295, endPoint x: 460, endPoint y: 536, distance: 325.0
click at [460, 536] on p at bounding box center [464, 719] width 449 height 865
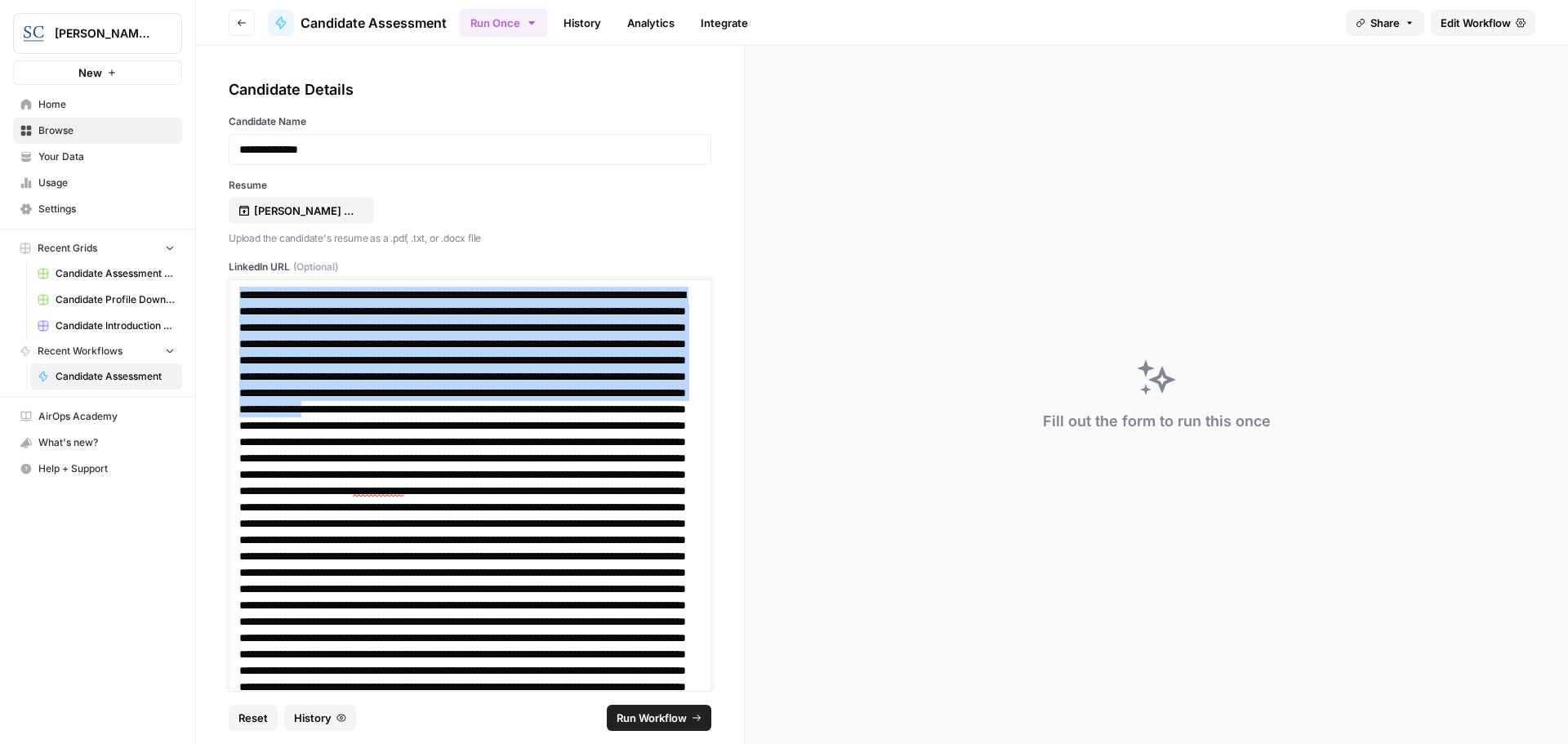
drag, startPoint x: 240, startPoint y: 295, endPoint x: 490, endPoint y: 456, distance: 297.4
click at [490, 456] on p at bounding box center [464, 596] width 449 height 620
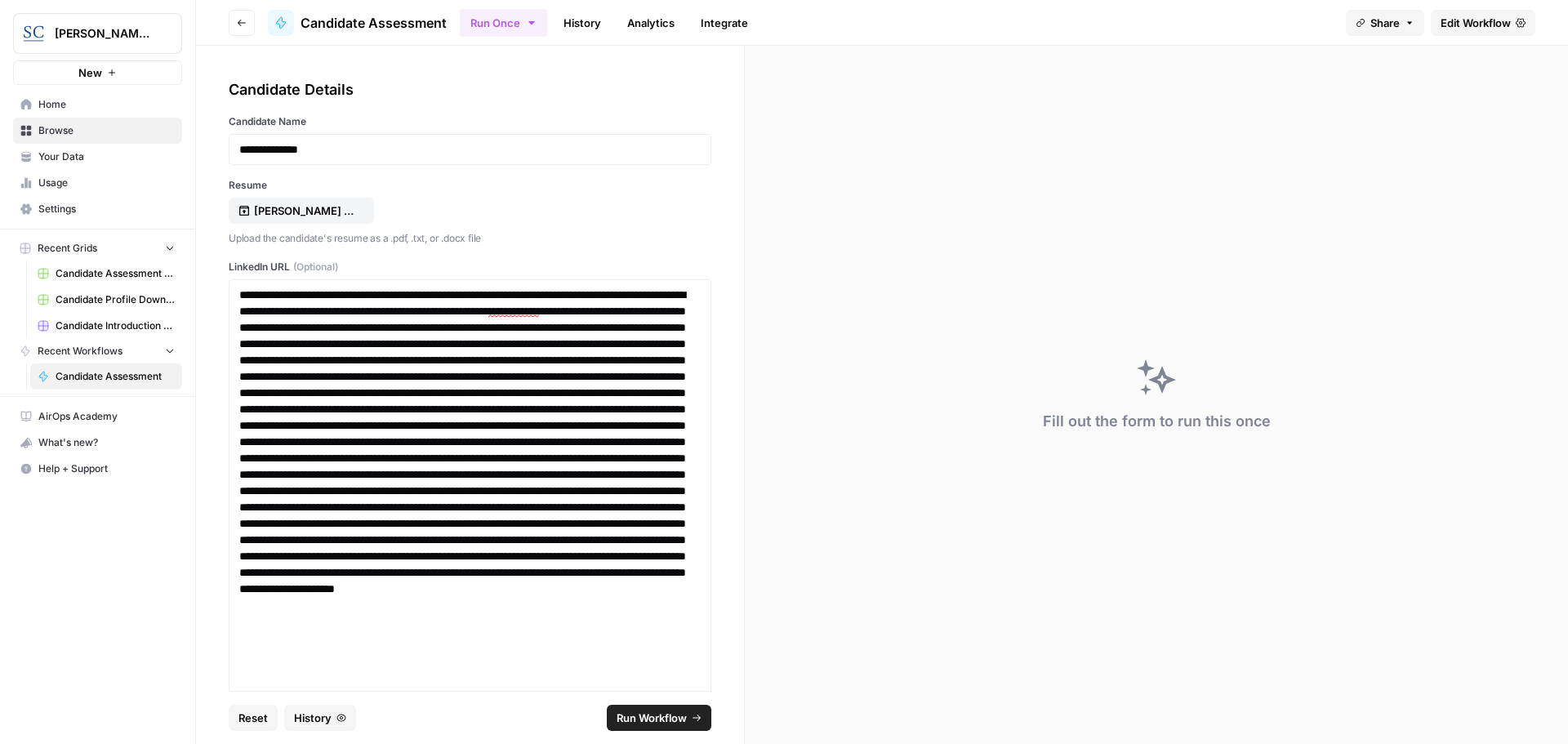
drag, startPoint x: 237, startPoint y: 290, endPoint x: 473, endPoint y: 581, distance: 374.7
click at [473, 581] on div at bounding box center [470, 507] width 482 height 455
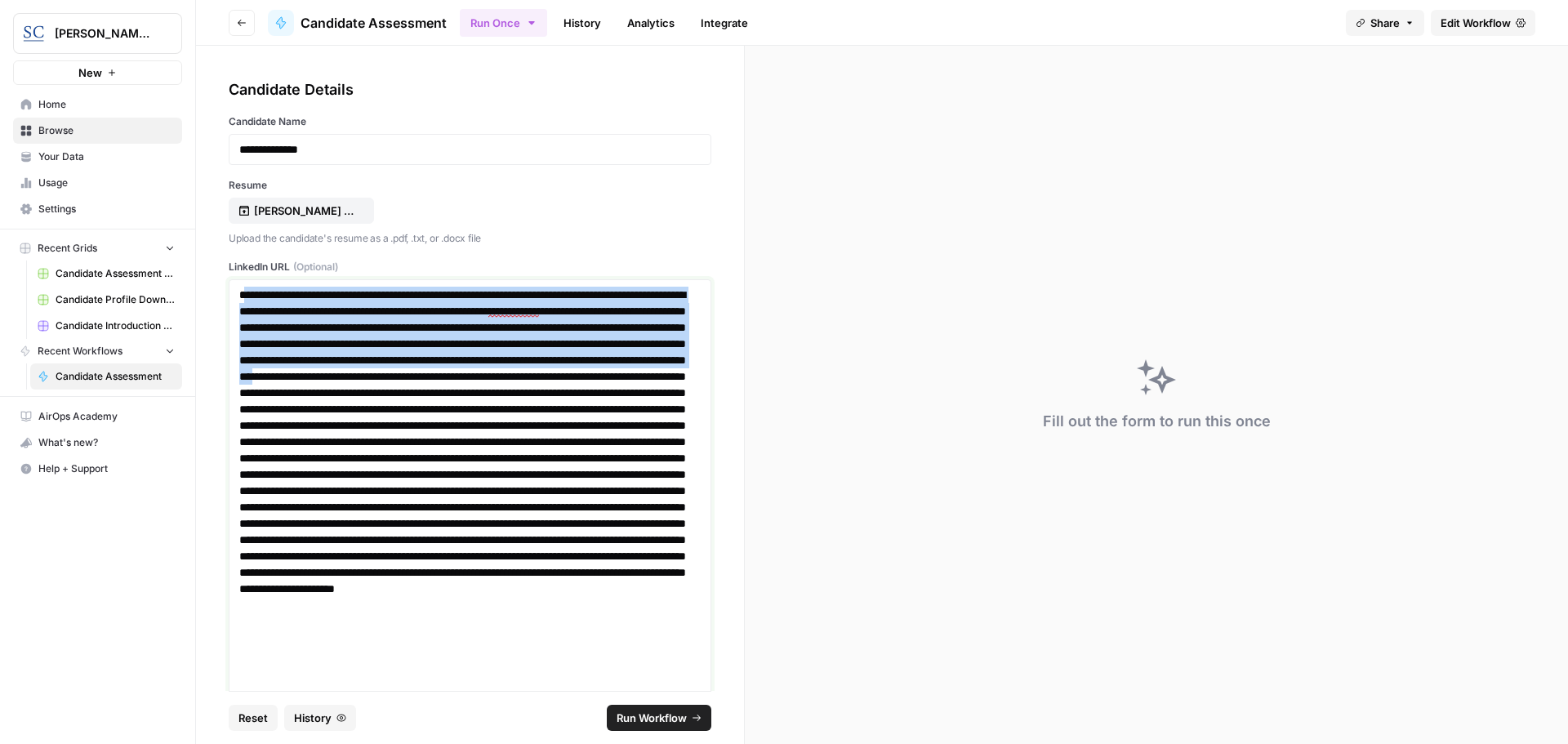
drag, startPoint x: 243, startPoint y: 295, endPoint x: 439, endPoint y: 401, distance: 222.8
click at [439, 401] on p at bounding box center [464, 507] width 449 height 441
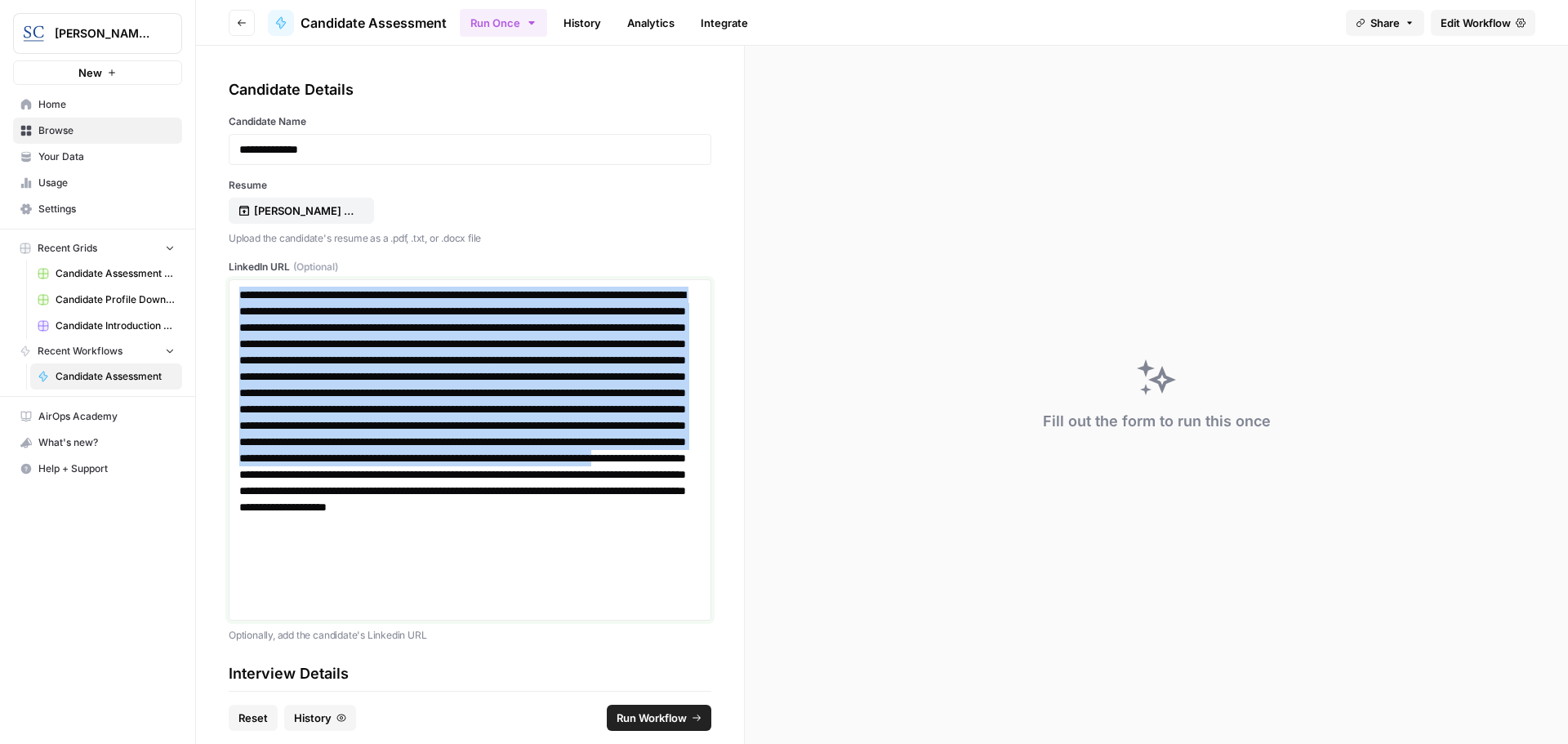
drag, startPoint x: 242, startPoint y: 297, endPoint x: 487, endPoint y: 545, distance: 348.6
click at [487, 545] on p at bounding box center [464, 449] width 449 height 327
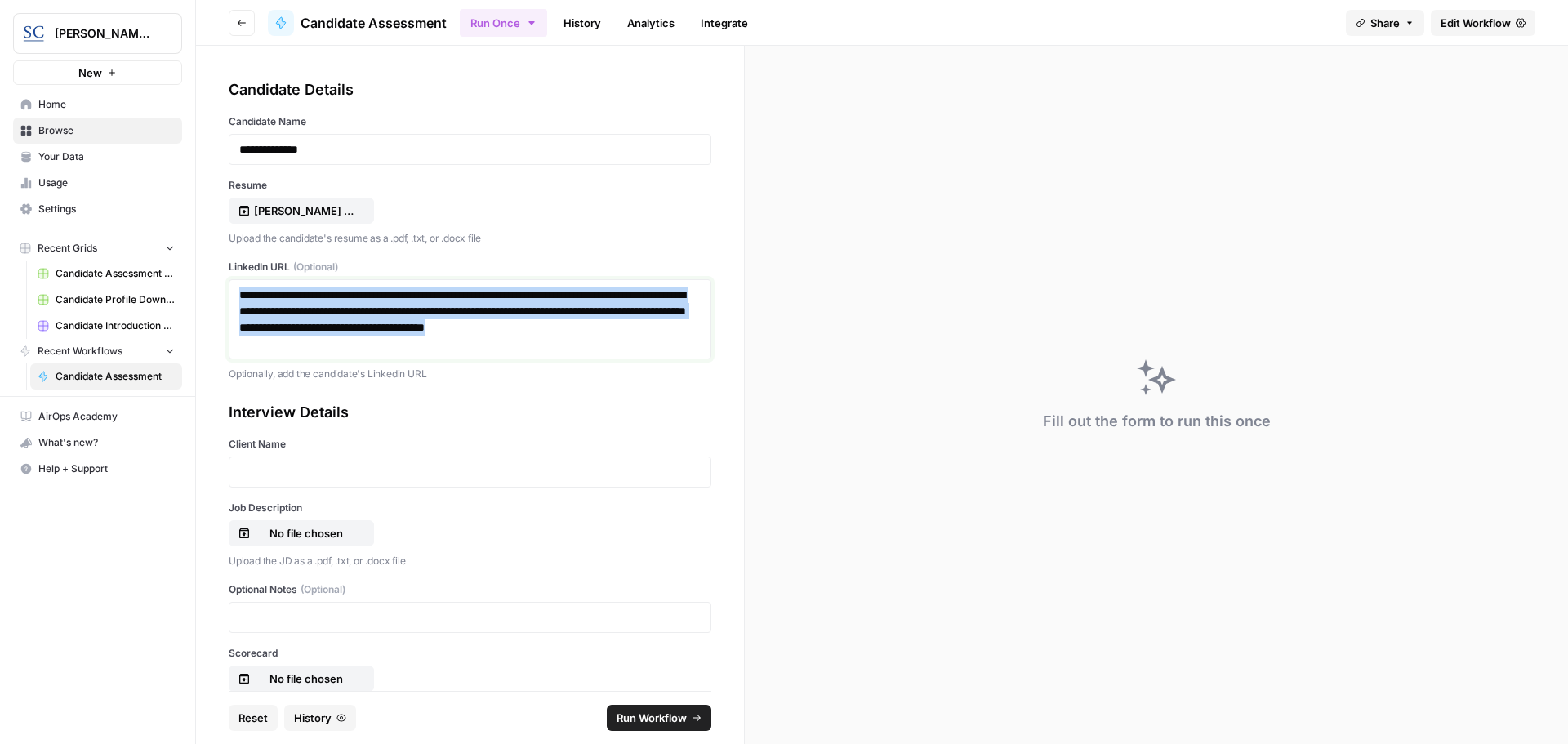
drag, startPoint x: 497, startPoint y: 346, endPoint x: 232, endPoint y: 286, distance: 271.7
click at [232, 286] on div "**********" at bounding box center [470, 319] width 482 height 80
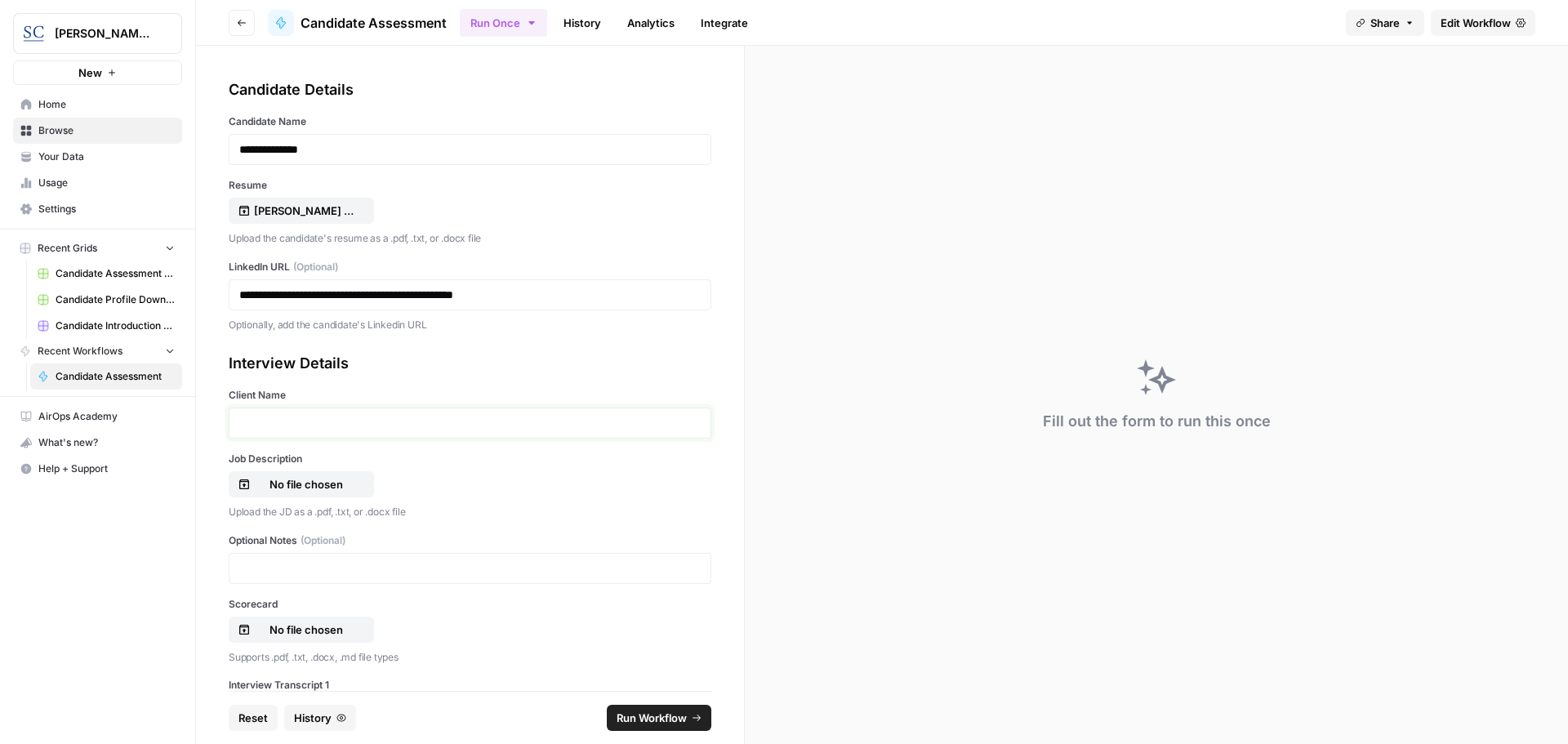
click at [286, 422] on p at bounding box center [470, 422] width 461 height 16
click at [318, 485] on p "No file chosen" at bounding box center [306, 484] width 104 height 16
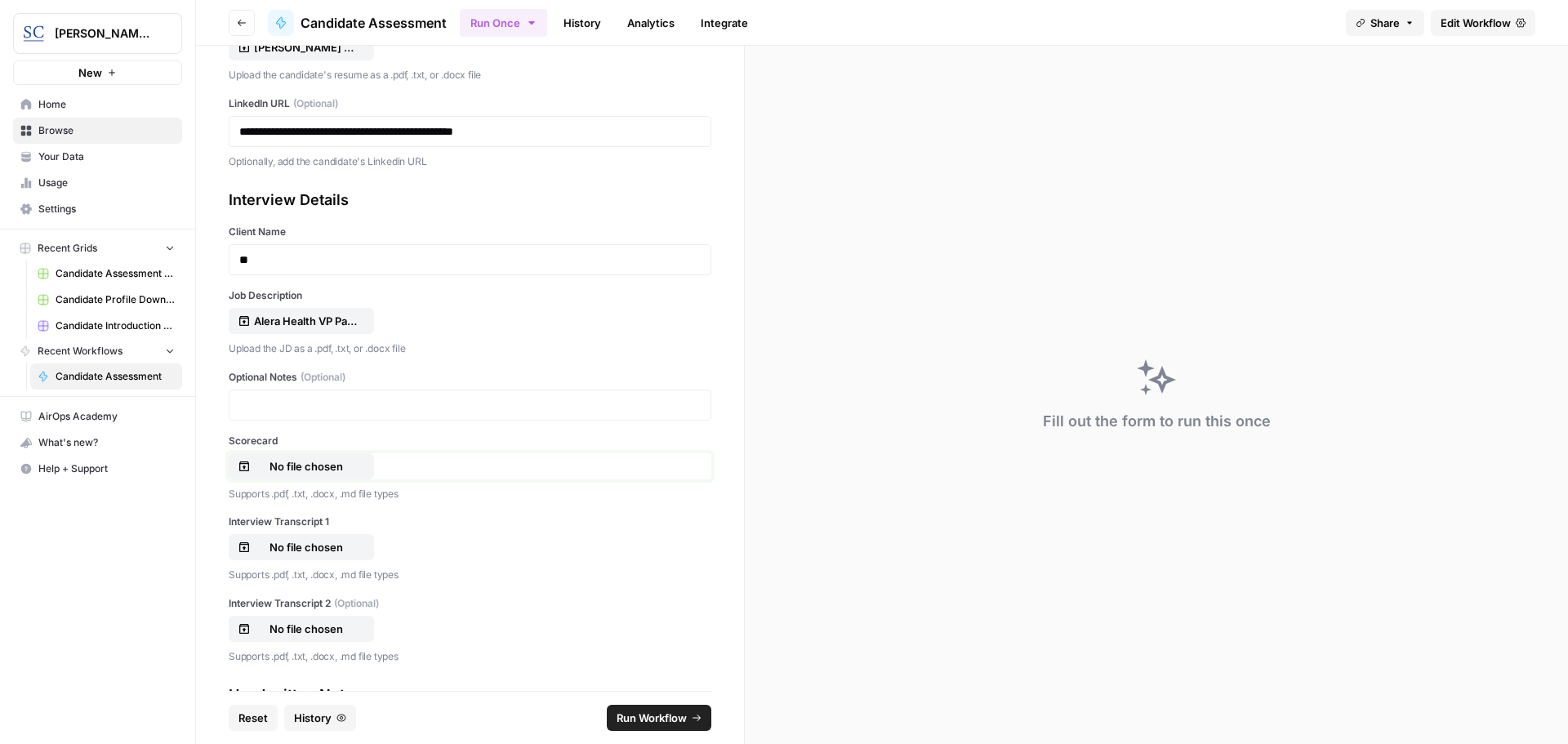
click at [278, 466] on p "No file chosen" at bounding box center [306, 465] width 104 height 16
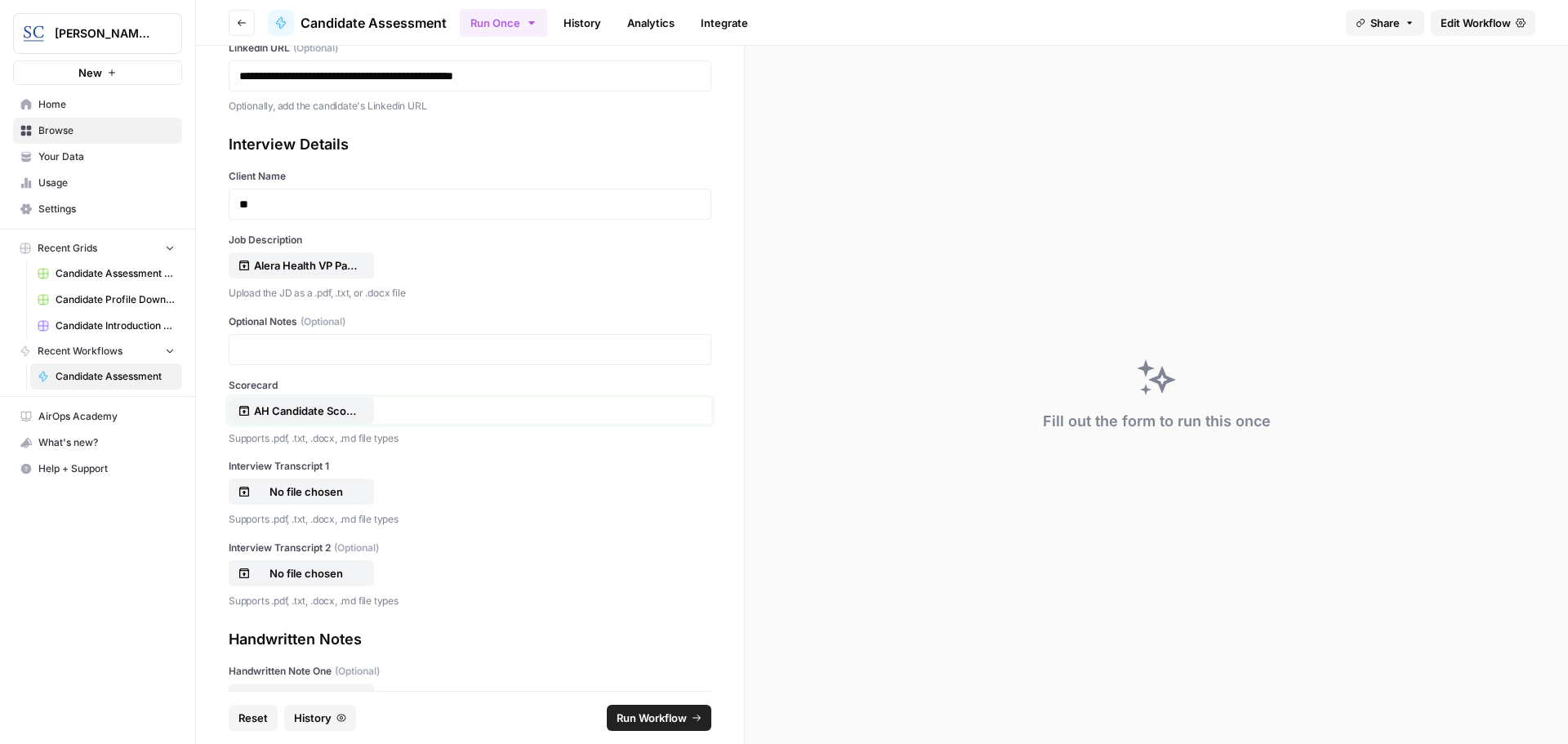
scroll to position [245, 0]
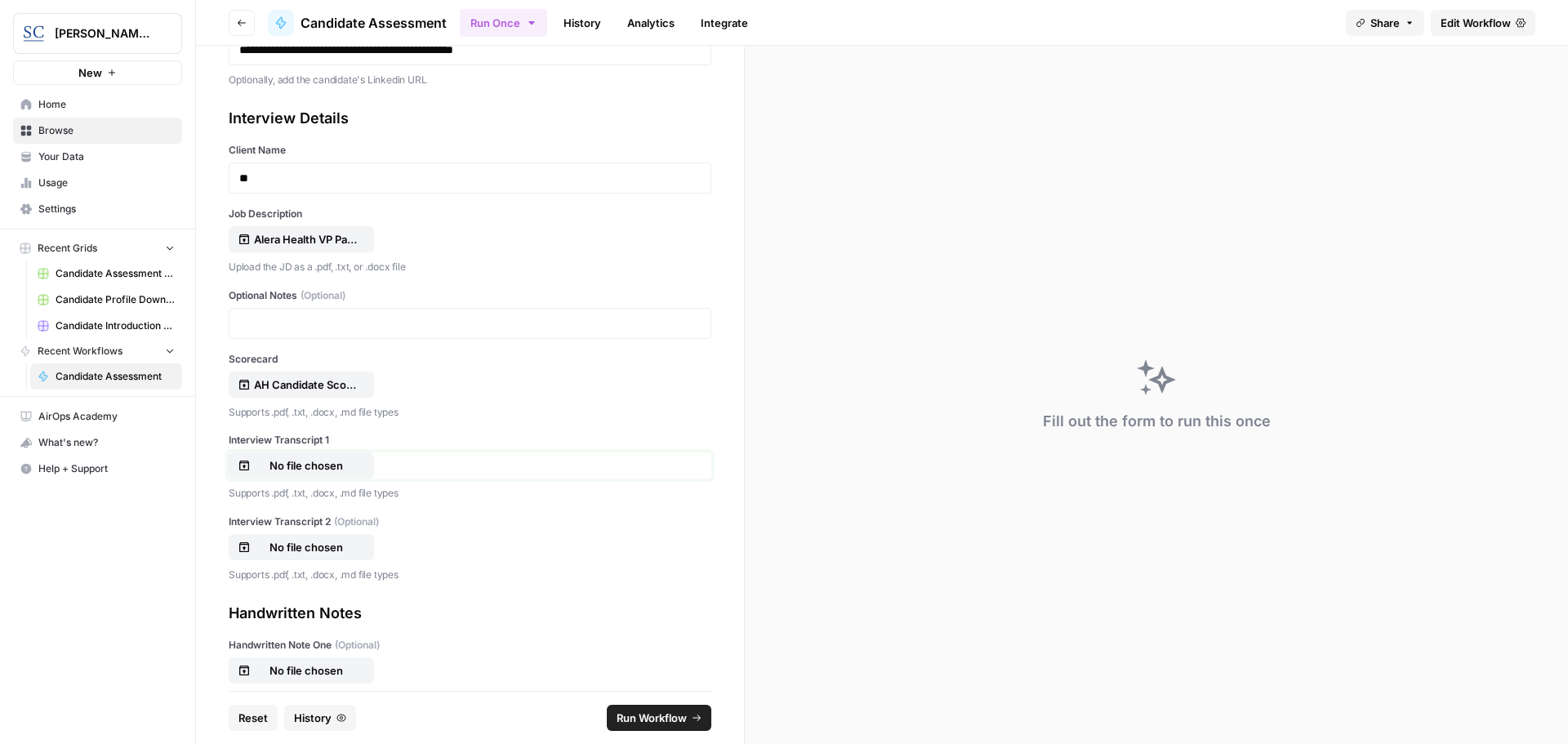
click at [304, 464] on p "No file chosen" at bounding box center [306, 465] width 104 height 16
click at [658, 720] on span "Run Workflow" at bounding box center [651, 717] width 70 height 16
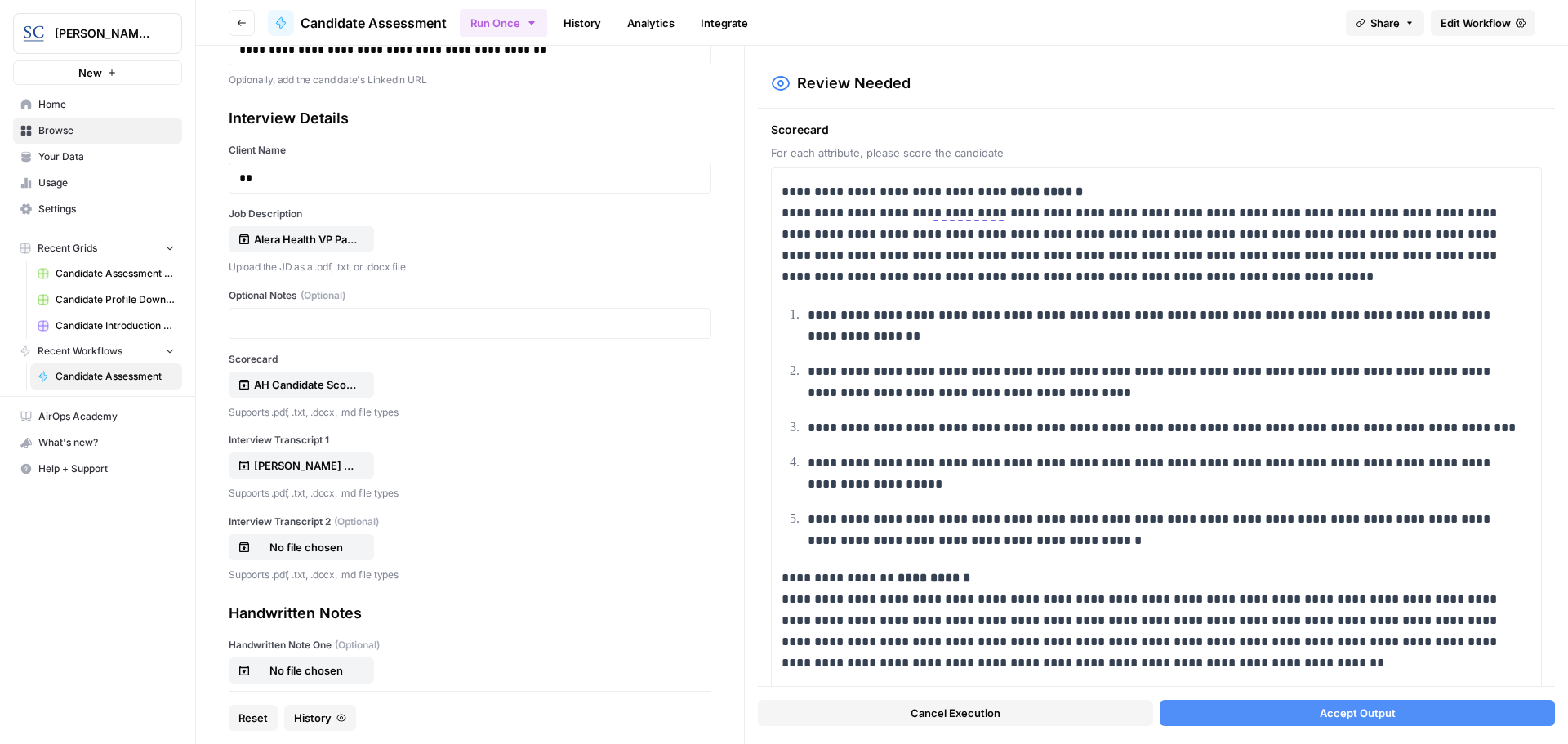
click at [1351, 713] on span "Accept Output" at bounding box center [1358, 712] width 76 height 16
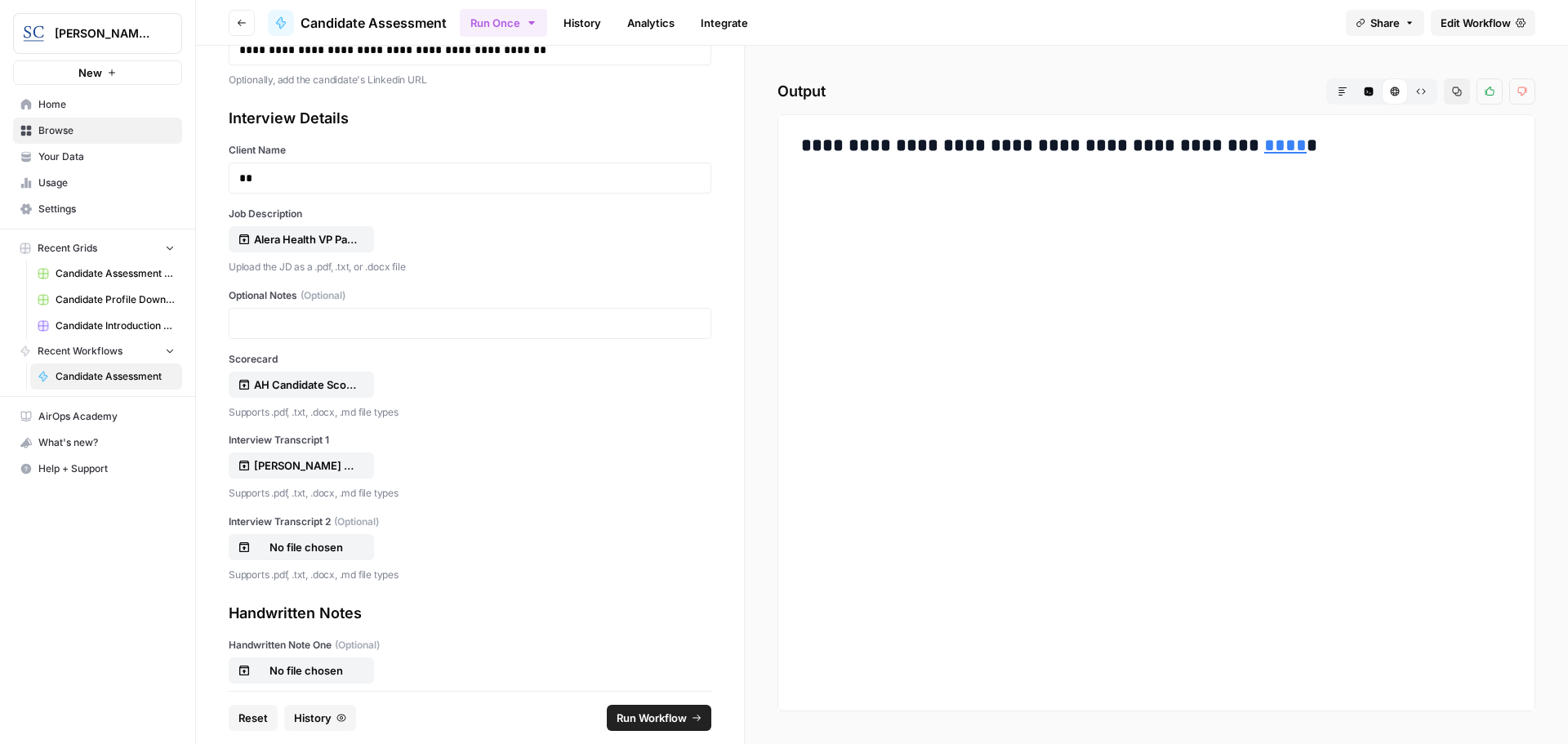
click at [1264, 150] on link "****" at bounding box center [1285, 145] width 42 height 18
click at [60, 108] on span "Home" at bounding box center [107, 104] width 136 height 14
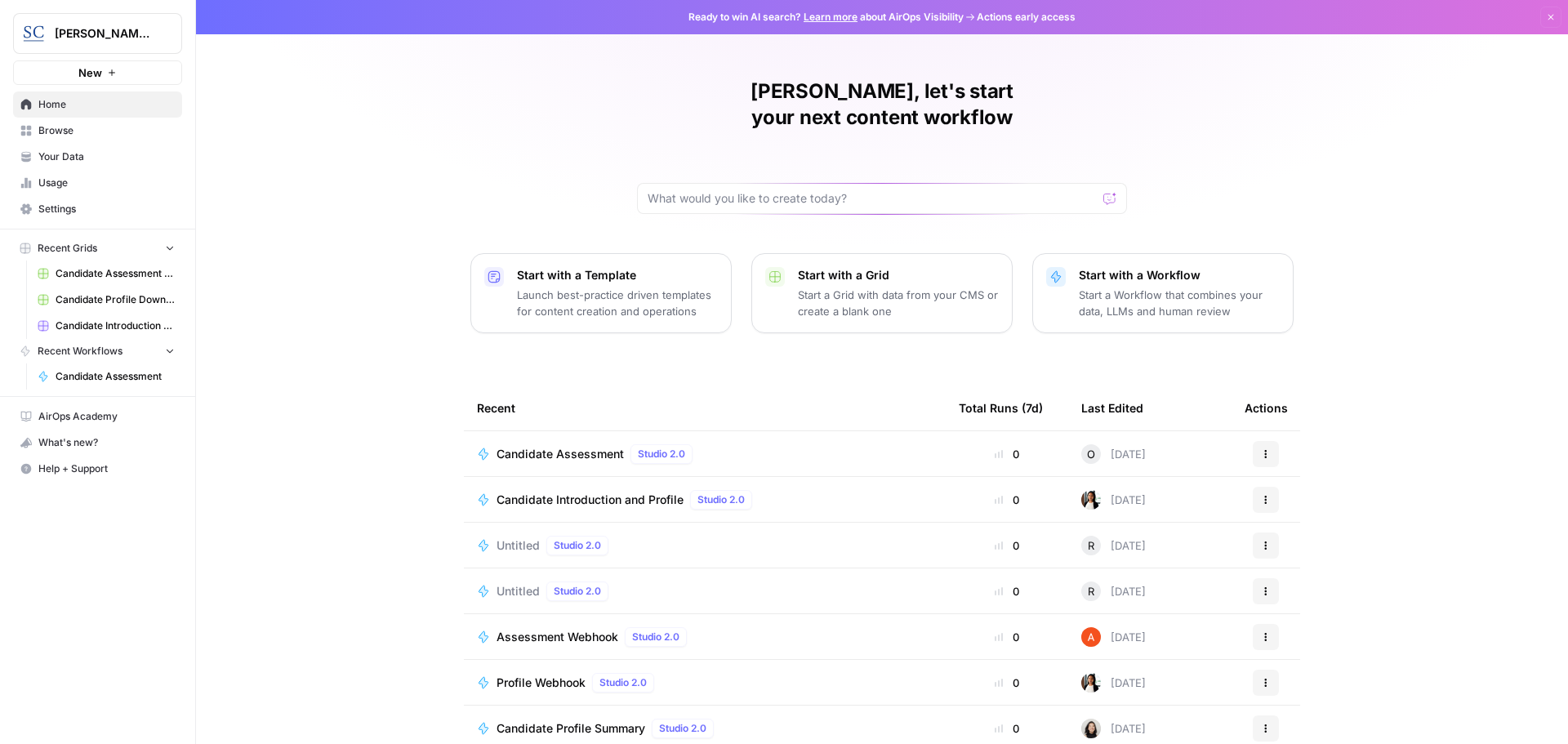
click at [555, 446] on span "Candidate Assessment" at bounding box center [560, 454] width 127 height 16
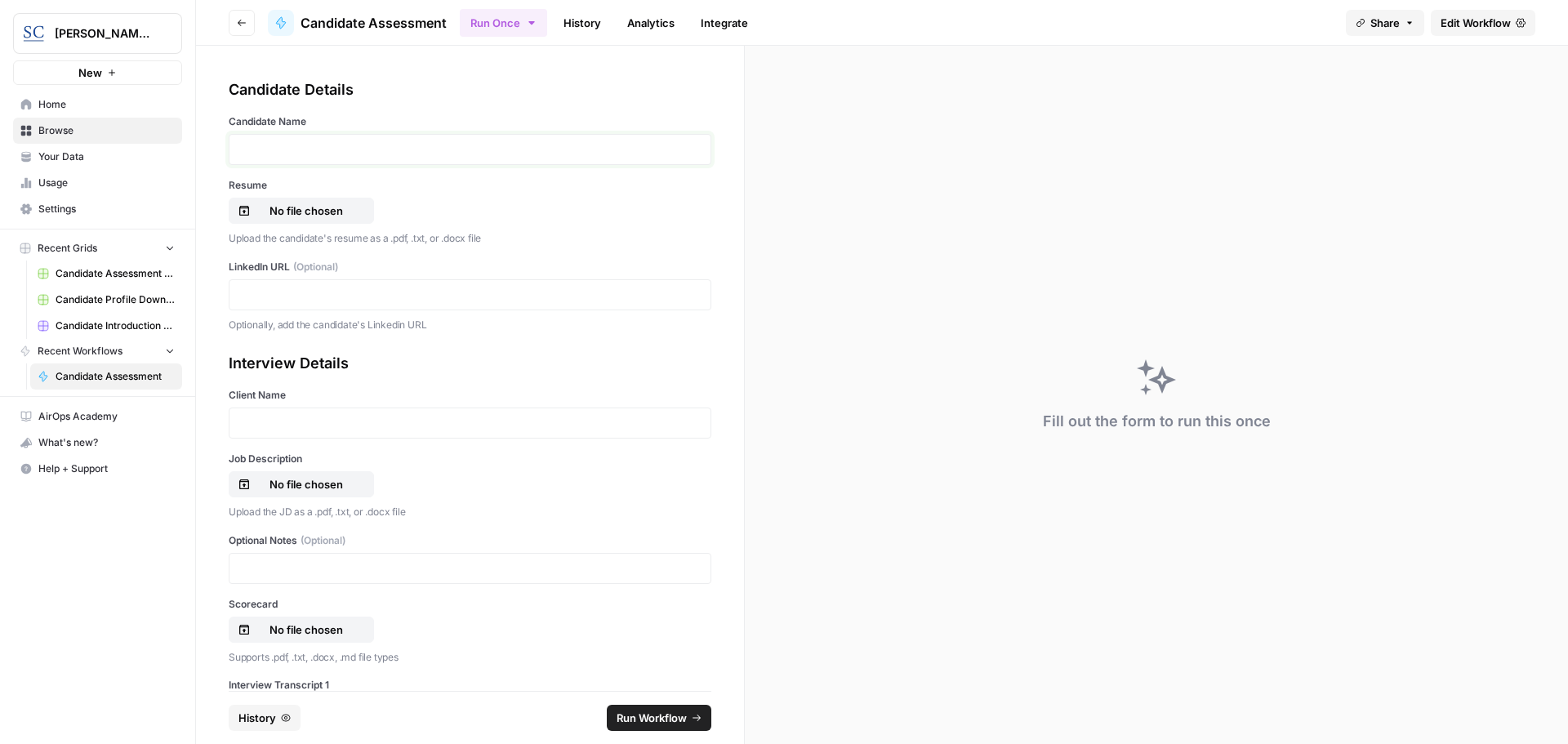
click at [300, 152] on p at bounding box center [470, 149] width 461 height 16
click at [281, 205] on p "No file chosen" at bounding box center [306, 210] width 104 height 16
click at [259, 286] on p at bounding box center [470, 294] width 461 height 16
click at [252, 424] on p at bounding box center [470, 422] width 461 height 16
click at [270, 478] on p "No file chosen" at bounding box center [306, 484] width 104 height 16
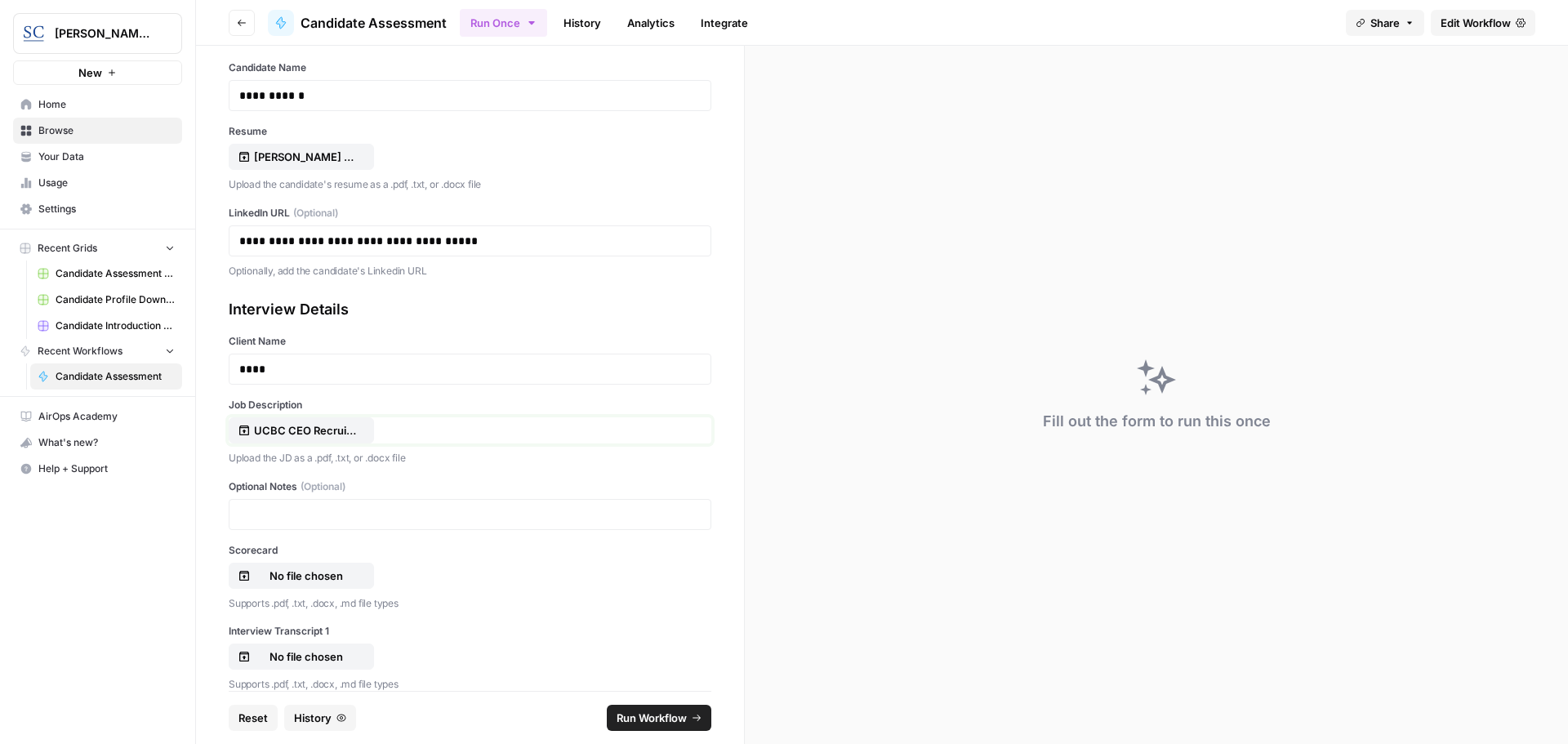
scroll to position [82, 0]
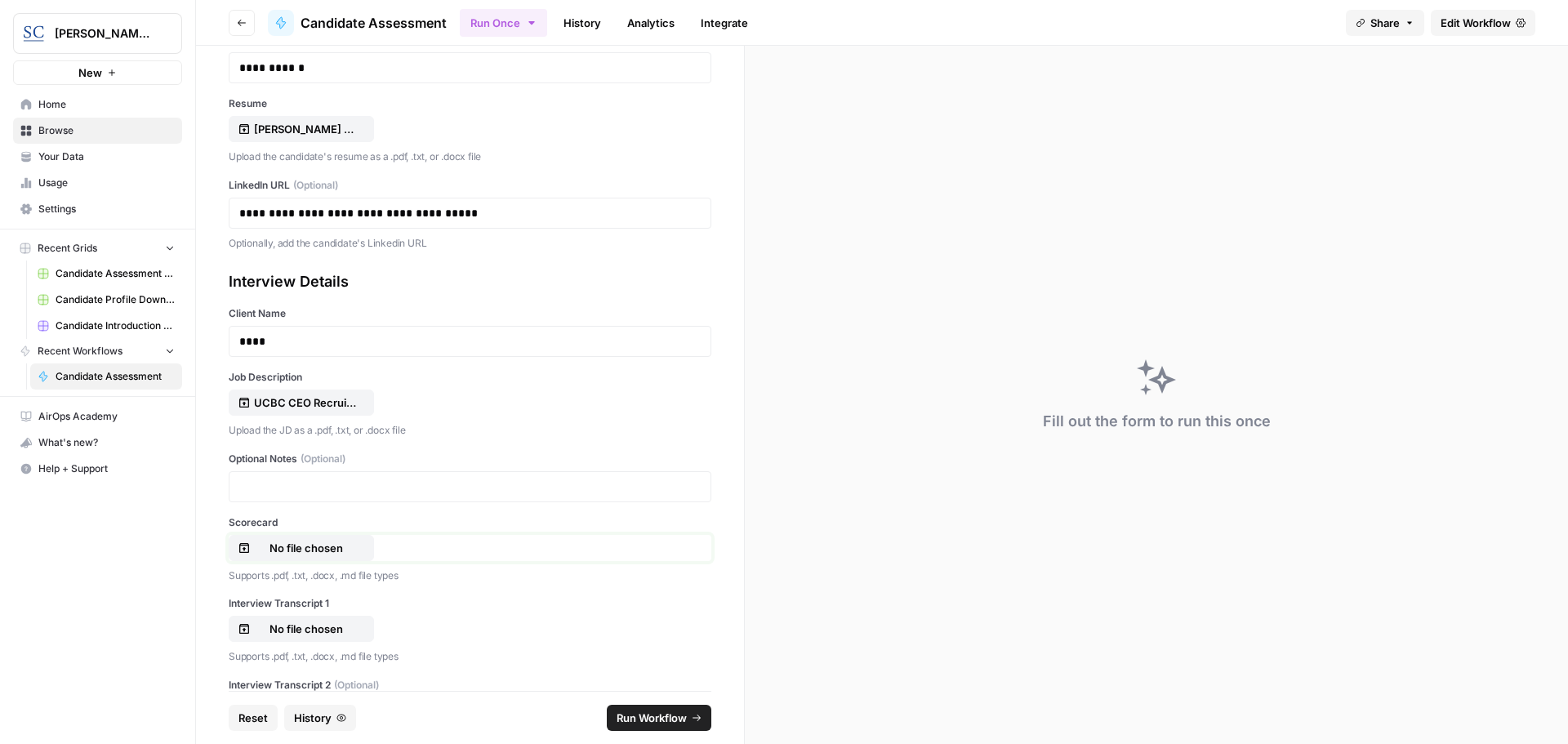
click at [312, 545] on p "No file chosen" at bounding box center [306, 547] width 104 height 16
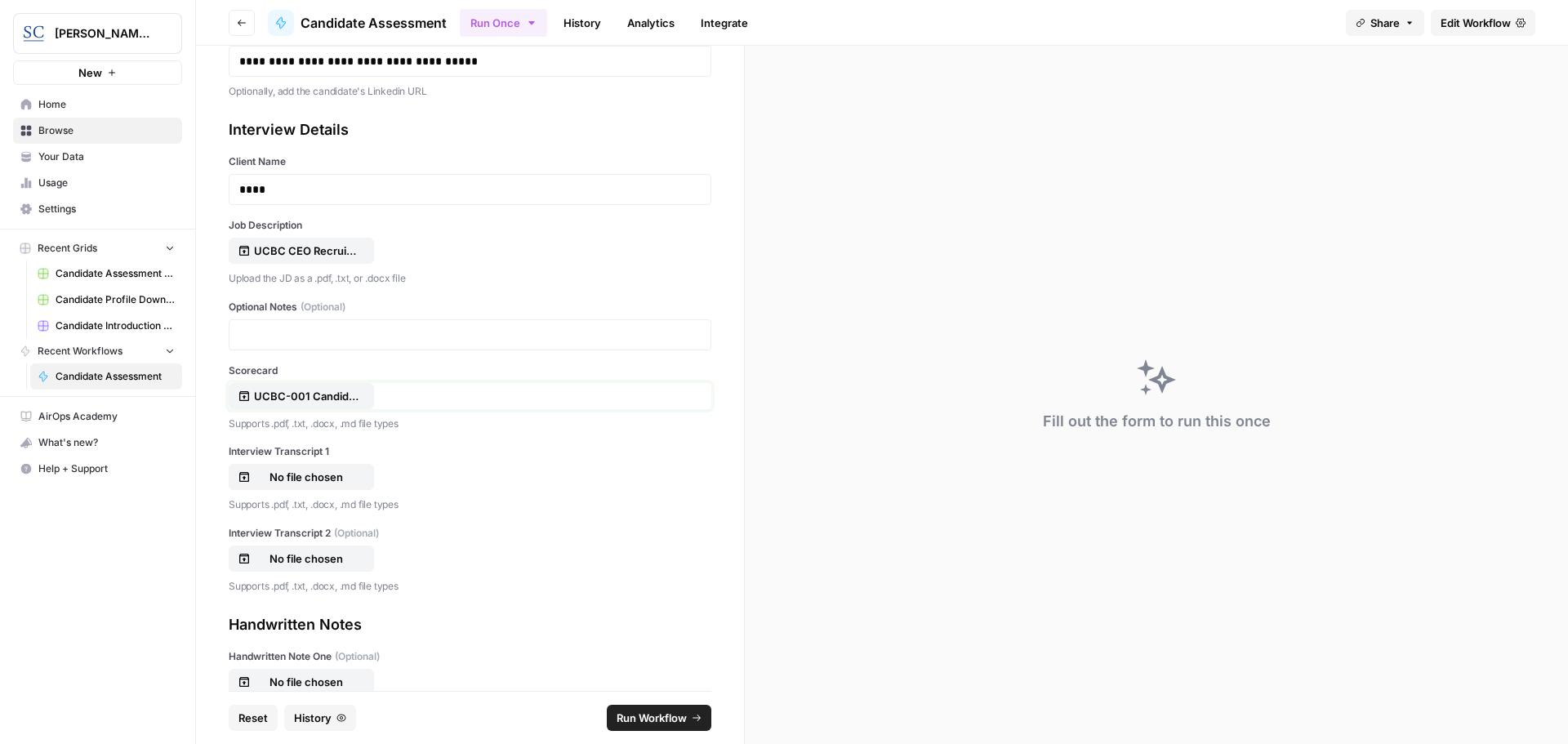
scroll to position [245, 0]
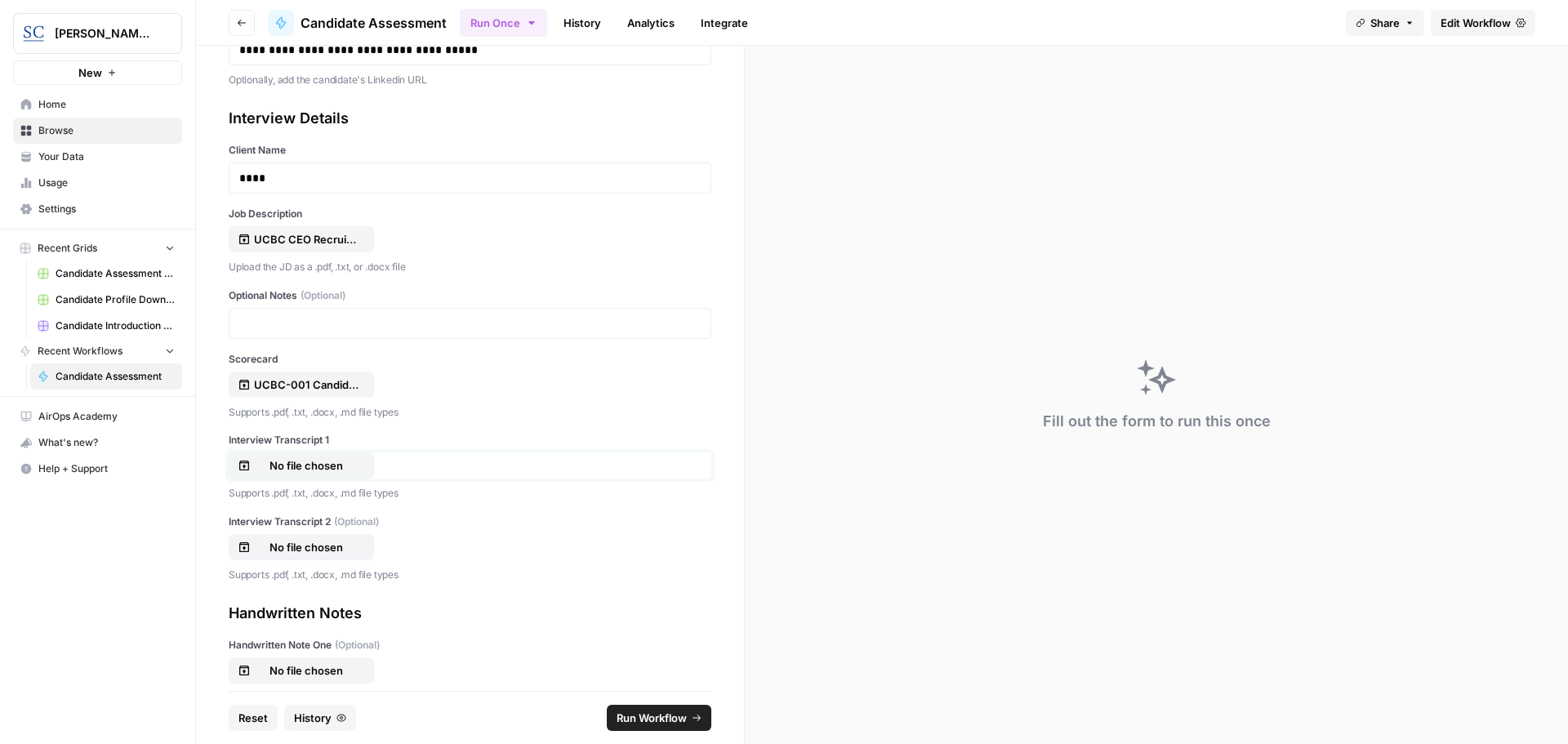
click at [284, 461] on p "No file chosen" at bounding box center [306, 465] width 104 height 16
click at [652, 713] on span "Run Workflow" at bounding box center [651, 717] width 70 height 16
